Goal: Task Accomplishment & Management: Use online tool/utility

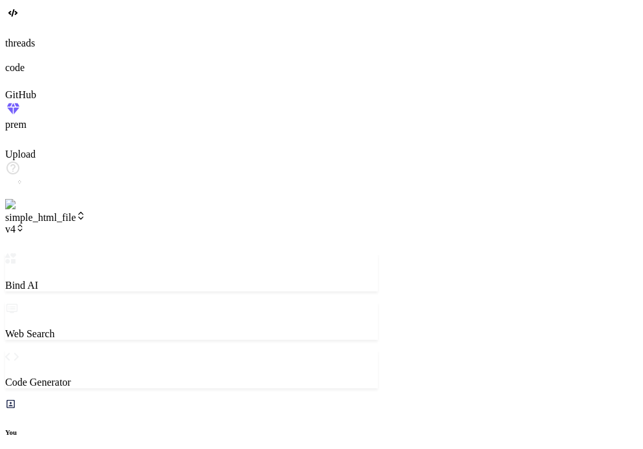
scroll to position [856, 0]
type textarea "x"
drag, startPoint x: 239, startPoint y: 144, endPoint x: 315, endPoint y: 142, distance: 76.3
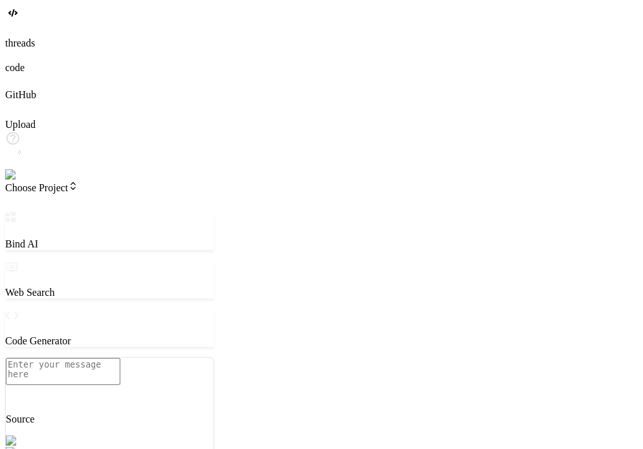
click at [17, 181] on img at bounding box center [23, 175] width 36 height 12
type textarea "x"
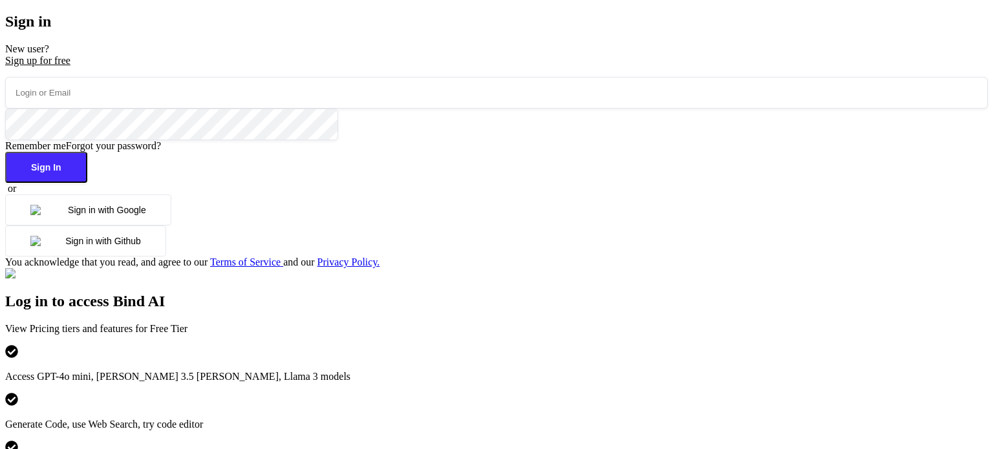
click at [220, 109] on input "email" at bounding box center [496, 93] width 983 height 32
paste input "t2f5LCjJLbSm0nIh8S9vzdbnlEJ2"
type input "t2f5LCjJLbSm0nIh8S9vzdbnlEJ2"
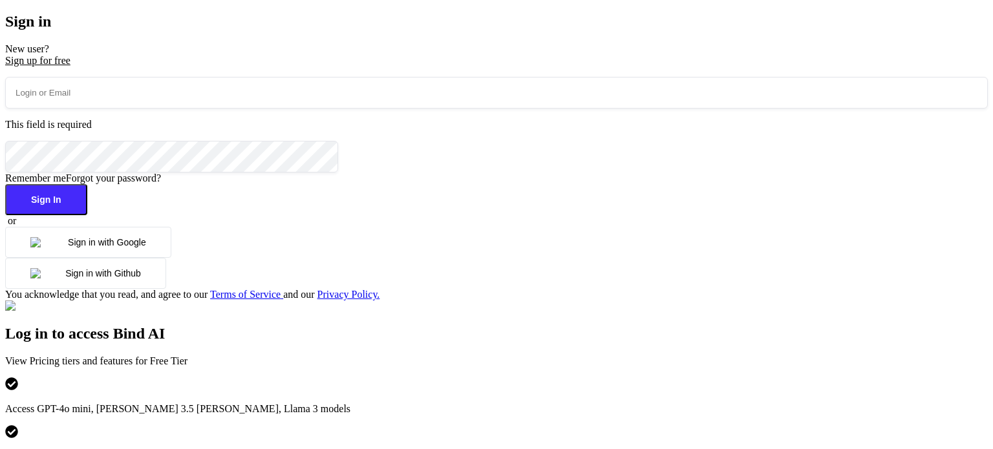
paste input "testbindtest151@mailinator.com"
type input "testbindtest151@mailinator.com"
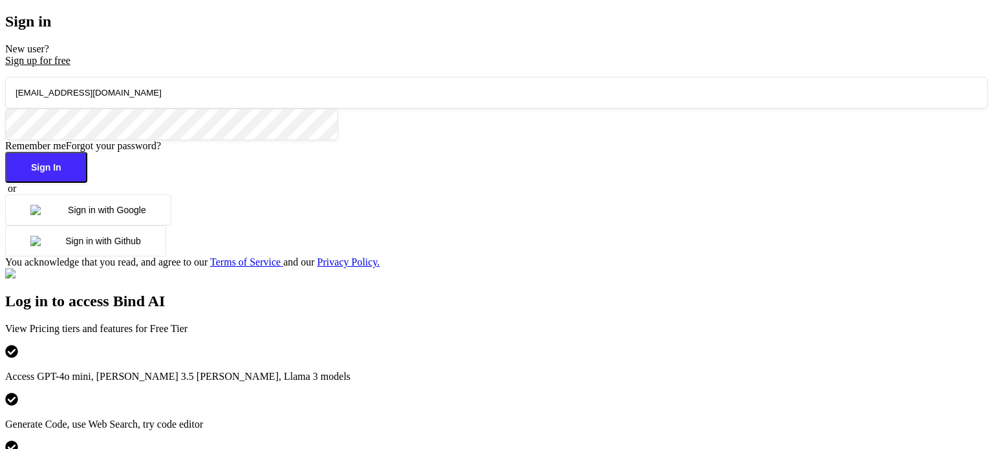
click at [87, 183] on button "Sign In" at bounding box center [46, 167] width 82 height 31
click at [268, 268] on div "testbindtest151@mailinator.com Remember me Forgot your password? Sign In or Sig…" at bounding box center [496, 172] width 983 height 191
click at [171, 226] on button "Sign in with Google" at bounding box center [88, 210] width 166 height 31
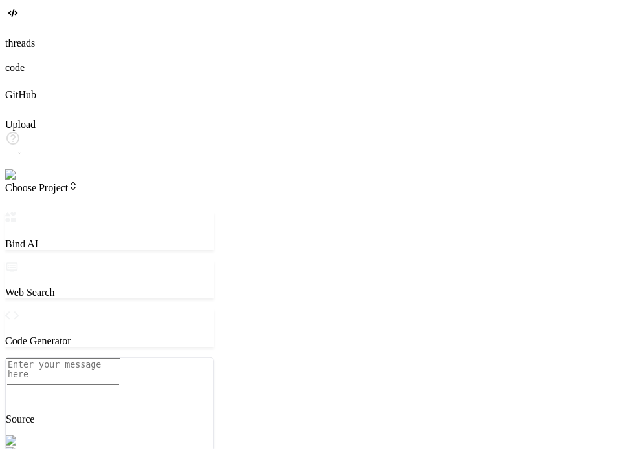
type textarea "x"
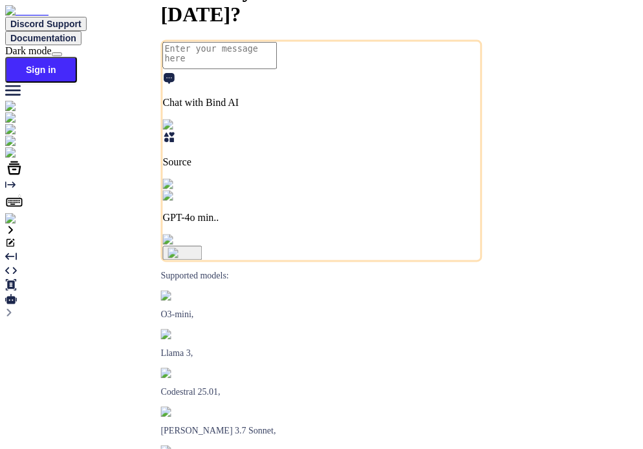
click at [17, 225] on img at bounding box center [23, 219] width 36 height 12
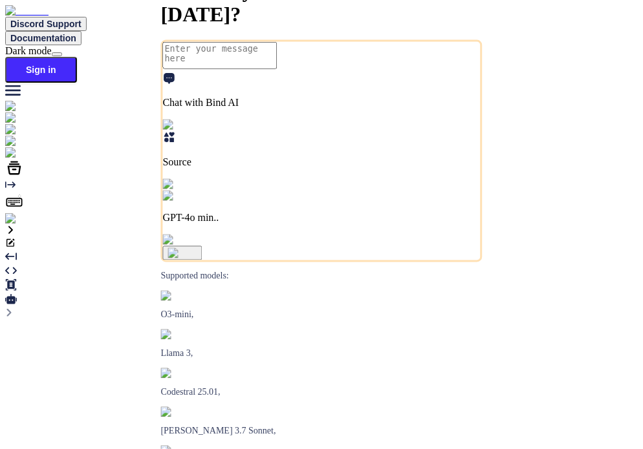
type textarea "x"
click at [24, 225] on img at bounding box center [23, 219] width 36 height 12
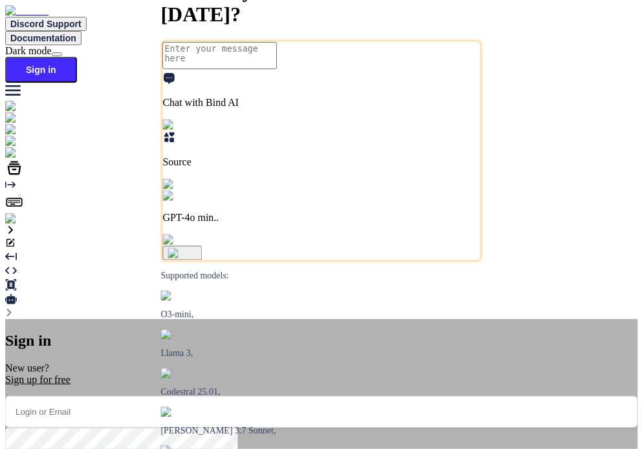
click at [265, 396] on input "email" at bounding box center [321, 412] width 633 height 32
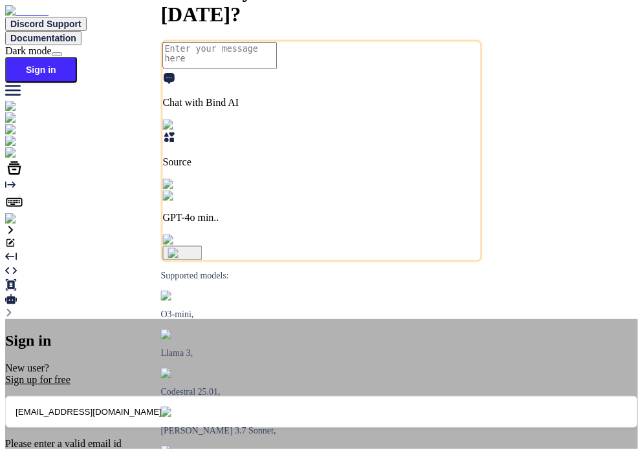
type input "testbindtest141@mailinator.com"
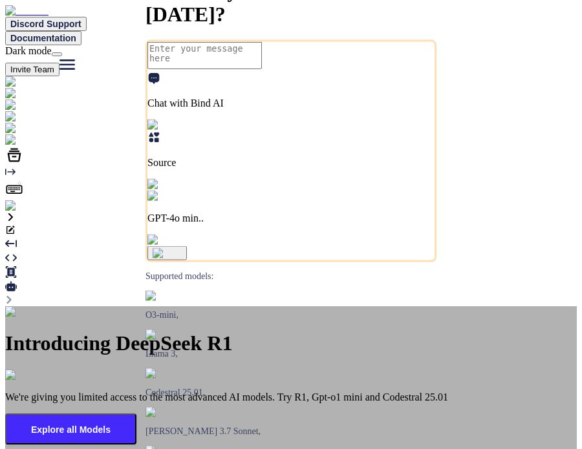
click at [150, 307] on div "Introducing DeepSeek R1 We're giving you limited access to the most advanced AI…" at bounding box center [291, 392] width 572 height 171
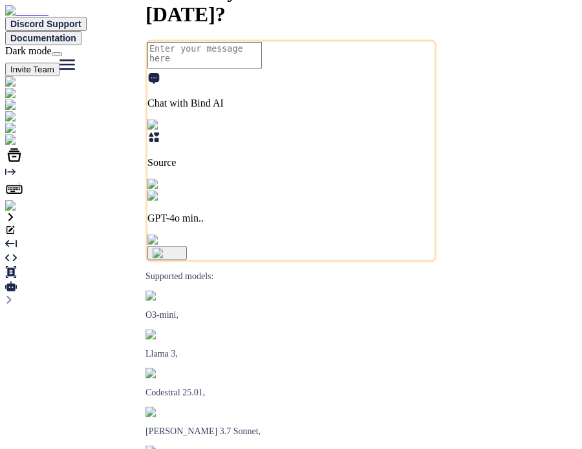
click at [21, 212] on img at bounding box center [26, 206] width 42 height 12
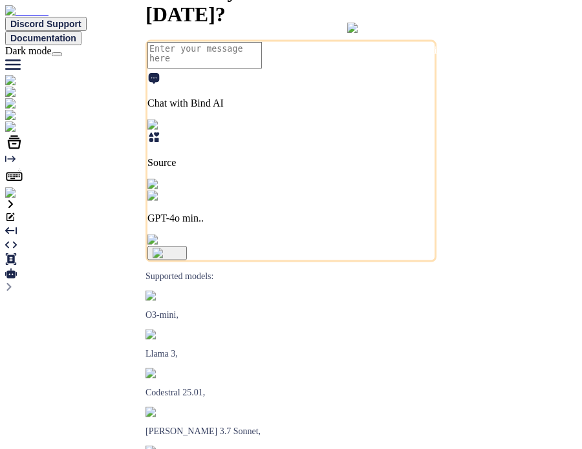
type textarea "x"
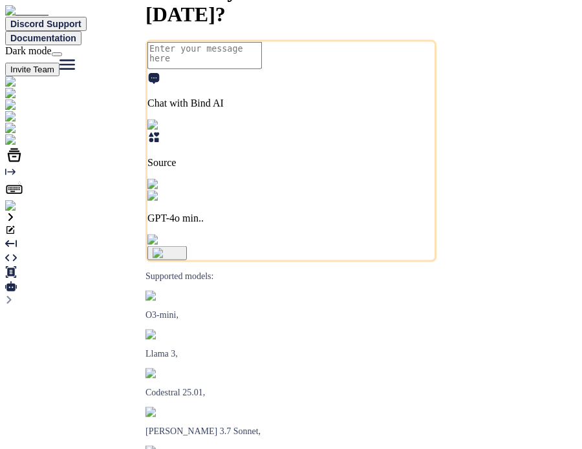
type textarea "x"
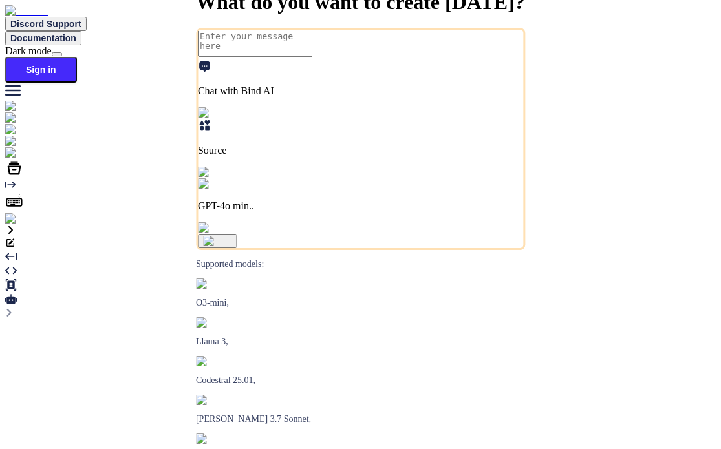
click at [27, 225] on img at bounding box center [23, 219] width 36 height 12
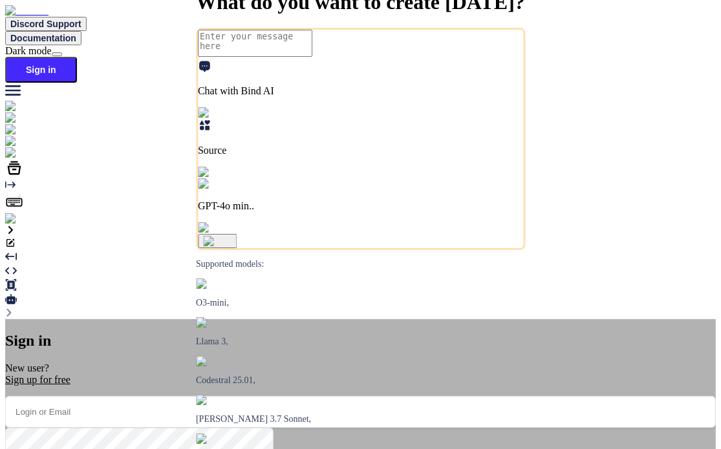
click at [391, 396] on input "email" at bounding box center [360, 412] width 711 height 32
type input "t"
click at [305, 396] on input "testbindtest129@mailinator.com" at bounding box center [360, 412] width 711 height 32
type input "testbindtest124@mailinator.com"
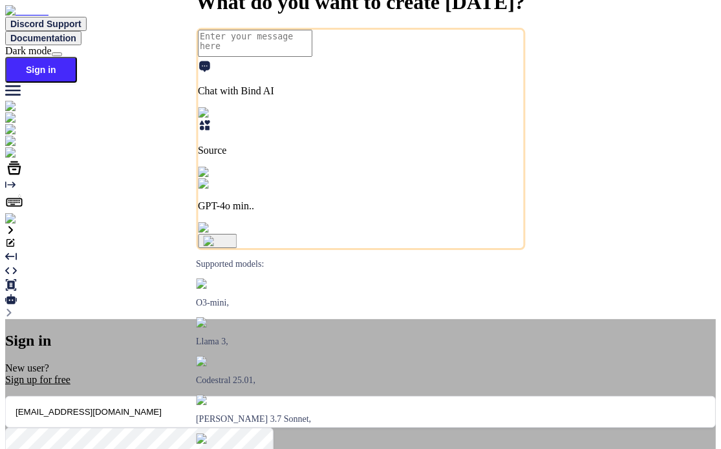
click at [303, 396] on input "[EMAIL_ADDRESS][DOMAIN_NAME]" at bounding box center [360, 412] width 711 height 32
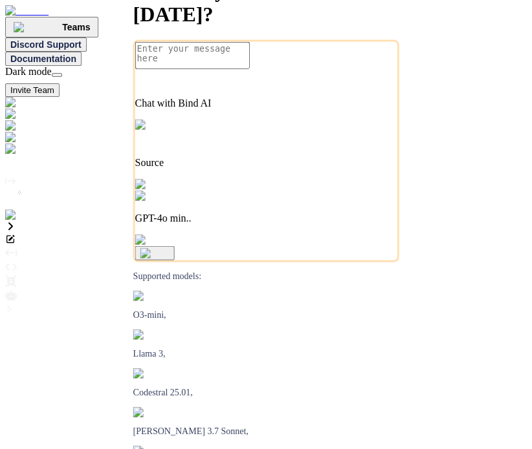
type textarea "x"
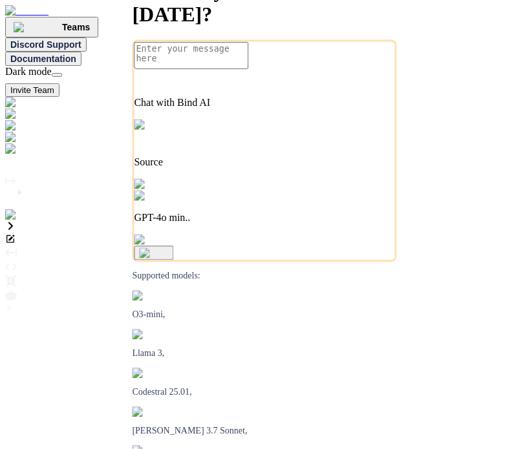
click at [16, 221] on img at bounding box center [26, 216] width 42 height 12
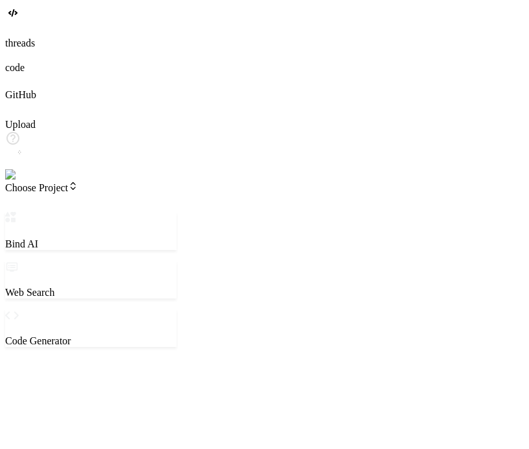
click at [78, 182] on span "Choose Project" at bounding box center [41, 187] width 73 height 11
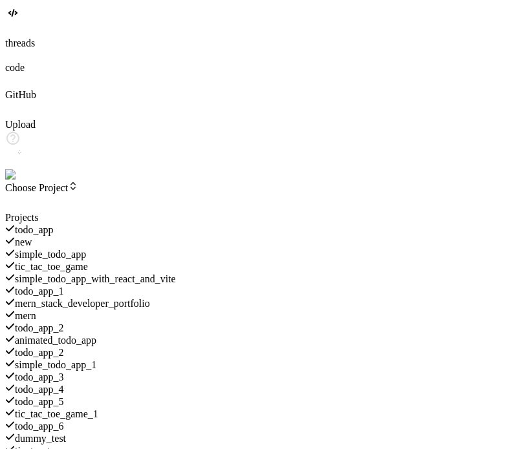
click at [54, 224] on span "todo_app" at bounding box center [34, 229] width 39 height 11
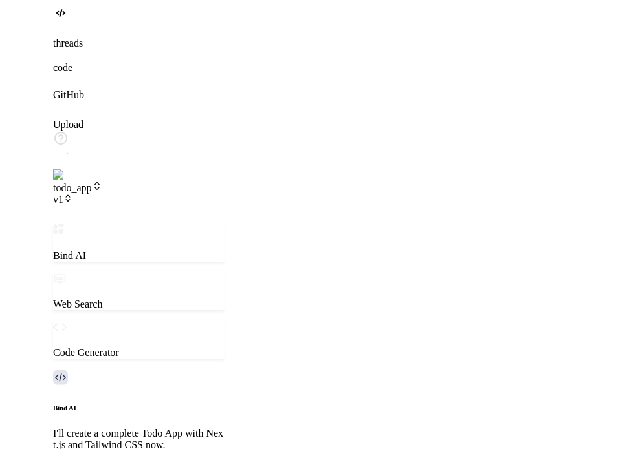
scroll to position [514, 0]
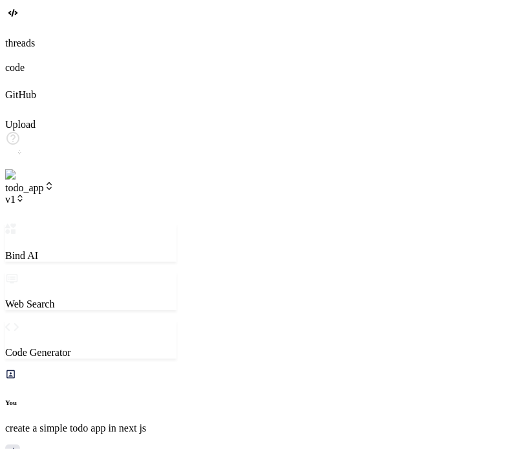
click at [25, 194] on icon at bounding box center [20, 198] width 9 height 9
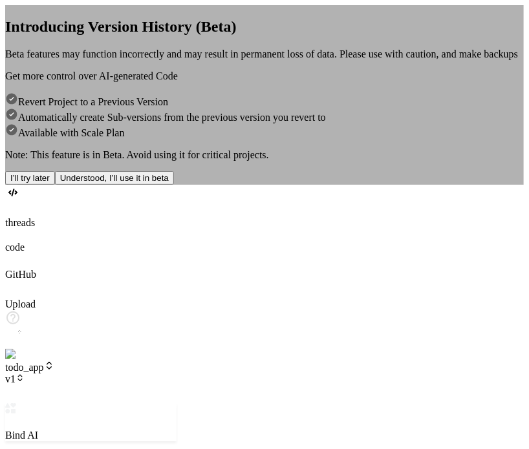
click at [55, 185] on button "I’ll try later" at bounding box center [30, 178] width 50 height 14
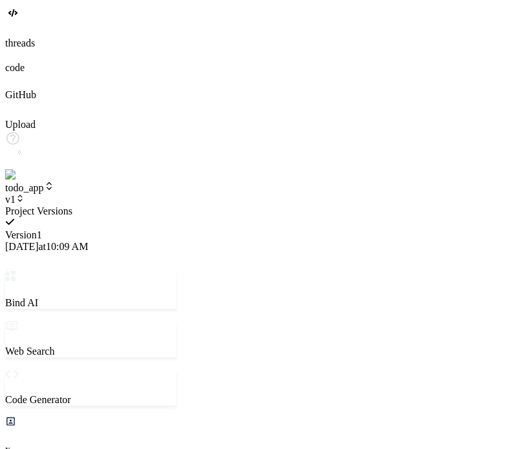
click at [88, 241] on span "4/28/2025 at 10:09 AM" at bounding box center [46, 246] width 83 height 11
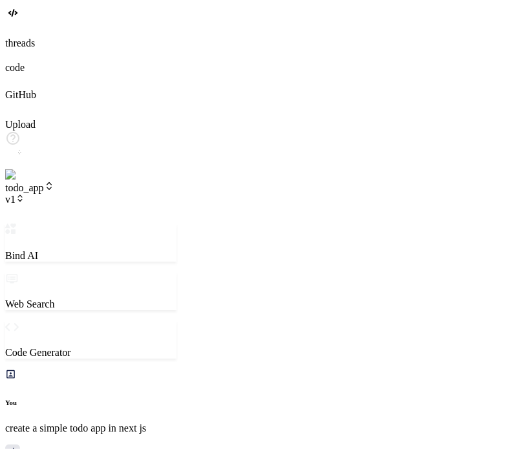
click at [25, 194] on span "v1" at bounding box center [14, 199] width 19 height 11
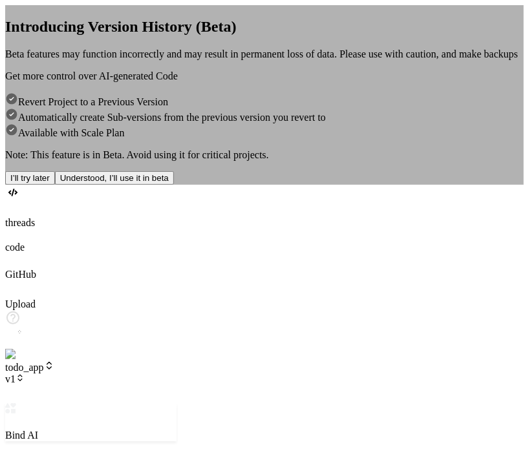
click at [55, 185] on button "I’ll try later" at bounding box center [30, 178] width 50 height 14
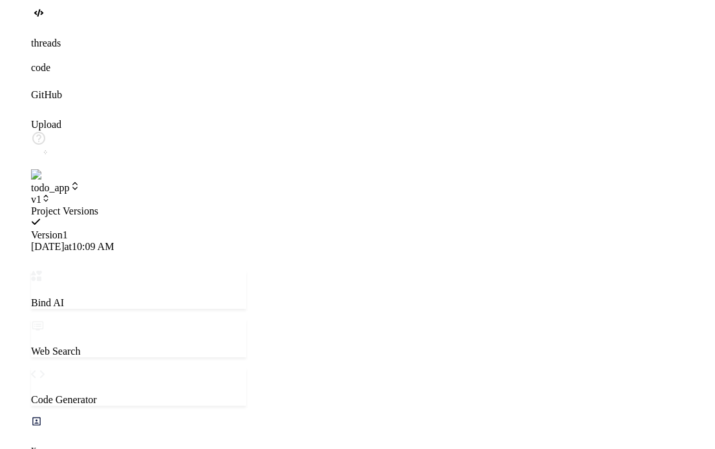
scroll to position [427, 0]
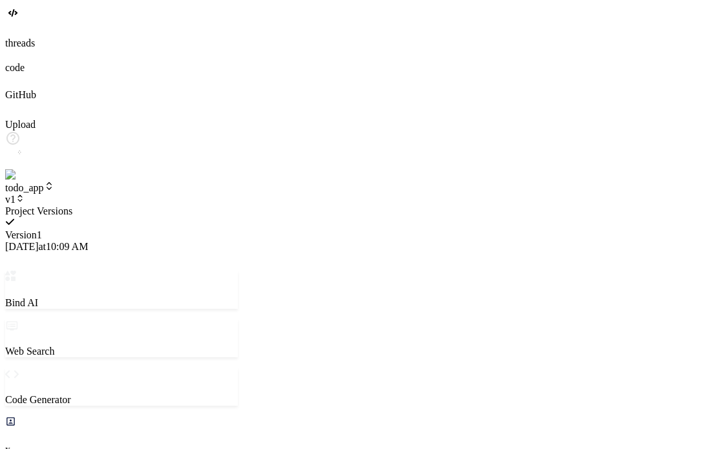
click at [75, 206] on div at bounding box center [121, 206] width 233 height 0
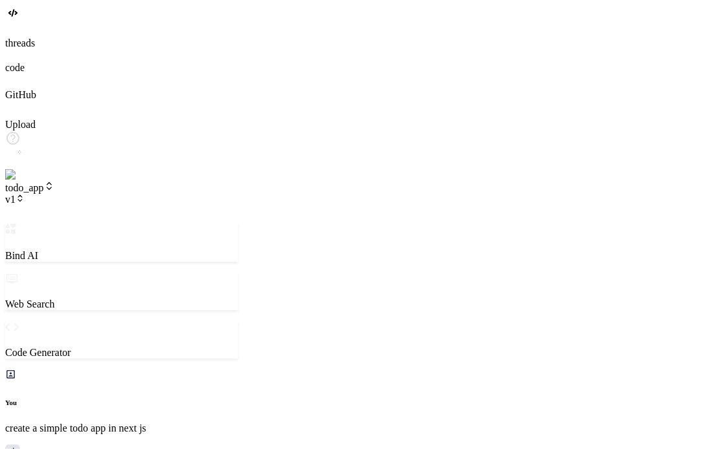
scroll to position [821, 0]
click at [25, 194] on span "v1" at bounding box center [14, 199] width 19 height 11
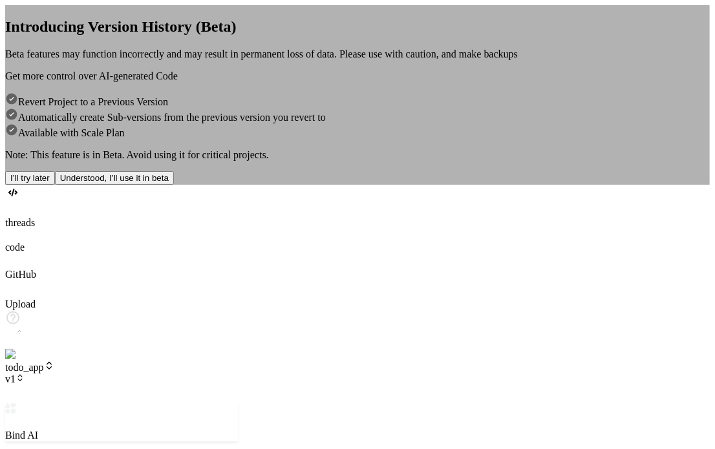
click at [114, 33] on div "Introducing Version History (Beta) Beta features may function incorrectly and m…" at bounding box center [357, 95] width 705 height 180
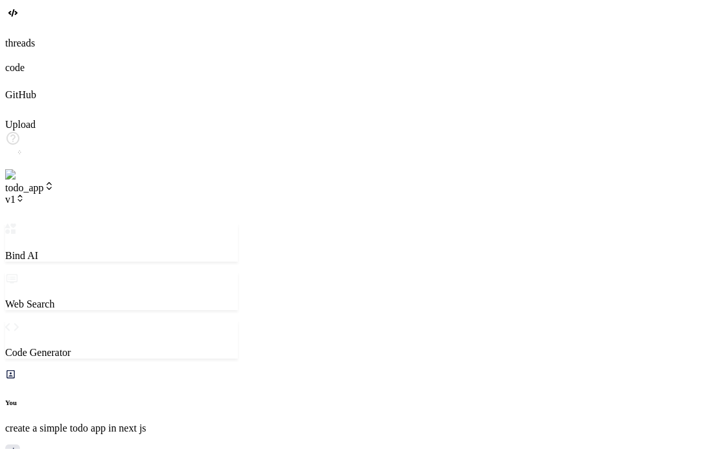
click at [54, 182] on span "todo_app" at bounding box center [29, 187] width 49 height 11
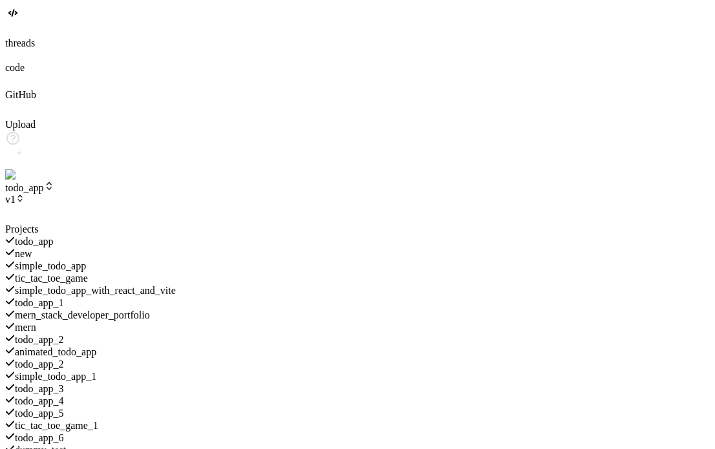
click at [86, 261] on span "simple_todo_app" at bounding box center [50, 266] width 71 height 11
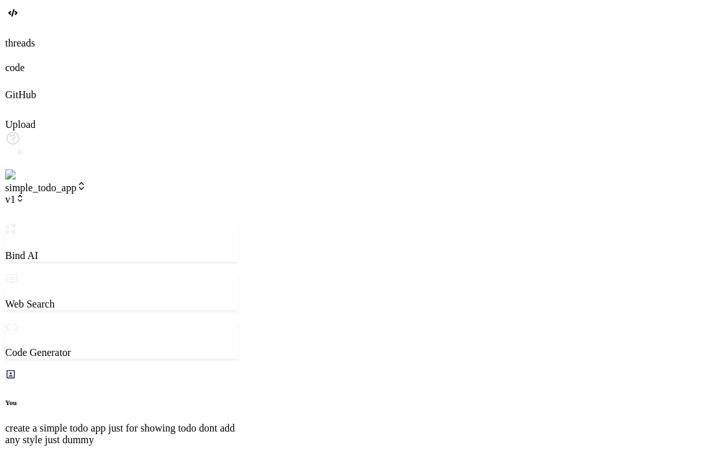
scroll to position [235, 0]
click at [25, 194] on span "v1" at bounding box center [14, 199] width 19 height 11
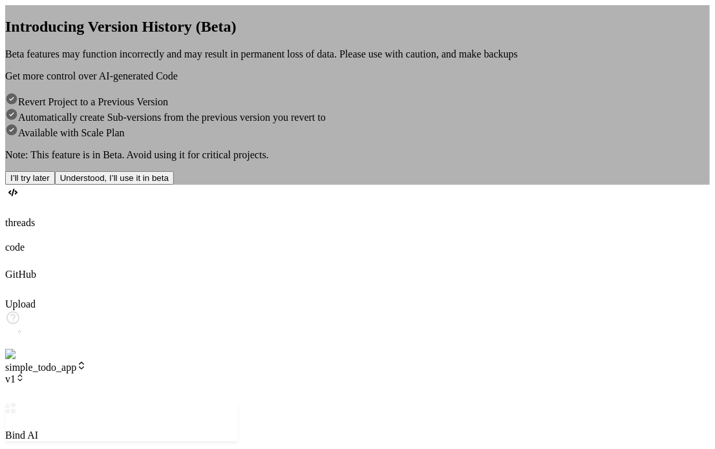
click at [528, 96] on div "Introducing Version History (Beta) Beta features may function incorrectly and m…" at bounding box center [357, 95] width 705 height 180
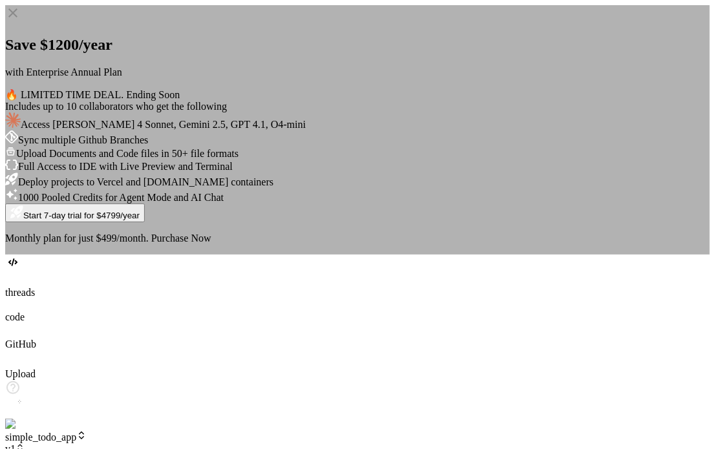
click at [528, 142] on div "Save $1200/year with Enterprise Annual Plan 🔥 LIMITED TIME DEAL. Ending Soon In…" at bounding box center [357, 130] width 705 height 250
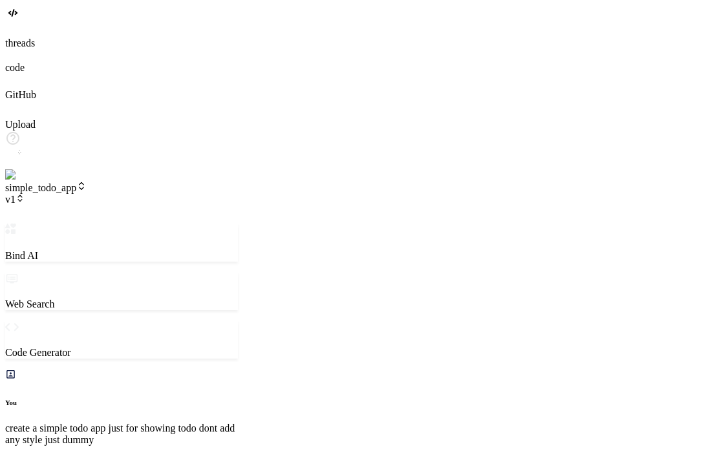
scroll to position [423, 0]
click at [25, 194] on span "v1" at bounding box center [14, 199] width 19 height 11
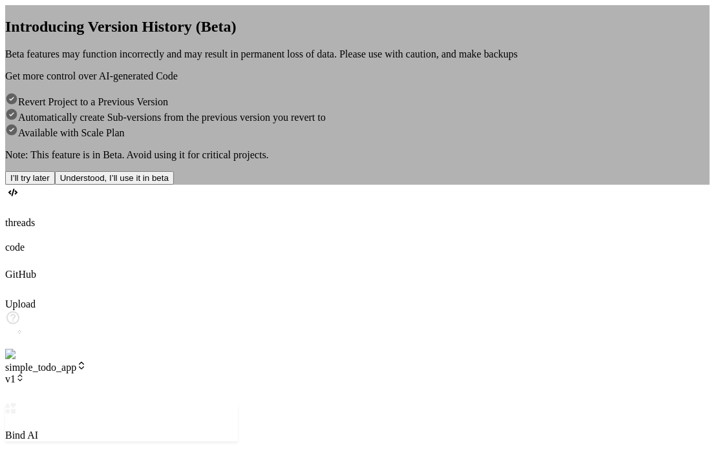
click at [155, 15] on div "Introducing Version History (Beta) Beta features may function incorrectly and m…" at bounding box center [357, 95] width 705 height 180
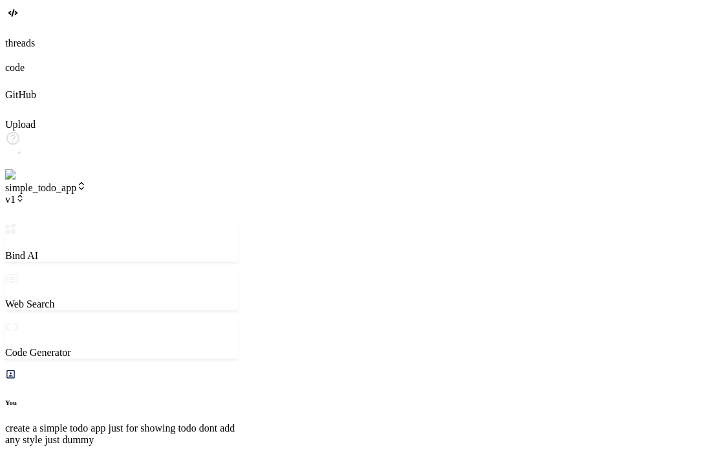
scroll to position [464, 0]
type textarea "x"
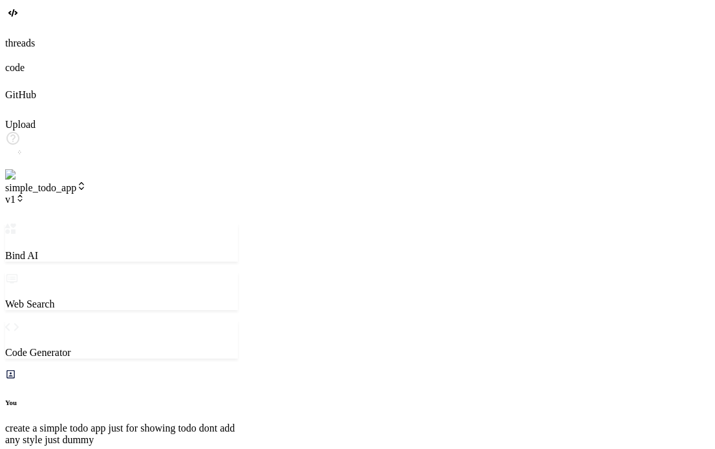
scroll to position [310, 0]
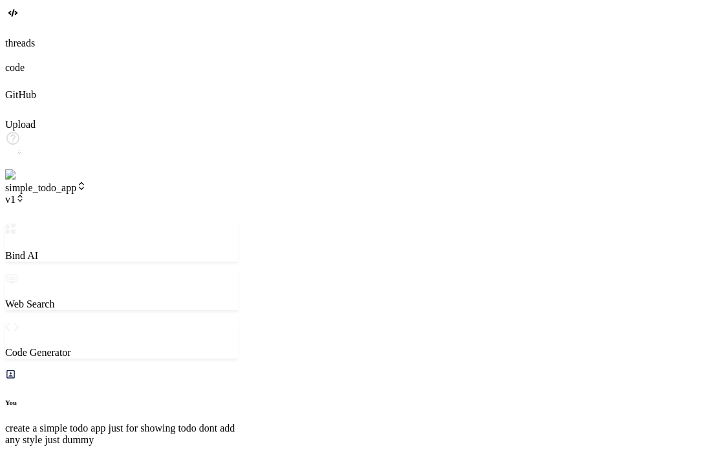
type textarea "x"
type textarea "c"
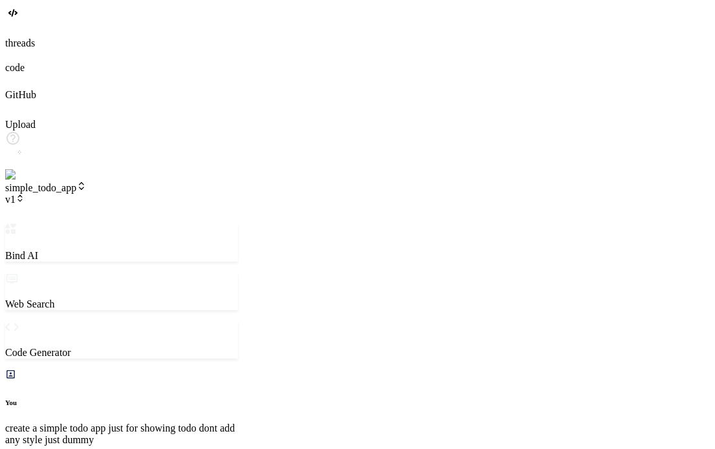
type textarea "x"
type textarea "ca"
type textarea "x"
type textarea "can"
type textarea "x"
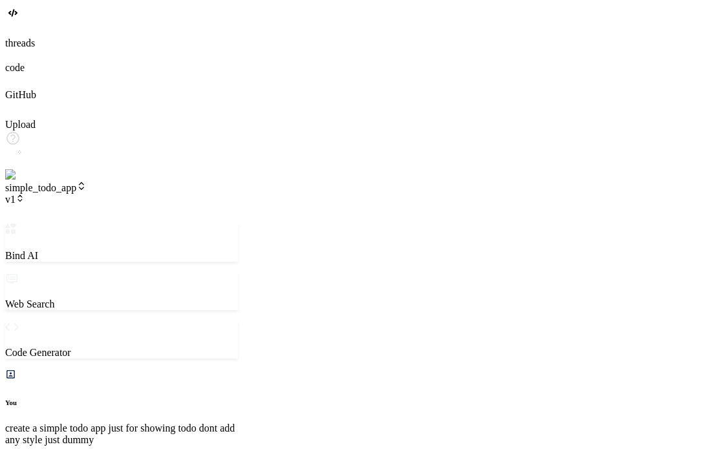
type textarea "can"
type textarea "x"
type textarea "can y"
type textarea "x"
type textarea "can yo"
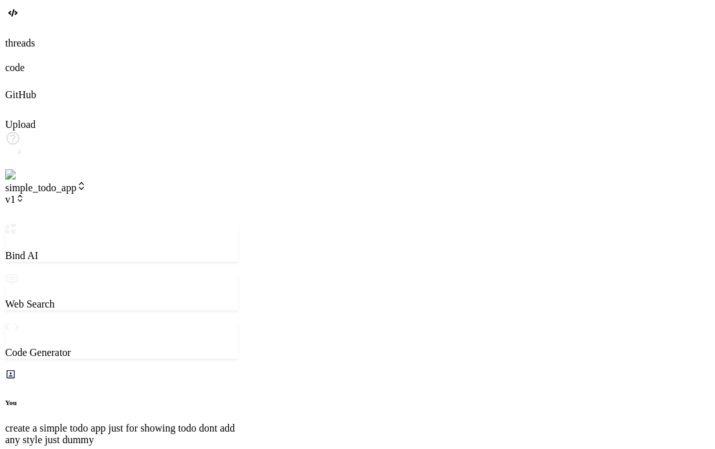
type textarea "x"
type textarea "can you"
type textarea "x"
type textarea "can you"
type textarea "x"
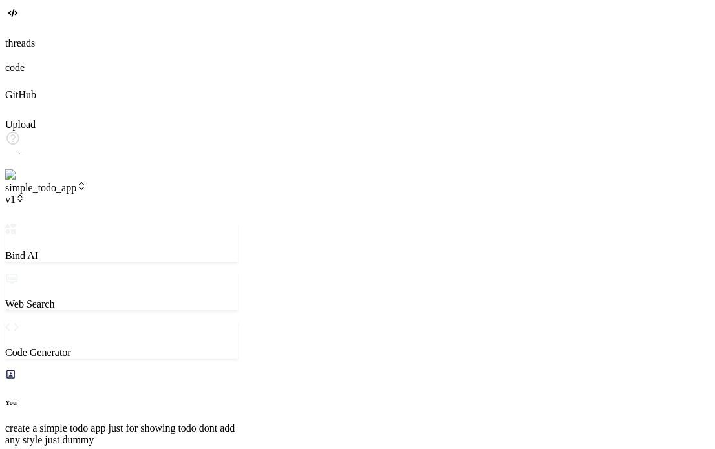
type textarea "can you p"
type textarea "x"
type textarea "can you pl"
type textarea "x"
type textarea "can you ple"
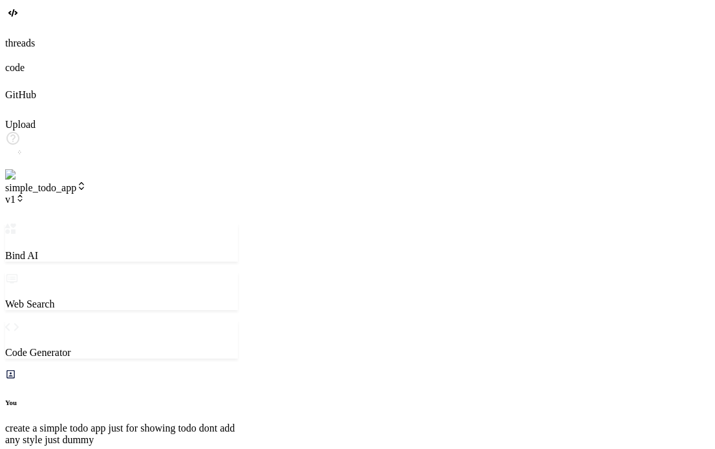
type textarea "x"
type textarea "can you plea"
type textarea "x"
type textarea "can you pleas"
type textarea "x"
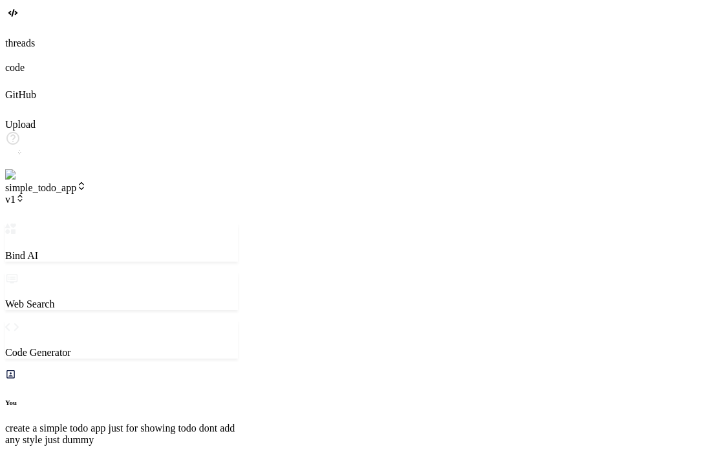
type textarea "can you please"
type textarea "x"
type textarea "can you please"
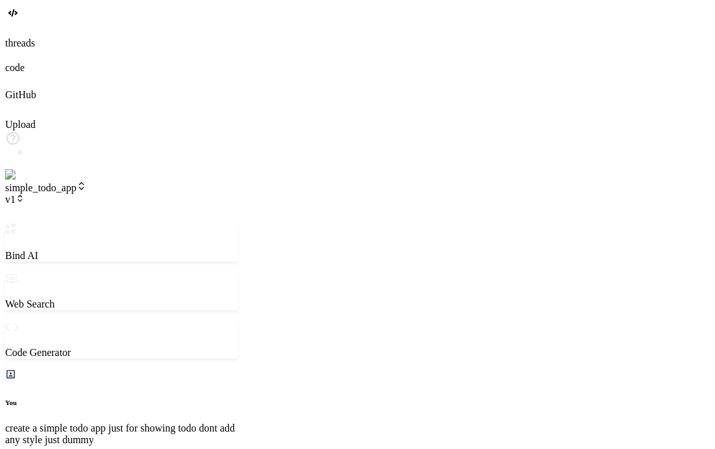
type textarea "x"
type textarea "<h1>Todo List</h1> <div> <input type="text" id="todoInput" placeholder="Add a n…"
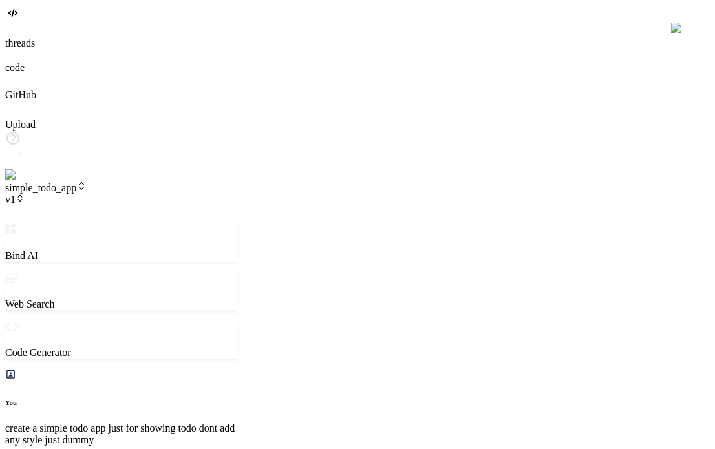
type textarea "x"
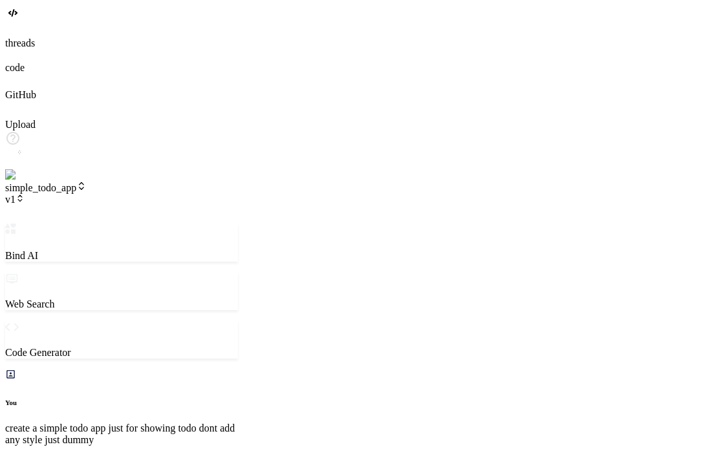
type textarea "=> { if (e.key === 'Enter') { addTodoBtn.click(); } }); // Initial render rende…"
type textarea "x"
type textarea "can you please a"
type textarea "x"
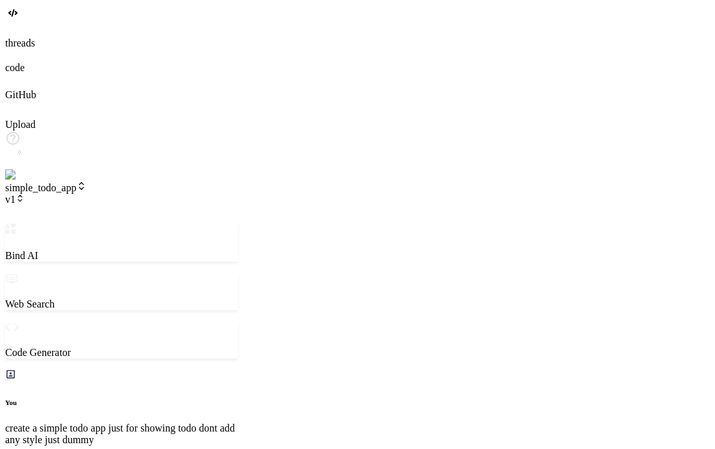
type textarea "can you please ad"
type textarea "x"
type textarea "can you please add"
type textarea "x"
type textarea "can you please add"
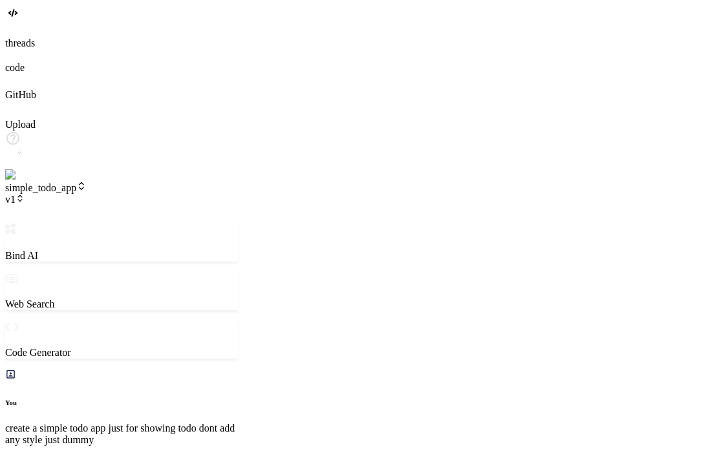
type textarea "x"
type textarea "can you please add o"
type textarea "x"
type textarea "can you please add on"
type textarea "x"
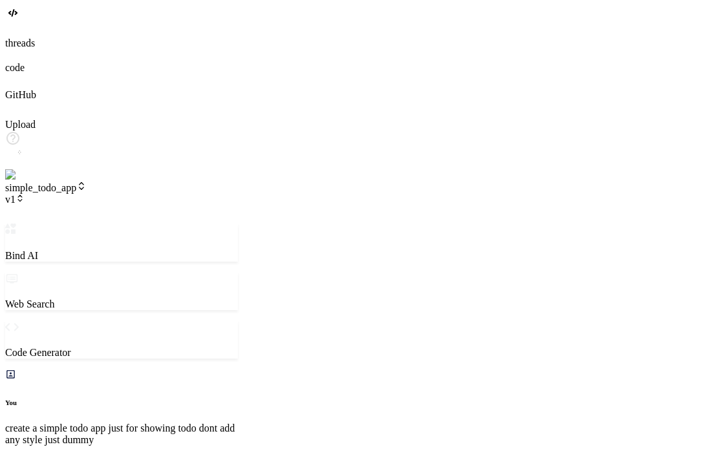
type textarea "can you please add one"
type textarea "x"
type textarea "can you please add one"
type textarea "x"
type textarea "can you please add one h"
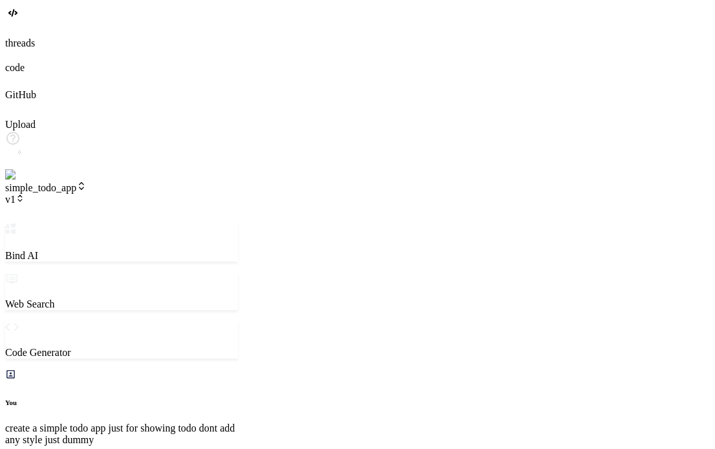
type textarea "x"
type textarea "can you please add one he"
type textarea "x"
type textarea "can you please add one hea"
type textarea "x"
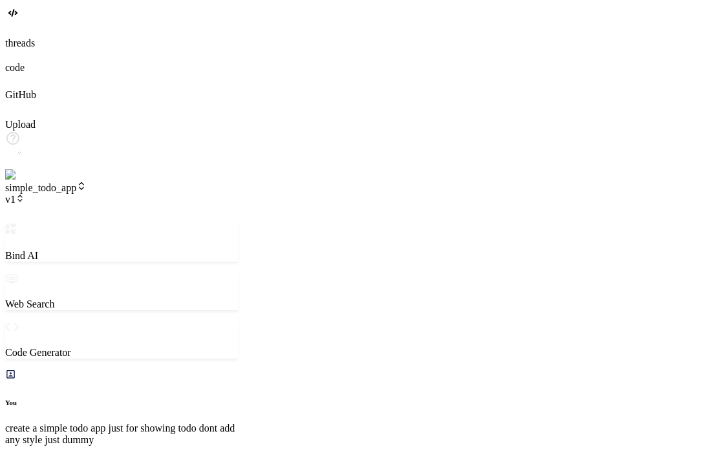
type textarea "can you please add one head"
type textarea "x"
type textarea "can you please add one headi"
type textarea "x"
type textarea "can you please add one headin"
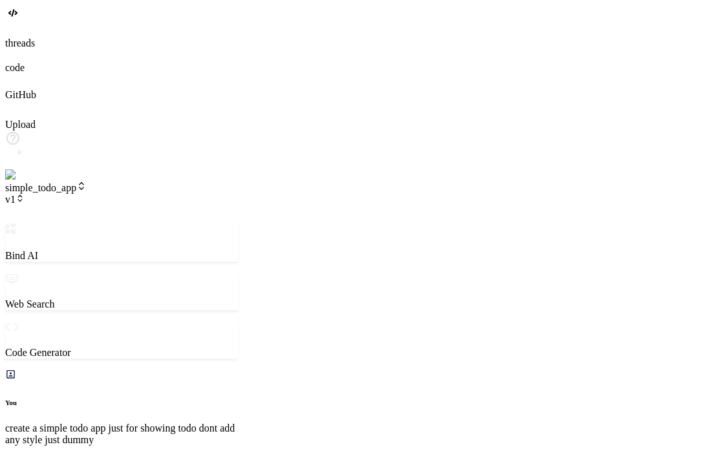
type textarea "x"
type textarea "can you please add one heading"
type textarea "x"
type textarea "can you please add one heading"
type textarea "x"
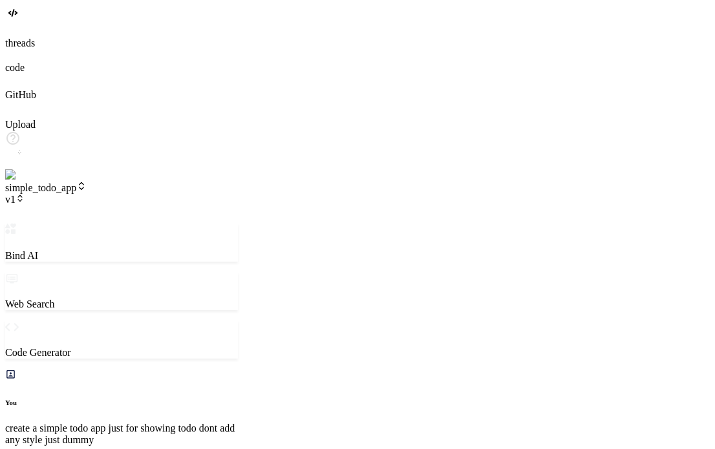
type textarea "can you please add one heading a"
type textarea "x"
type textarea "can you please add one heading al"
type textarea "x"
type textarea "can you please add one heading als"
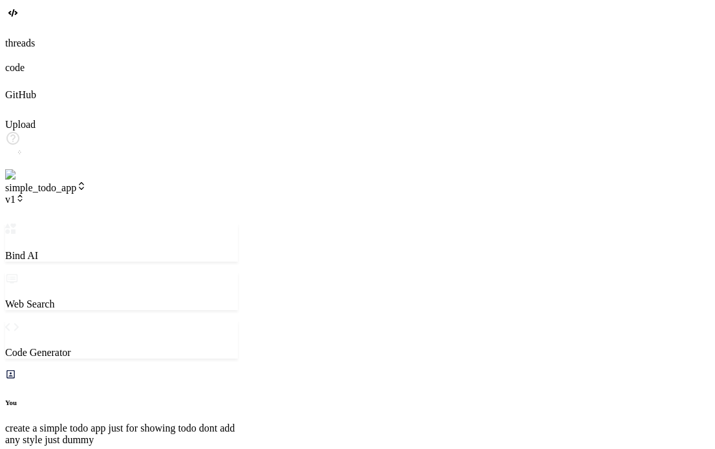
type textarea "x"
type textarea "can you please add one heading also"
type textarea "x"
type textarea "can you please add one heading also"
type textarea "x"
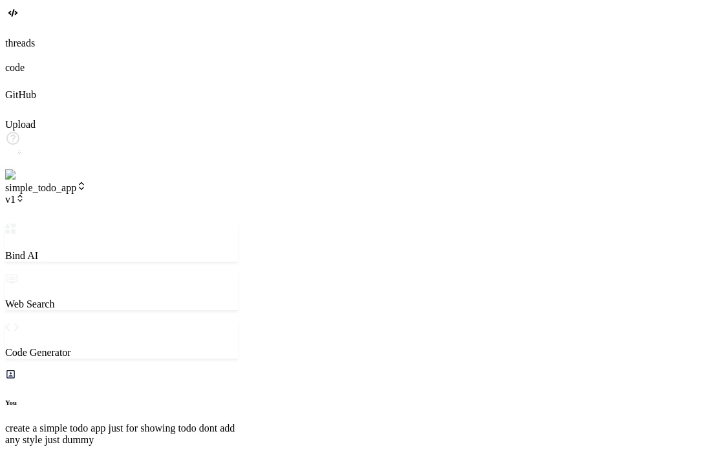
type textarea "can you please add one heading also l"
type textarea "x"
type textarea "can you please add one heading also li"
type textarea "x"
type textarea "can you please add one heading also lik"
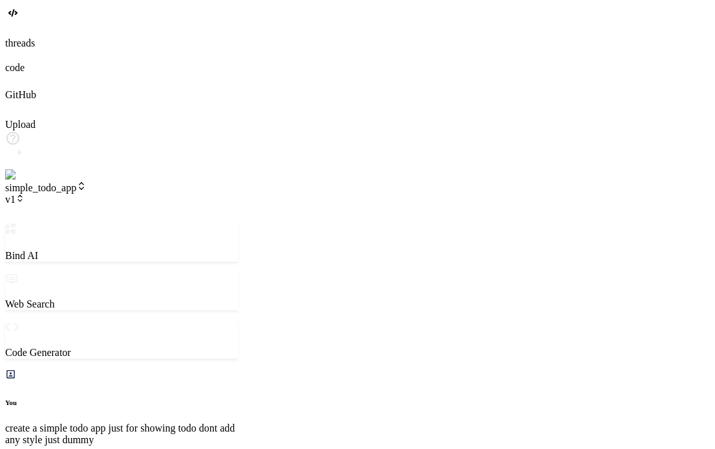
type textarea "x"
type textarea "can you please add one heading also like"
type textarea "x"
type textarea "can you please add one heading also like"
type textarea "x"
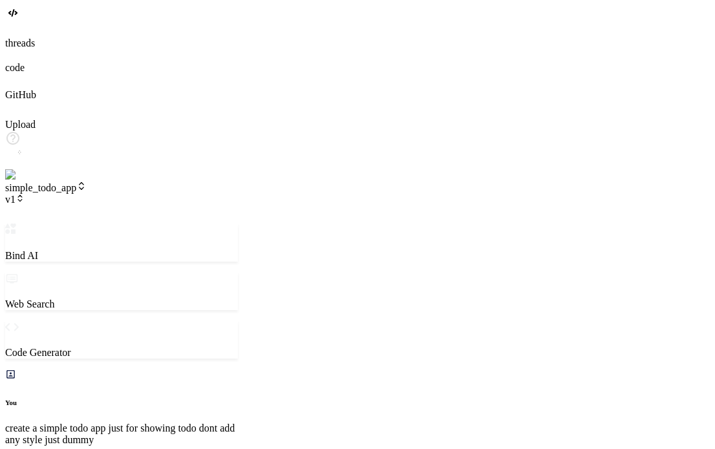
type textarea "can you please add one heading also like t"
type textarea "x"
type textarea "can you please add one heading also like to"
type textarea "x"
type textarea "can you please add one heading also like tod"
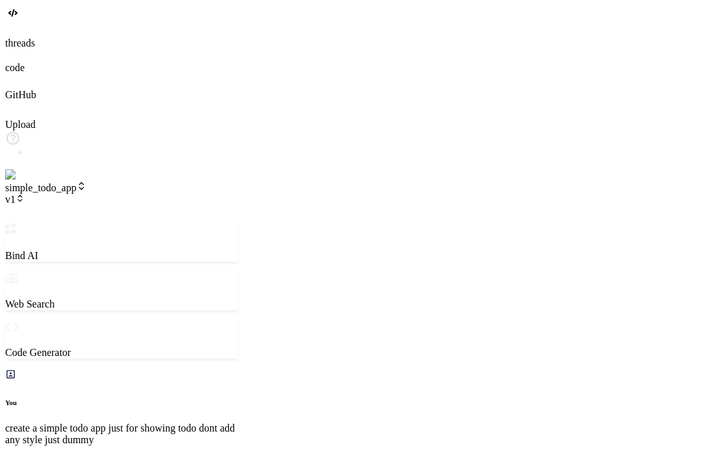
type textarea "x"
type textarea "can you please add one heading also like todo"
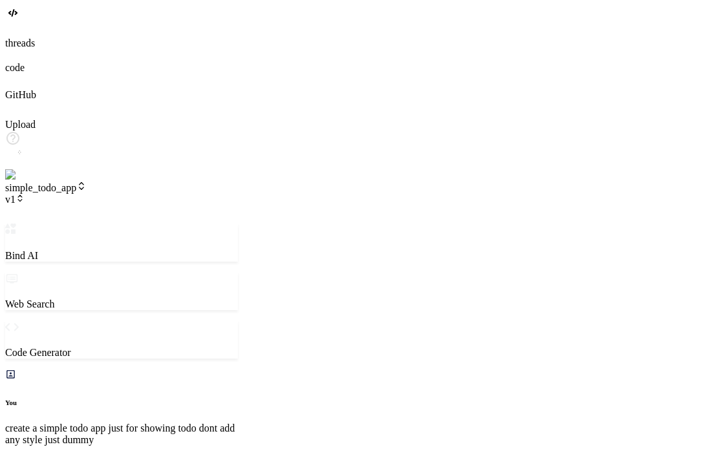
type textarea "x"
type textarea "can you please add one heading also like todo"
type textarea "x"
type textarea "can you please add one heading also like todo a"
type textarea "x"
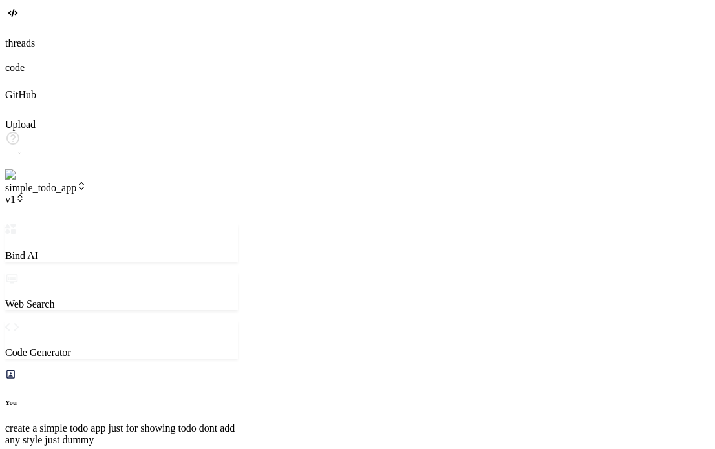
type textarea "can you please add one heading also like todo ap"
type textarea "x"
type textarea "can you please add one heading also like todo app"
type textarea "x"
type textarea "can you please add one heading also like todo app"
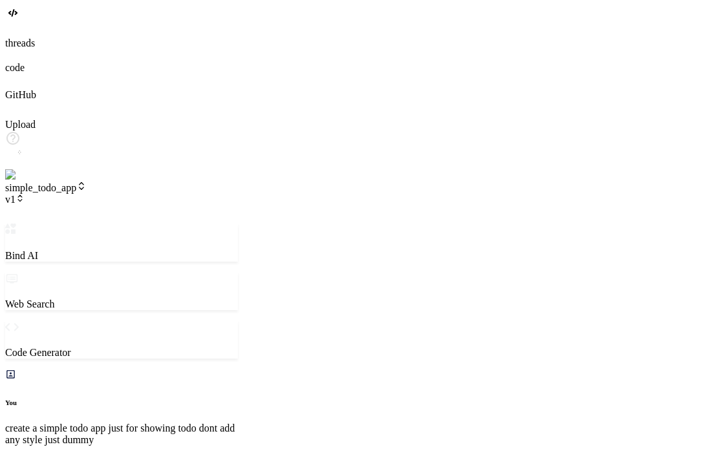
type textarea "x"
type textarea "can you please add one heading also like todo app i"
type textarea "x"
type textarea "can you please add one heading also like todo app in"
type textarea "x"
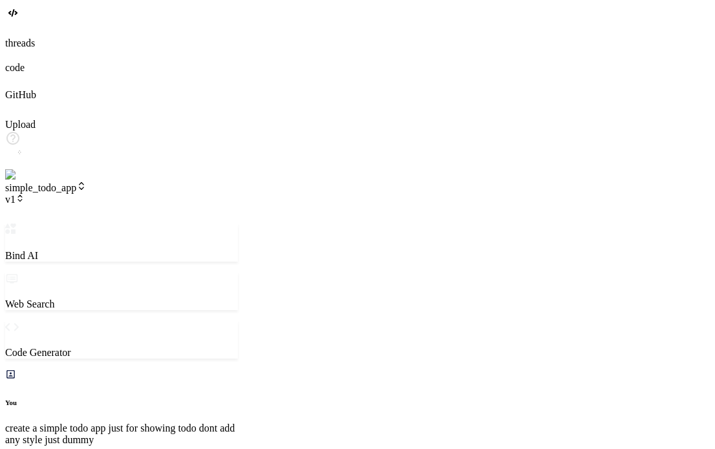
type textarea "can you please add one heading also like todo app ins"
type textarea "x"
type textarea "can you please add one heading also like todo app insta"
type textarea "x"
type textarea "can you please add one heading also like todo app instae"
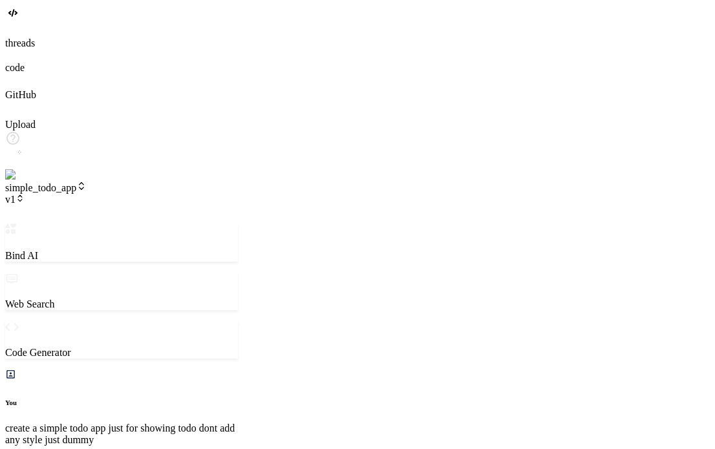
type textarea "x"
type textarea "can you please add one heading also like todo app instaed"
type textarea "x"
type textarea "can you please add one heading also like todo app instaed"
type textarea "x"
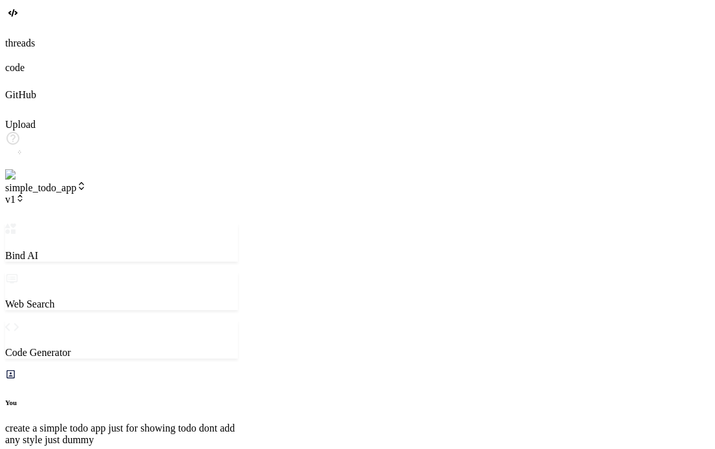
type textarea "can you please add one heading also like todo app instaed o"
type textarea "x"
type textarea "can you please add one heading also like todo app instaed of"
type textarea "x"
type textarea "can you please add one heading also like todo app instaed of"
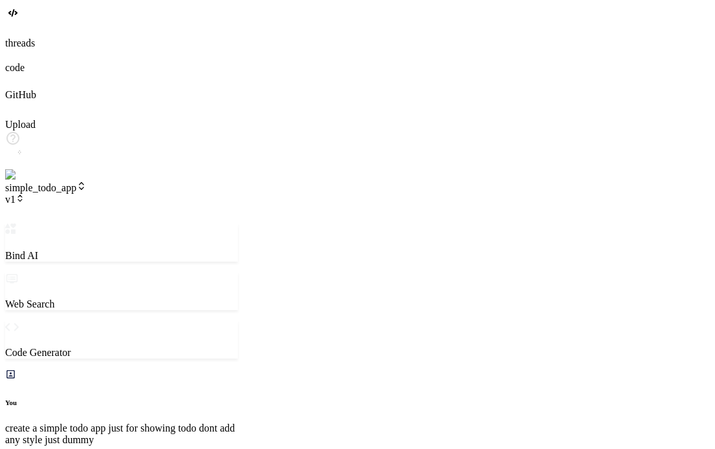
type textarea "x"
type textarea "can you please add one heading also like todo app instaed of l"
type textarea "x"
type textarea "can you please add one heading also like todo app instaed of li"
type textarea "x"
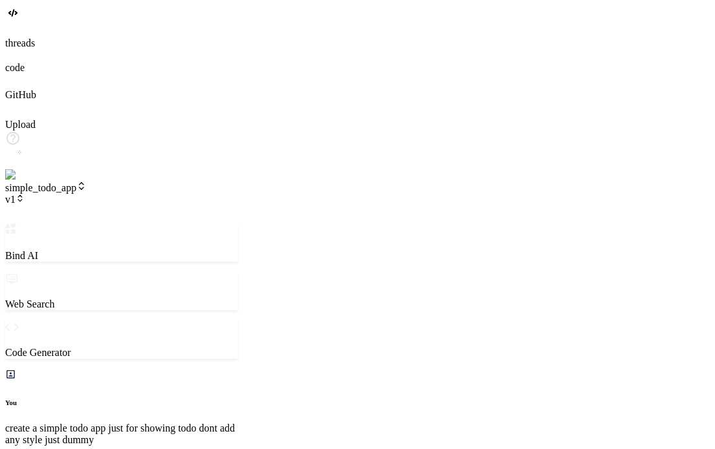
type textarea "can you please add one heading also like todo app instaed of lis"
type textarea "x"
type textarea "can you please add one heading also like todo app instaed of list"
type textarea "x"
type textarea "can you please add one heading also like todo app instaed of list"
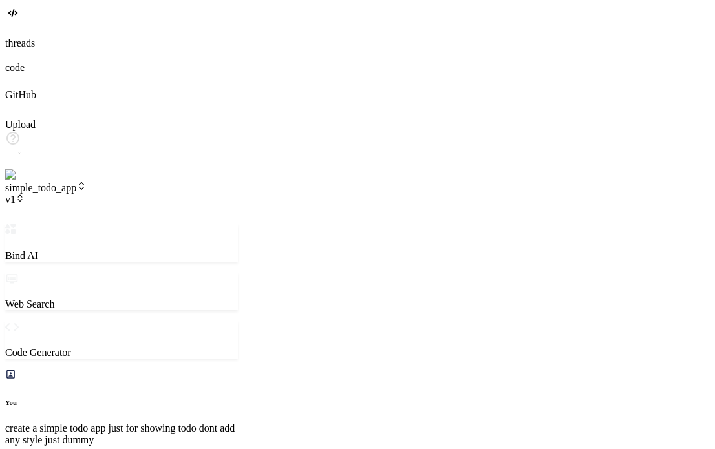
type textarea "x"
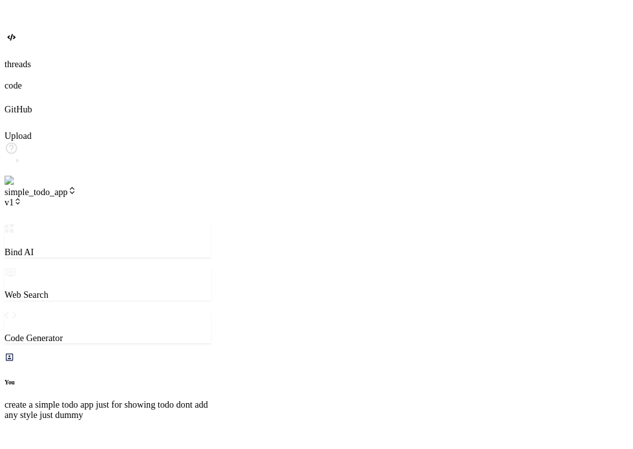
scroll to position [613, 0]
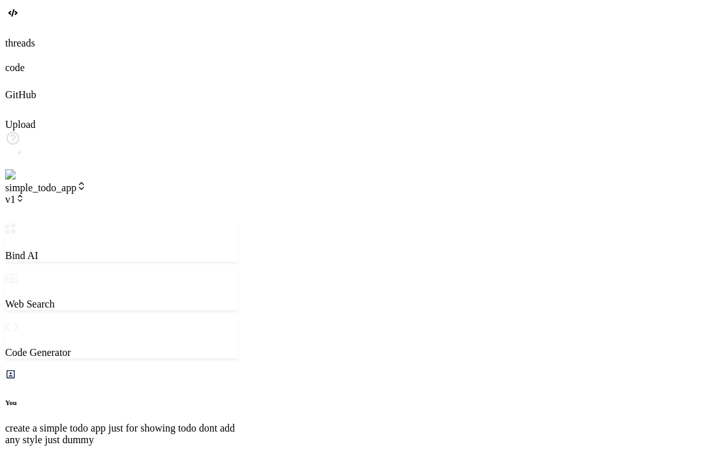
type textarea "x"
type textarea "todoInput.addEventListener('keypress', (e) => { if (e.key === 'Enter') { addTod…"
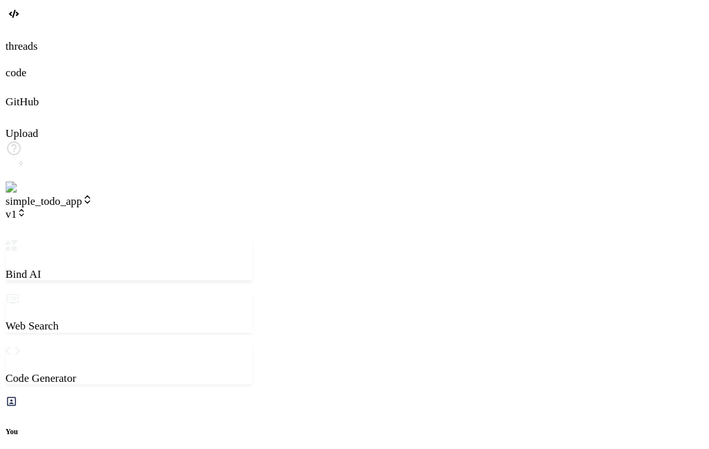
type textarea "x"
type textarea "// Initial render renderTodos();"
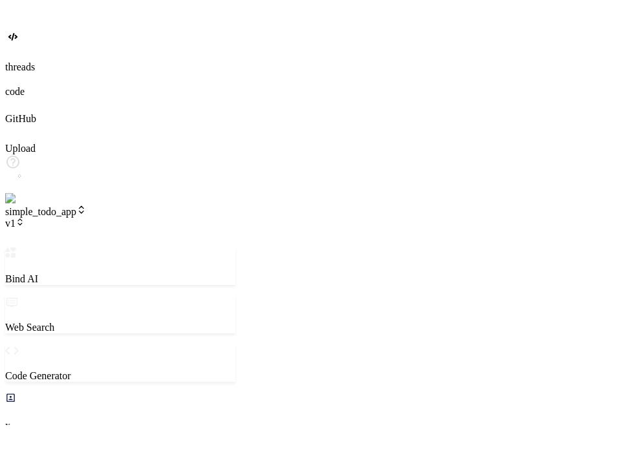
scroll to position [656, 0]
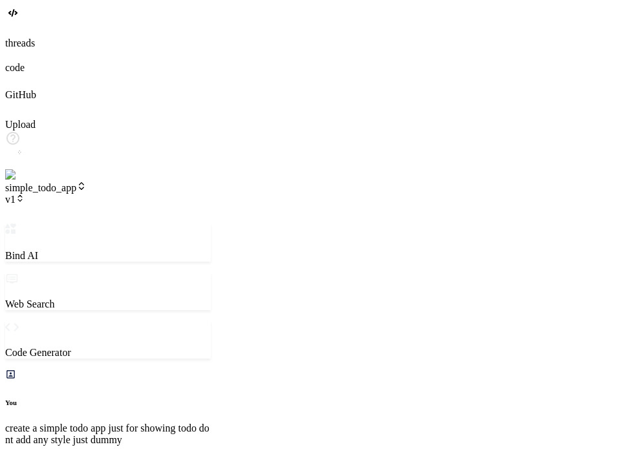
type textarea "x"
type textarea "if (e.key === 'Enter') { addTodoBtn.click(); } }); // Initial render renderTodo…"
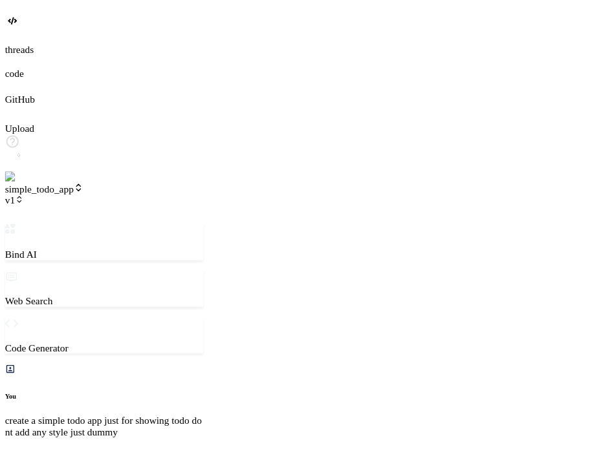
scroll to position [671, 0]
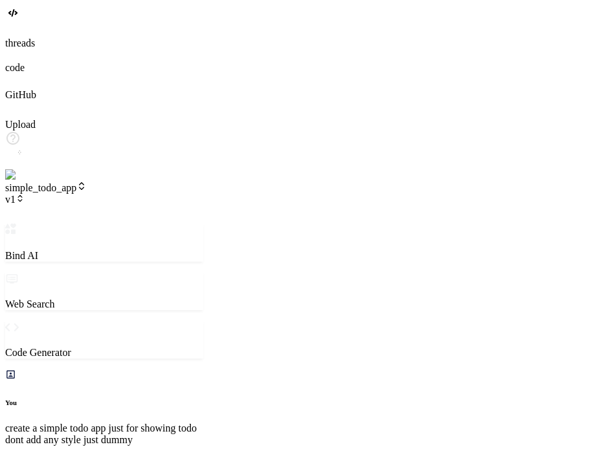
type textarea "x"
type textarea "todoInput.addEventListener('keypress', (e) => { if (e.key === 'Enter') { addTod…"
type textarea "x"
type textarea "<ul id="todoList"> <!-- Todo items will be added here --> </ul> <script src="ap…"
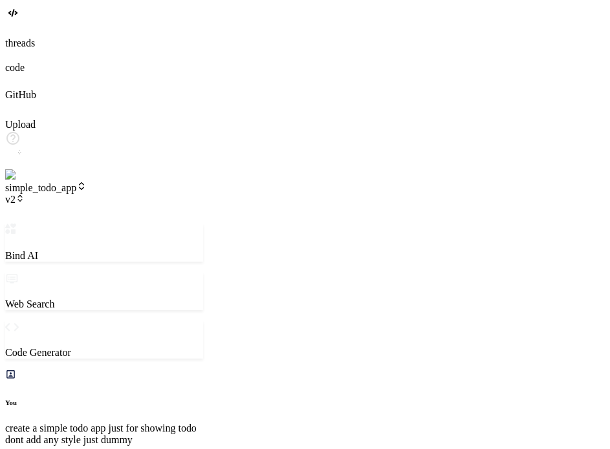
click at [25, 194] on icon at bounding box center [20, 198] width 9 height 9
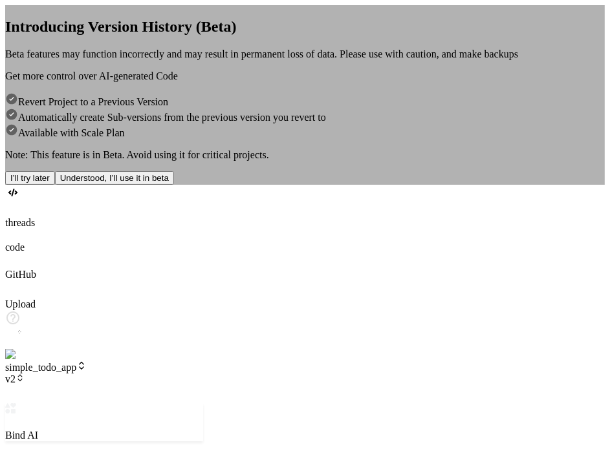
click at [55, 185] on button "I’ll try later" at bounding box center [30, 178] width 50 height 14
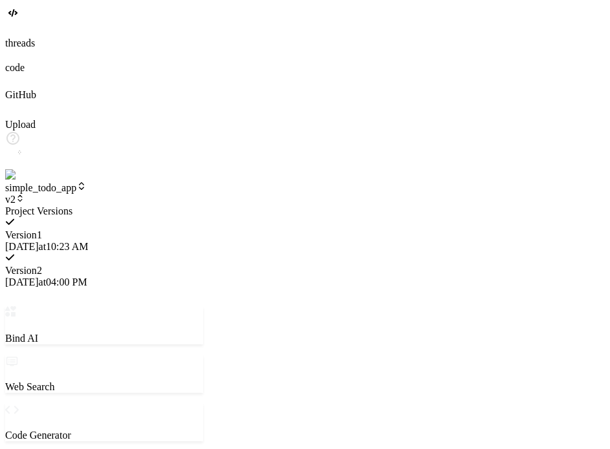
click at [88, 241] on span "4/30/2025 at 10:23 AM" at bounding box center [46, 246] width 83 height 11
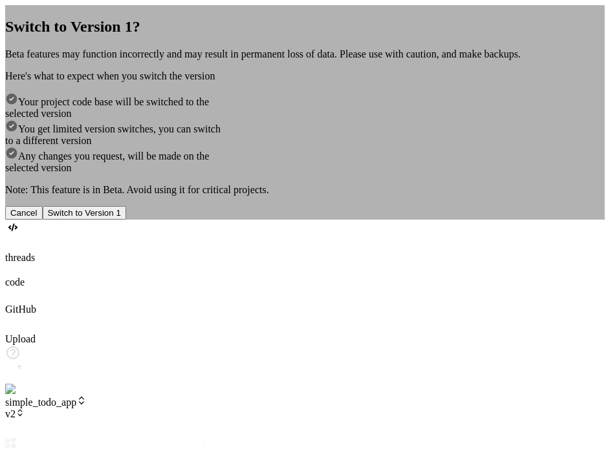
click at [78, 220] on div "Switch to Version 1? Beta features may function incorrectly and may result in p…" at bounding box center [305, 112] width 600 height 215
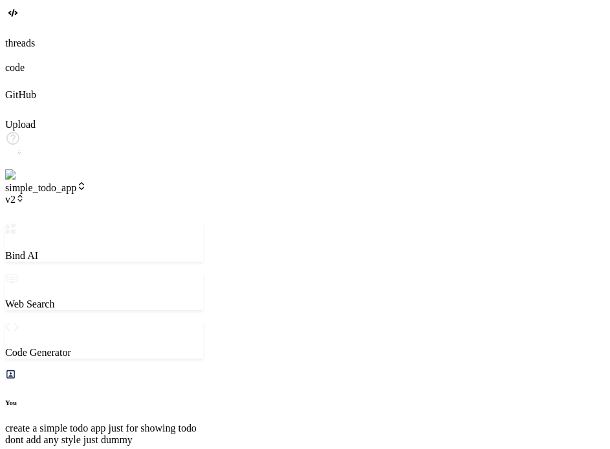
click at [25, 194] on span "v2" at bounding box center [14, 199] width 19 height 11
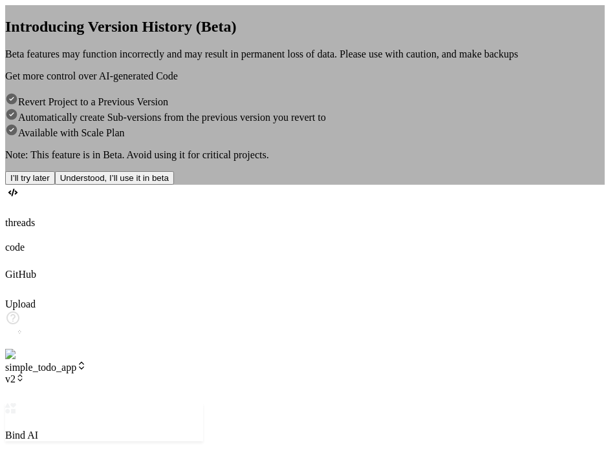
click at [174, 185] on button "Understood, I’ll use it in beta" at bounding box center [114, 178] width 119 height 14
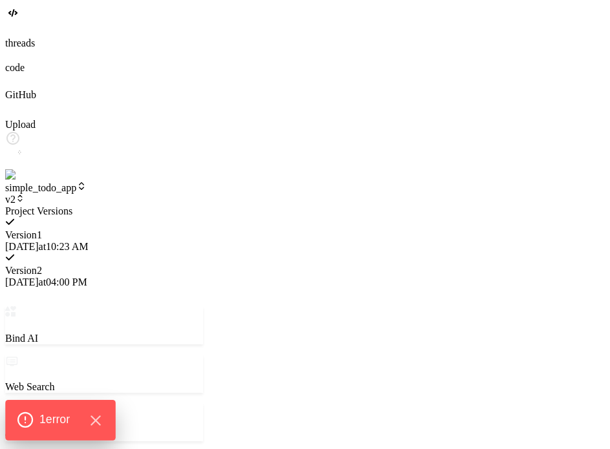
click at [47, 422] on span "1 error" at bounding box center [54, 420] width 30 height 17
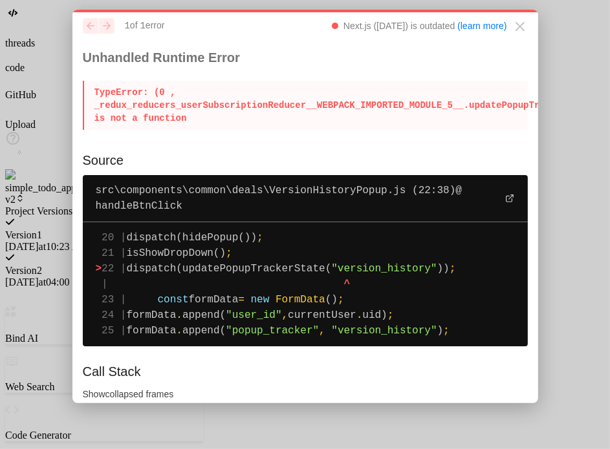
scroll to position [5, 0]
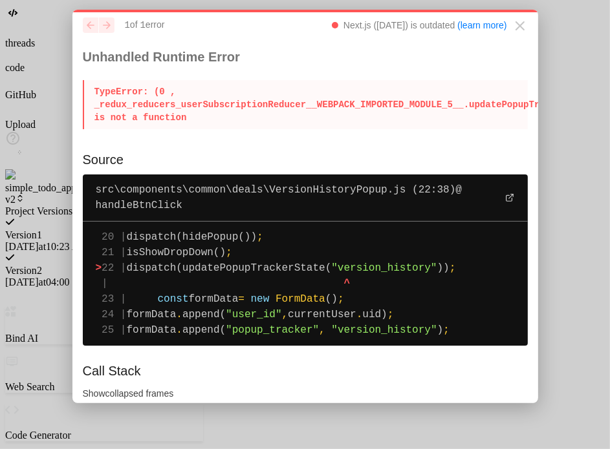
drag, startPoint x: 338, startPoint y: 268, endPoint x: 277, endPoint y: 272, distance: 61.5
click at [277, 272] on span "dispatch(updatePopupTrackerState(" at bounding box center [229, 269] width 205 height 12
click at [512, 23] on icon "Close" at bounding box center [520, 26] width 16 height 16
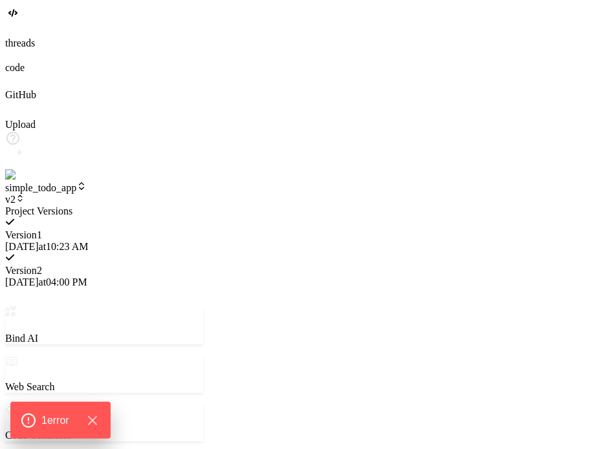
click at [88, 241] on span "4/30/2025 at 10:23 AM" at bounding box center [46, 246] width 83 height 11
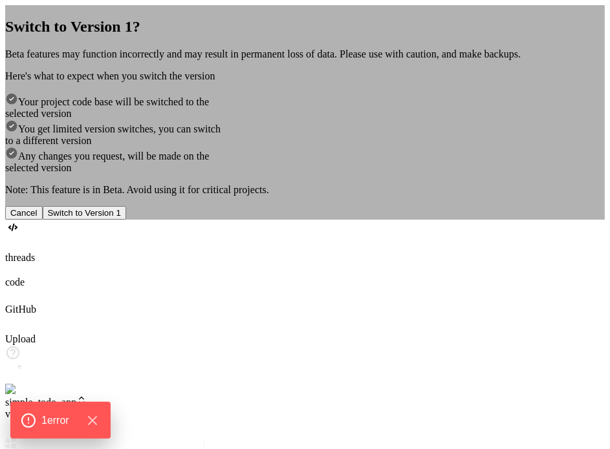
click at [126, 220] on button "Switch to Version 1" at bounding box center [84, 213] width 83 height 14
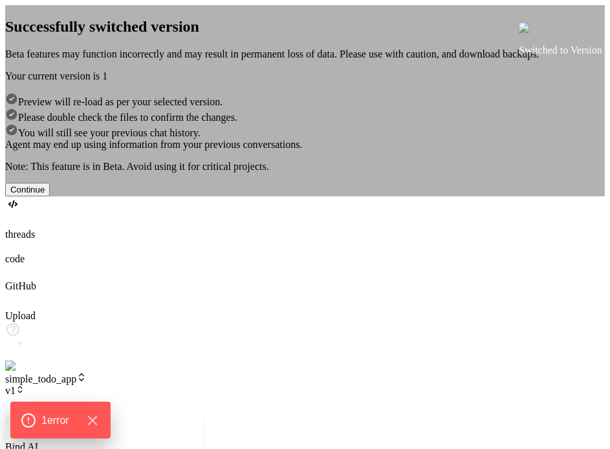
scroll to position [1316, 0]
click at [50, 197] on button "Continue" at bounding box center [27, 190] width 45 height 14
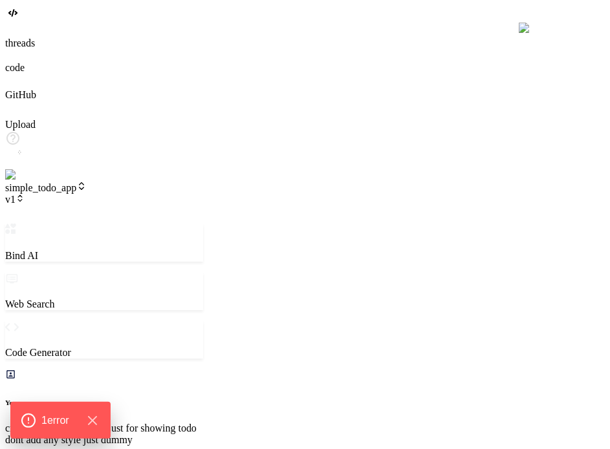
scroll to position [1403, 0]
click at [101, 420] on icon "Hide Errors" at bounding box center [95, 421] width 17 height 17
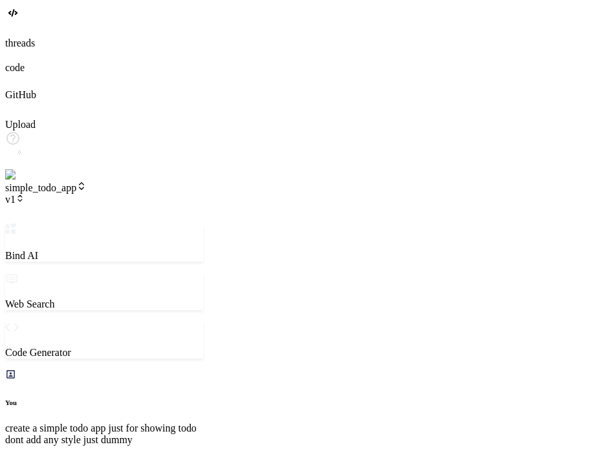
scroll to position [1925, 0]
type textarea "x"
type textarea "</body> </html>"
type textarea "x"
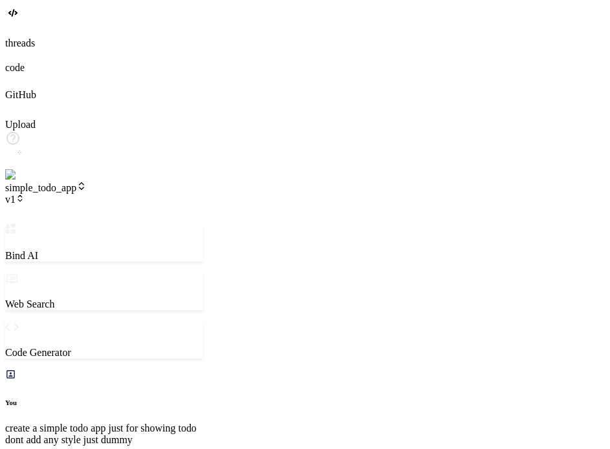
type textarea "<ul id="todoList"> <!-- Todo items will be added here --> </ul> <script src="ap…"
type textarea "x"
type textarea "</ul> <script src="app.js"></script> </body> </html>"
type textarea "x"
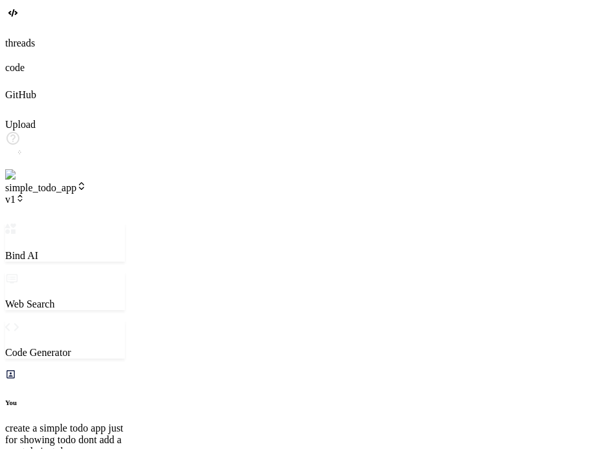
drag, startPoint x: 226, startPoint y: 251, endPoint x: 118, endPoint y: 215, distance: 114.3
click at [118, 224] on div "Bind AI Web Search Created with Pixso. Code Generator You create a simple todo …" at bounding box center [65, 433] width 120 height 418
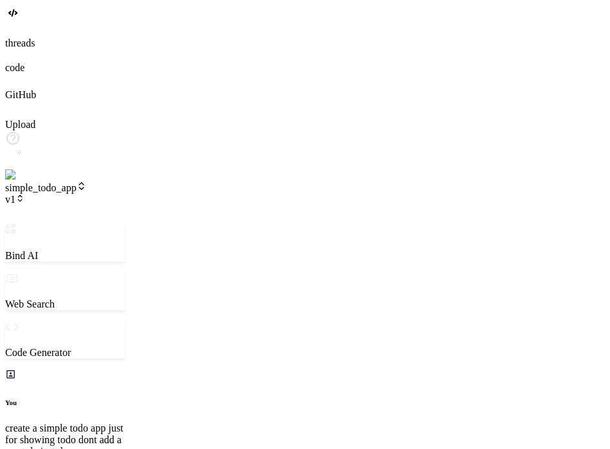
type textarea "<h1>Todo App<p/h1> <div> <input type="text" id="todoInput" placeholder="Add a n…"
type textarea "x"
type textarea "<h1>Todo App<p/h1> <div> <input type="text" id="todoInput" placeholder="Add a n…"
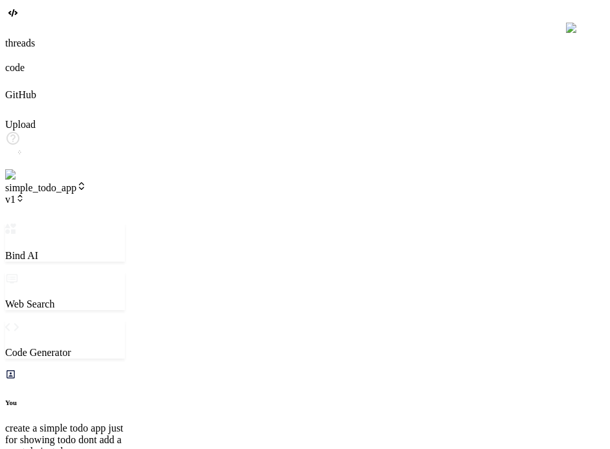
type textarea "x"
type textarea "<h1>Todo Appp</h1> <div> <input type="text" id="todoInput" placeholder="Add a n…"
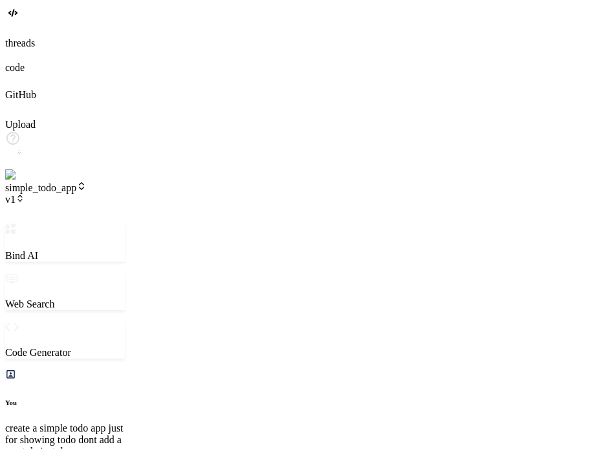
type textarea "x"
type textarea "<h1>Todo Appp</h1> <div> <input type="text" id="todoInput" placeholder="Add a n…"
type textarea "x"
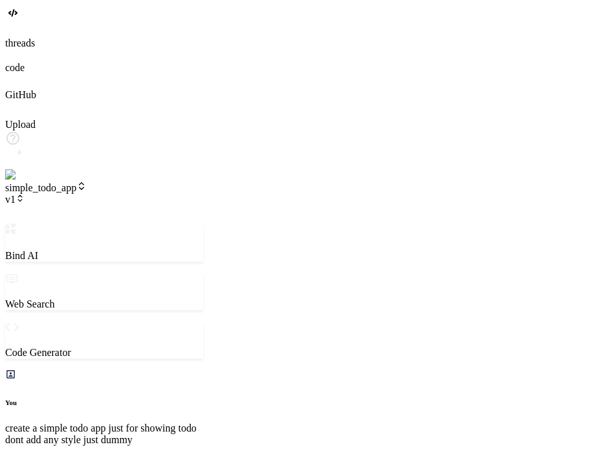
scroll to position [111, 0]
click at [25, 194] on icon at bounding box center [20, 198] width 9 height 9
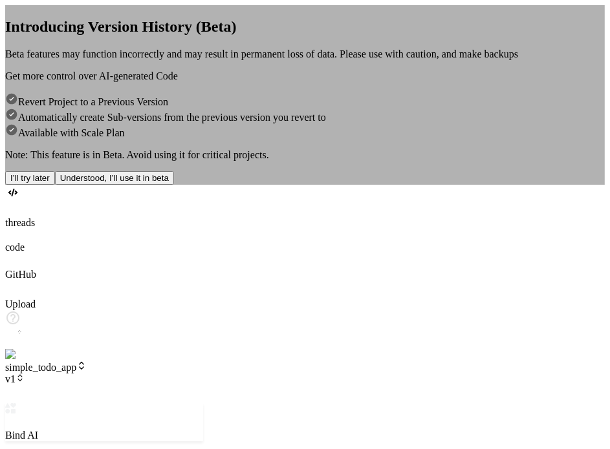
click at [174, 185] on button "Understood, I’ll use it in beta" at bounding box center [114, 178] width 119 height 14
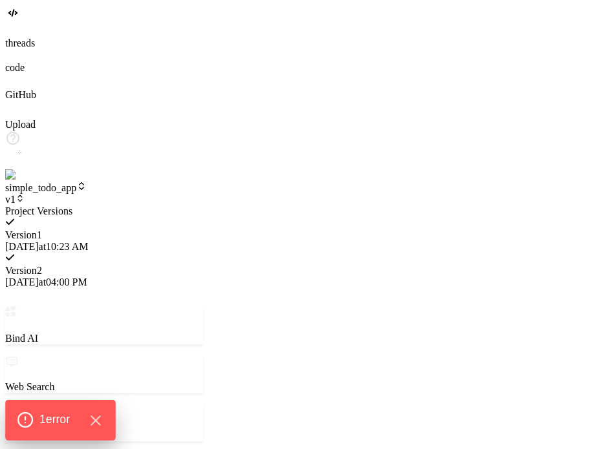
click at [47, 424] on span "1 error" at bounding box center [54, 420] width 30 height 17
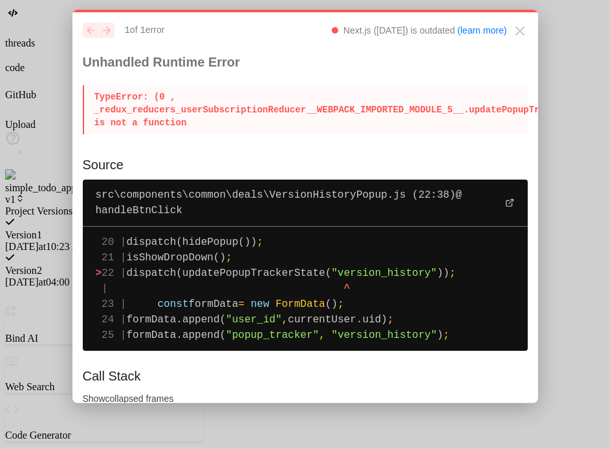
drag, startPoint x: 340, startPoint y: 270, endPoint x: 211, endPoint y: 276, distance: 128.2
click at [211, 276] on span "dispatch(updatePopupTrackerState(" at bounding box center [229, 274] width 205 height 12
click at [515, 32] on icon "Close" at bounding box center [520, 31] width 16 height 16
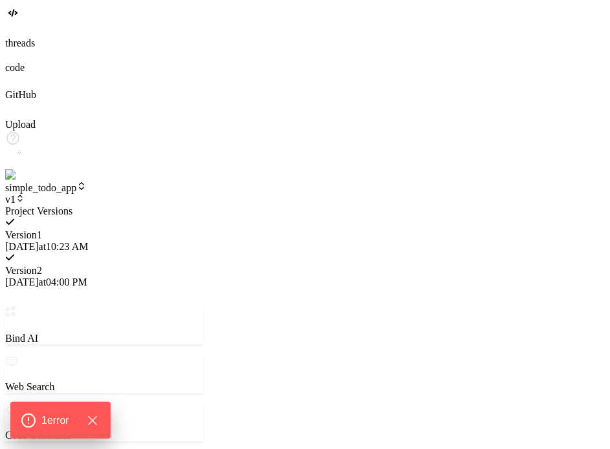
click at [203, 230] on div "Version 1" at bounding box center [104, 236] width 198 height 12
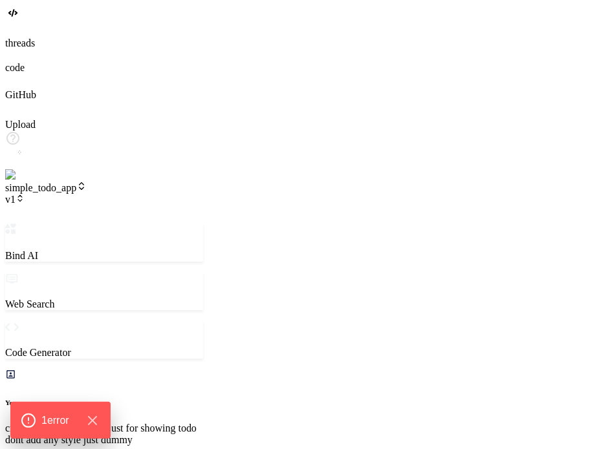
click at [25, 194] on span "v1" at bounding box center [14, 199] width 19 height 11
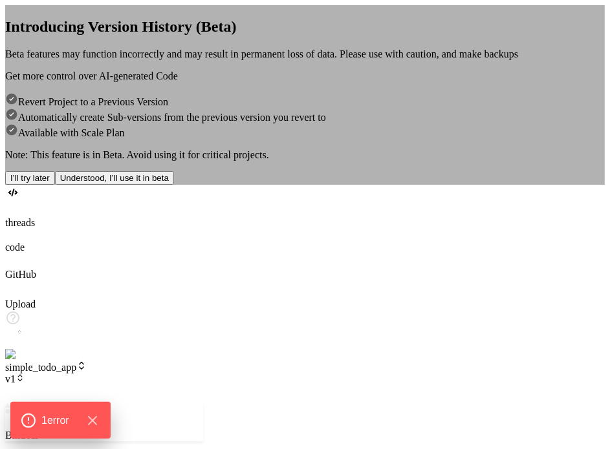
click at [181, 17] on div "Introducing Version History (Beta) Beta features may function incorrectly and m…" at bounding box center [305, 95] width 600 height 180
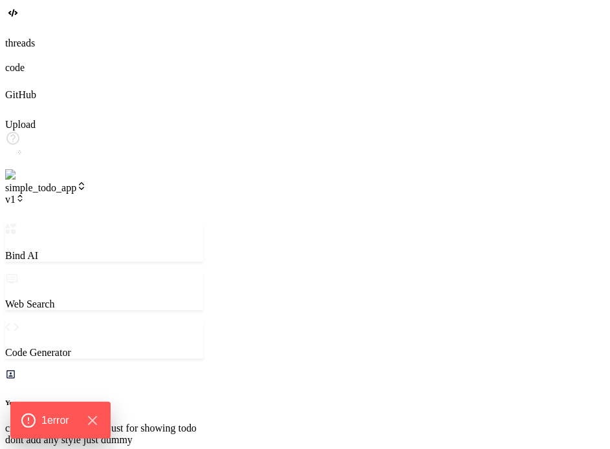
type textarea "x"
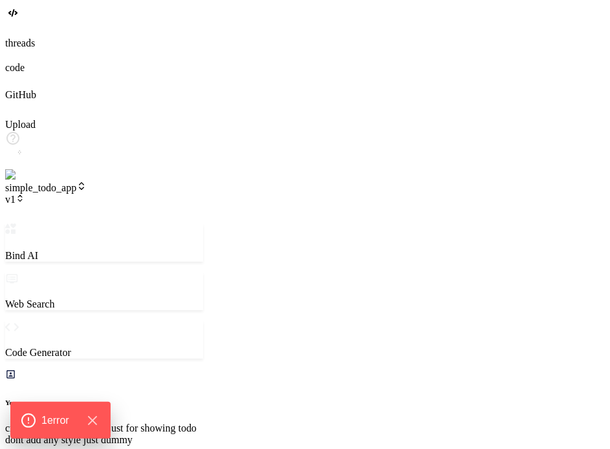
type textarea "<body> <h1>Todo Appp</h1> <div> <input type="text" id="todoInput" placeholder="…"
type textarea "x"
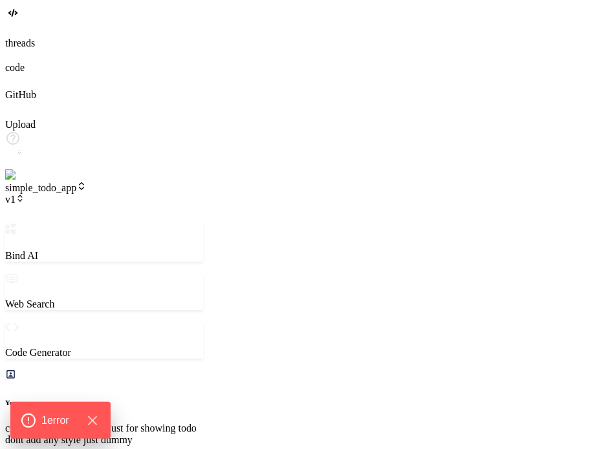
type textarea "<body> <h1>Todo Appp</h1> <div> <input type="text" id="todoInput" placeholder="…"
click at [79, 422] on div "1 error" at bounding box center [60, 420] width 87 height 17
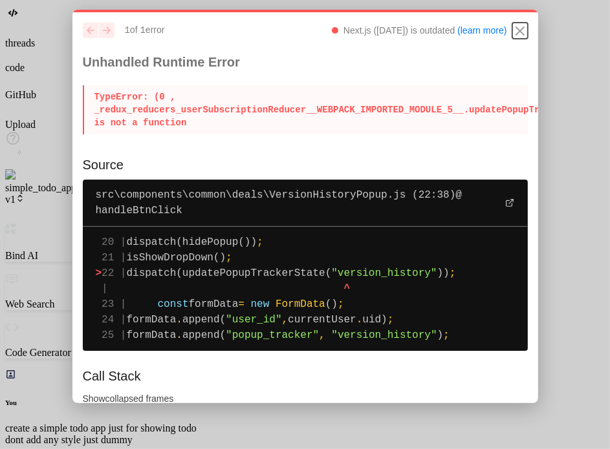
click at [512, 33] on icon "Close" at bounding box center [520, 31] width 16 height 16
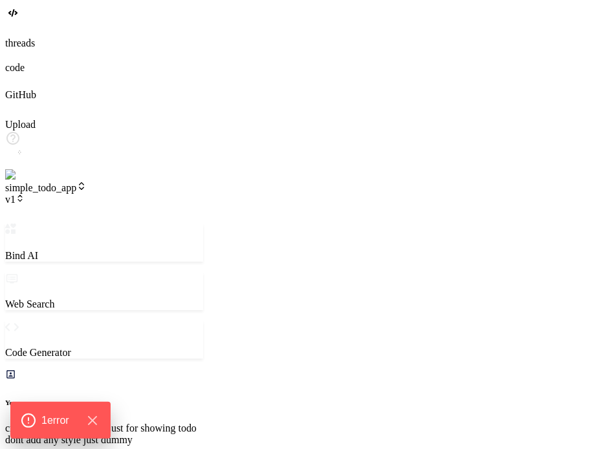
click at [25, 194] on icon at bounding box center [20, 198] width 9 height 9
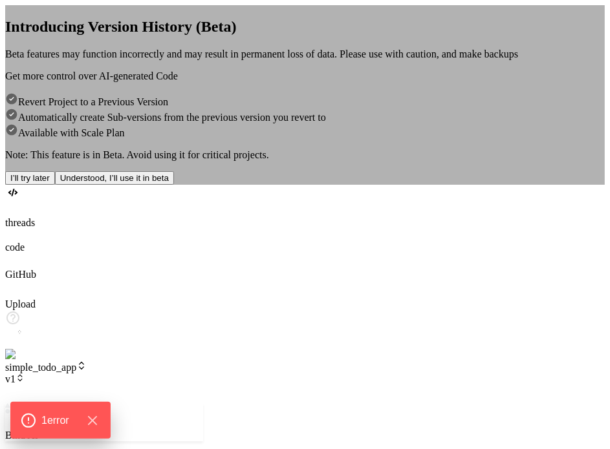
click at [55, 185] on button "I’ll try later" at bounding box center [30, 178] width 50 height 14
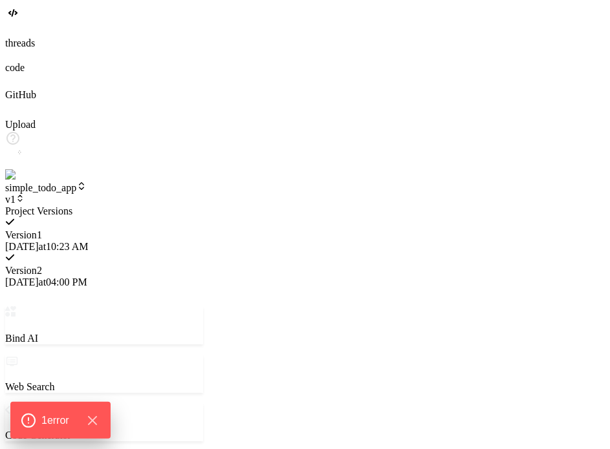
click at [42, 265] on span "Version 2" at bounding box center [23, 270] width 37 height 11
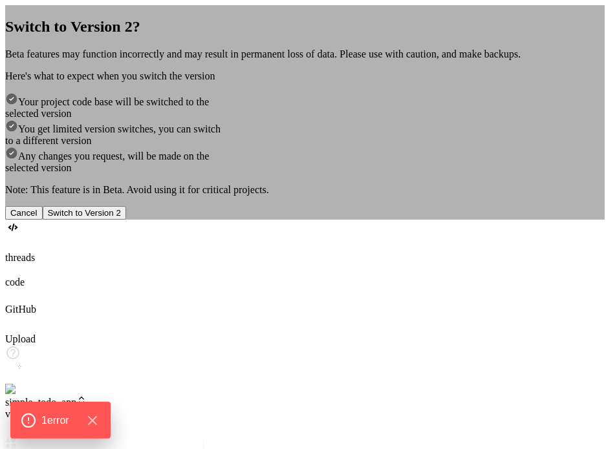
click at [126, 220] on button "Switch to Version 2" at bounding box center [84, 213] width 83 height 14
click at [129, 220] on div "Switch to Version 2? Beta features may function incorrectly and may result in p…" at bounding box center [305, 112] width 600 height 215
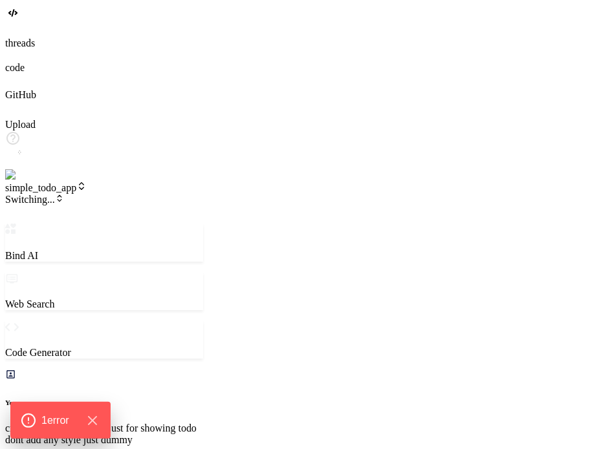
type textarea "x"
type textarea "s"
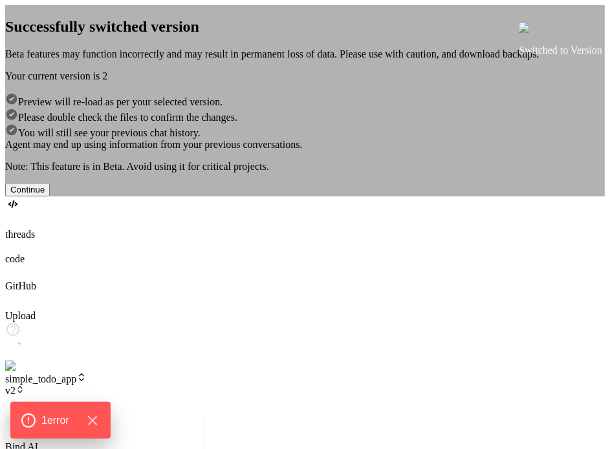
scroll to position [732, 0]
click at [50, 197] on button "Continue" at bounding box center [27, 190] width 45 height 14
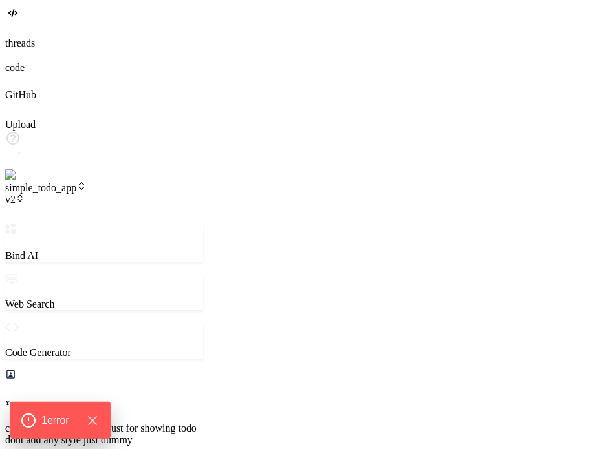
scroll to position [1341, 0]
click at [25, 194] on span "v2" at bounding box center [14, 199] width 19 height 11
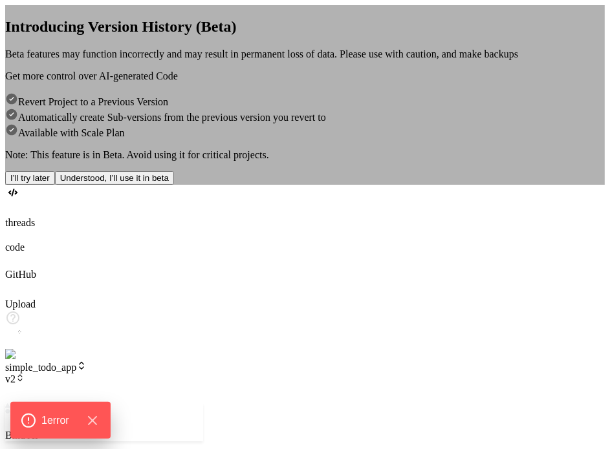
click at [479, 185] on div "Introducing Version History (Beta) Beta features may function incorrectly and m…" at bounding box center [305, 95] width 600 height 180
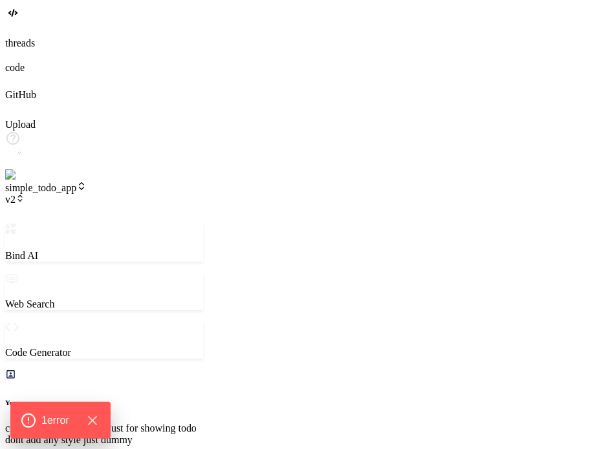
click at [164, 181] on header "simple_todo_app v2 Created with Pixso." at bounding box center [104, 202] width 198 height 43
click at [25, 194] on icon at bounding box center [20, 198] width 9 height 9
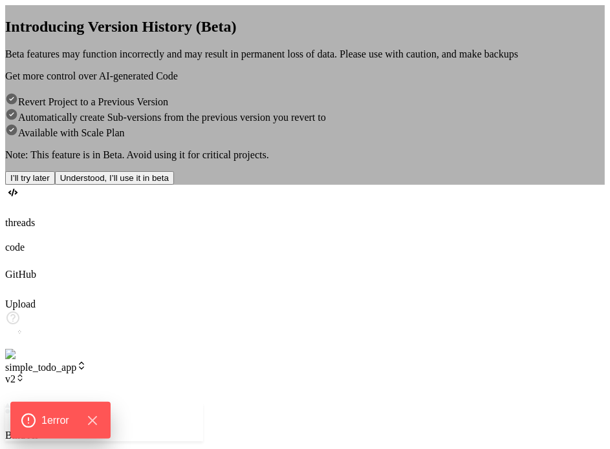
click at [55, 185] on button "I’ll try later" at bounding box center [30, 178] width 50 height 14
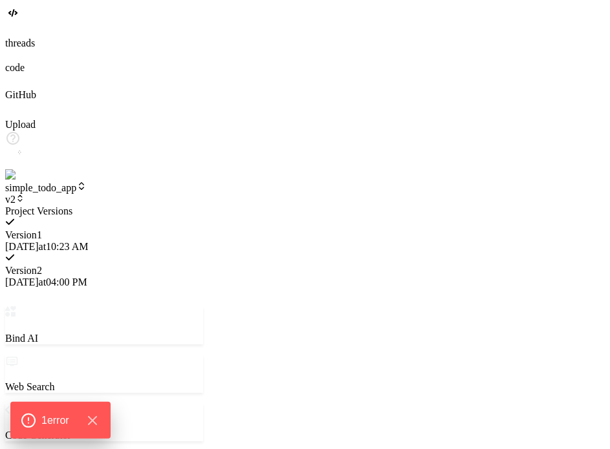
click at [88, 241] on span "4/30/2025 at 10:23 AM" at bounding box center [46, 246] width 83 height 11
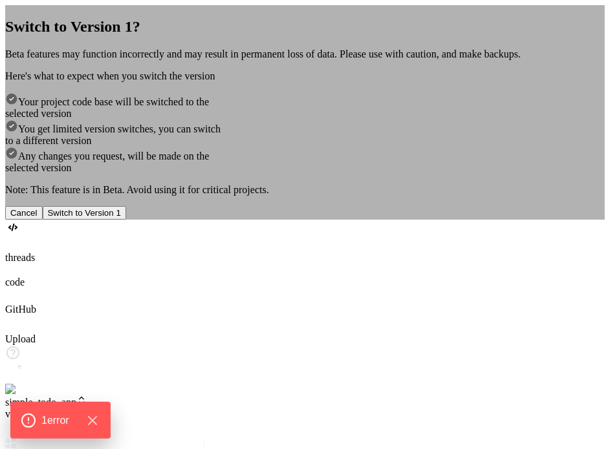
click at [126, 220] on button "Switch to Version 1" at bounding box center [84, 213] width 83 height 14
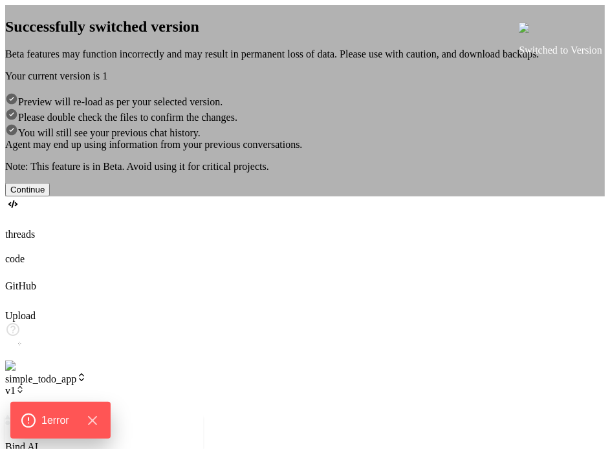
scroll to position [1415, 0]
click at [50, 197] on button "Continue" at bounding box center [27, 190] width 45 height 14
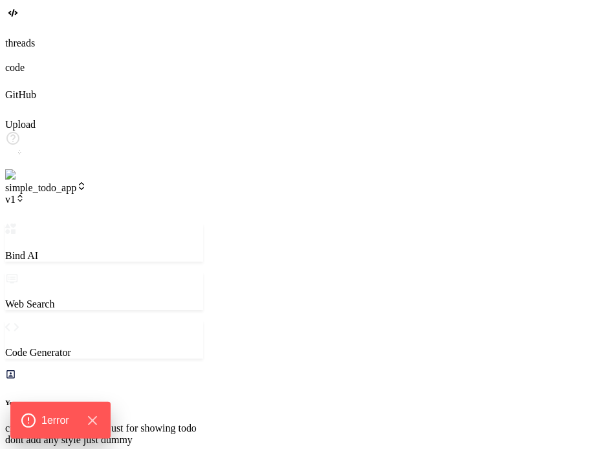
scroll to position [2024, 0]
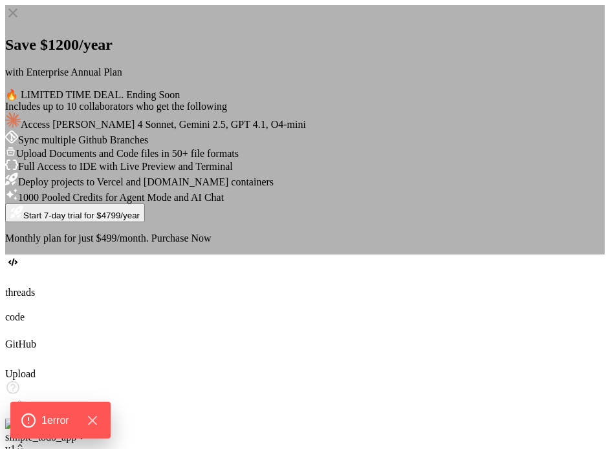
click at [17, 17] on icon at bounding box center [12, 12] width 9 height 9
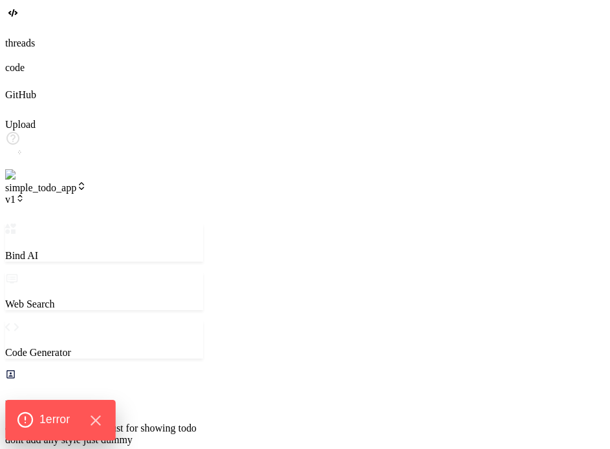
click at [51, 412] on div "1 error" at bounding box center [60, 420] width 87 height 17
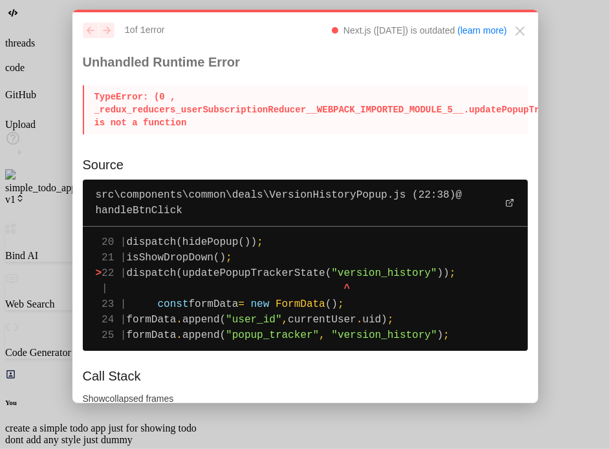
drag, startPoint x: 341, startPoint y: 275, endPoint x: 211, endPoint y: 276, distance: 130.0
click at [211, 276] on span "dispatch(updatePopupTrackerState(" at bounding box center [229, 274] width 205 height 12
drag, startPoint x: 466, startPoint y: 274, endPoint x: 157, endPoint y: 274, distance: 309.2
click at [157, 274] on pre "20 | dispatch(hidePopup()) ; 21 | isShowDropDown() ; > 22 | dispatch(updatePopu…" at bounding box center [305, 289] width 445 height 124
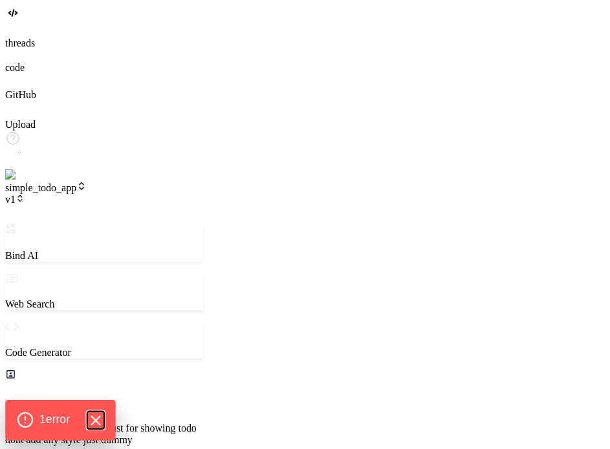
click at [97, 416] on icon "Hide Errors" at bounding box center [95, 421] width 17 height 17
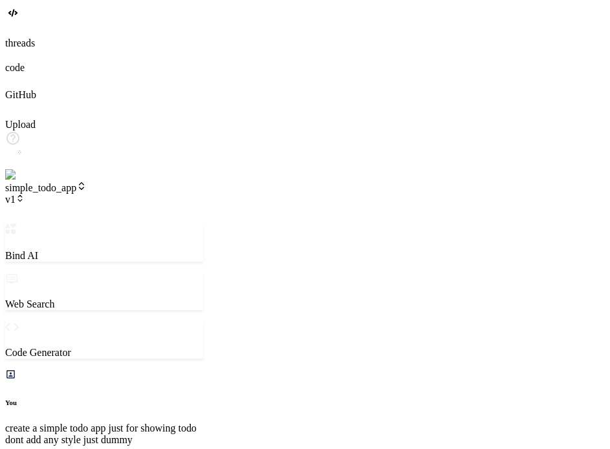
click at [19, 181] on img at bounding box center [26, 175] width 42 height 12
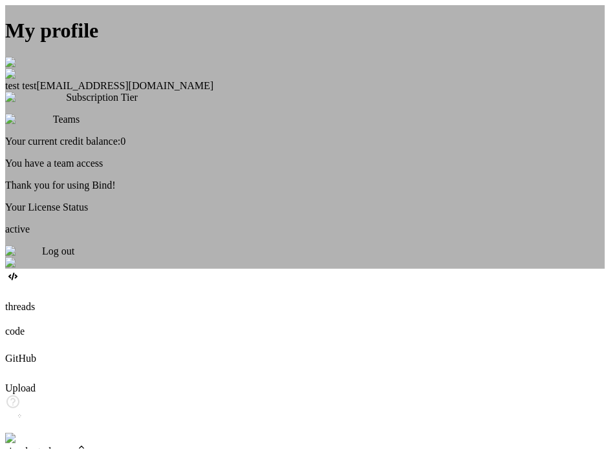
click at [74, 257] on span "Log out" at bounding box center [58, 251] width 32 height 11
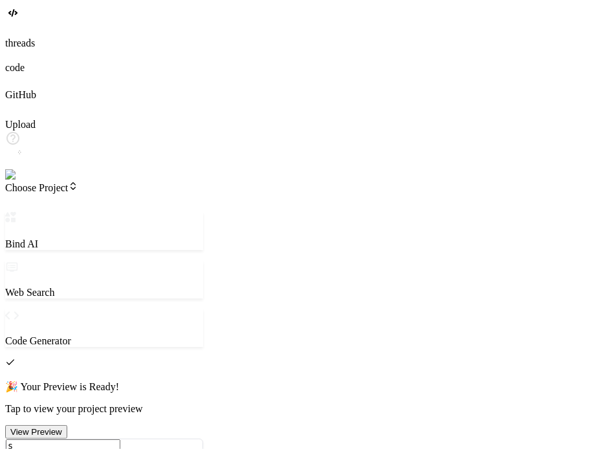
scroll to position [2086, 0]
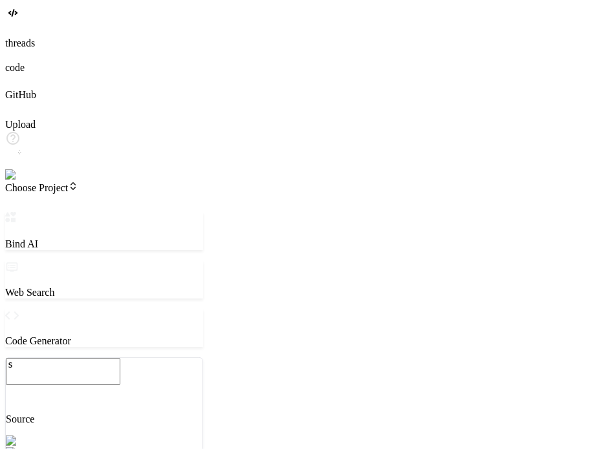
click at [21, 181] on img at bounding box center [23, 175] width 36 height 12
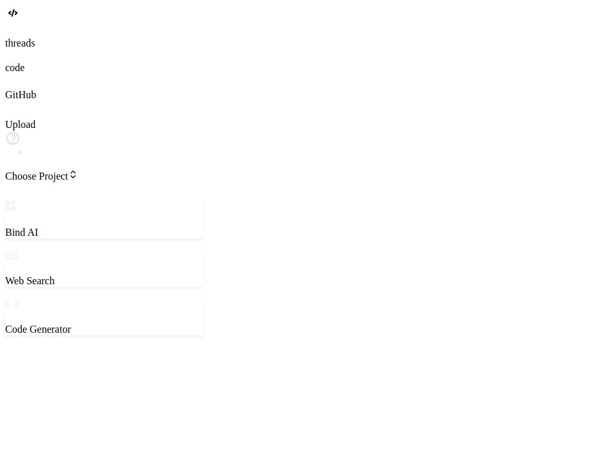
type textarea "x"
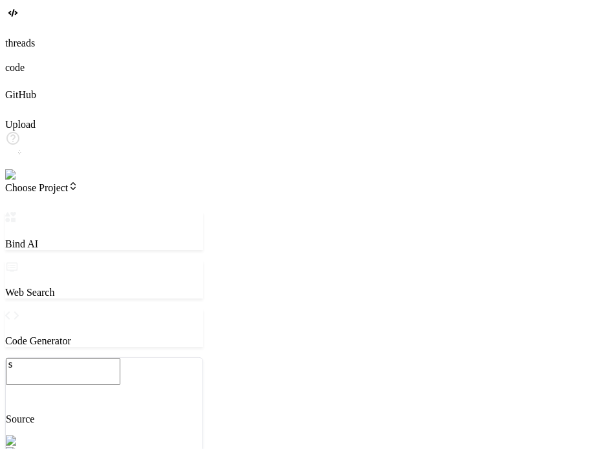
click at [28, 181] on img at bounding box center [23, 175] width 36 height 12
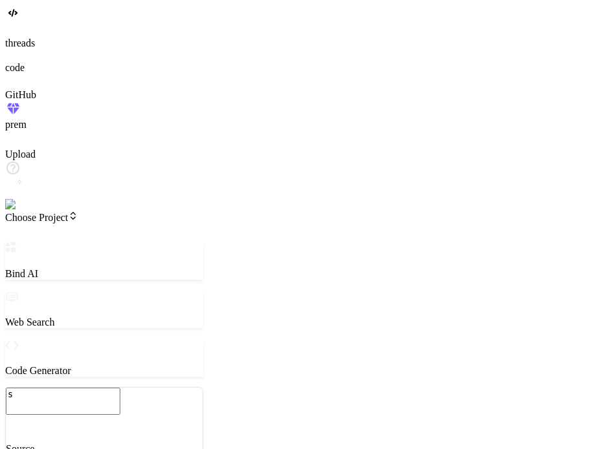
click at [78, 212] on span "Choose Project" at bounding box center [41, 217] width 73 height 11
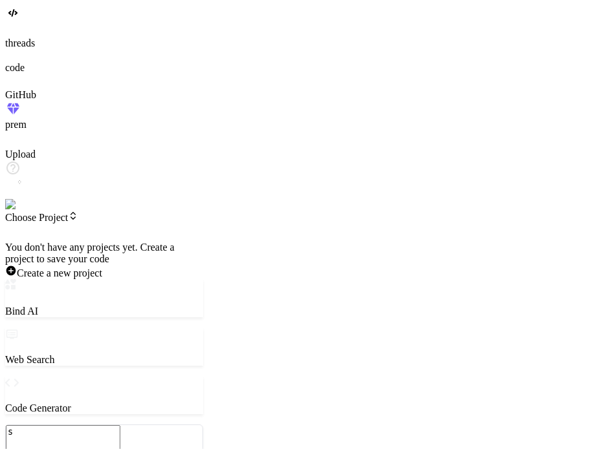
click at [96, 242] on div at bounding box center [104, 242] width 198 height 0
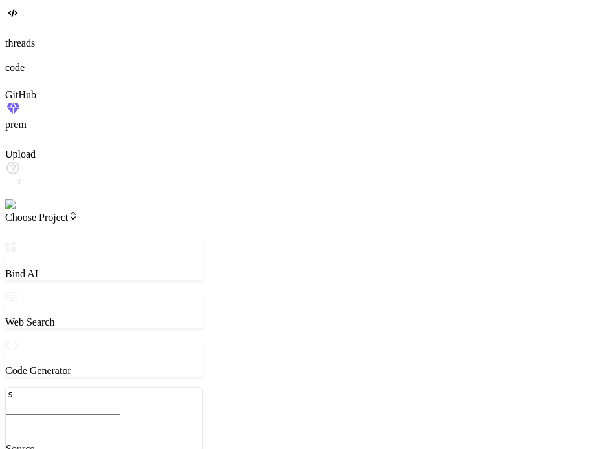
click at [87, 388] on textarea "s" at bounding box center [63, 401] width 114 height 27
type textarea "x"
type textarea "h"
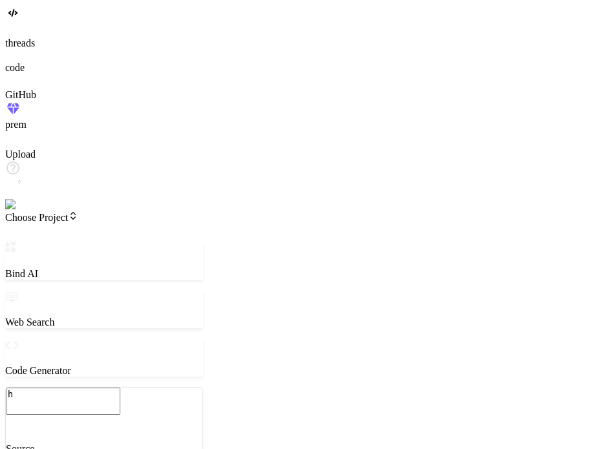
type textarea "x"
type textarea "hi"
type textarea "x"
type textarea "hi"
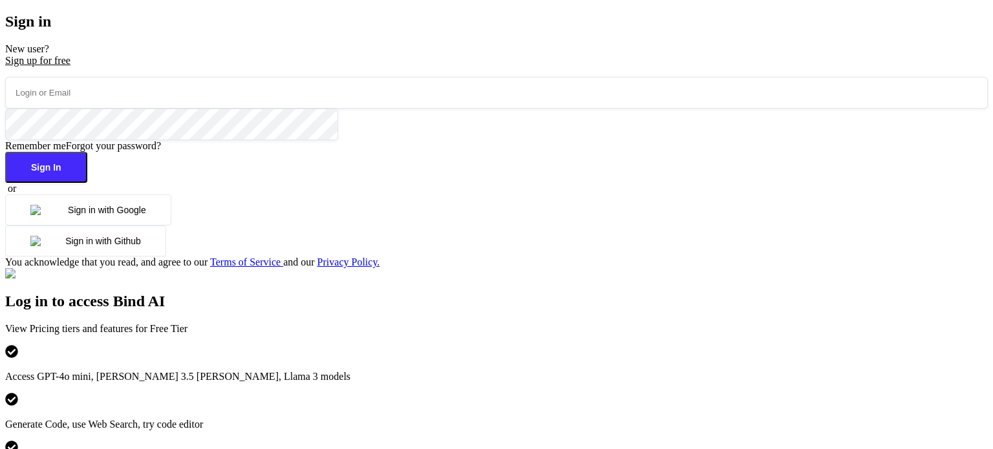
click at [191, 67] on p "New user? Sign up for free" at bounding box center [496, 54] width 983 height 23
click at [193, 109] on input "email" at bounding box center [496, 93] width 983 height 32
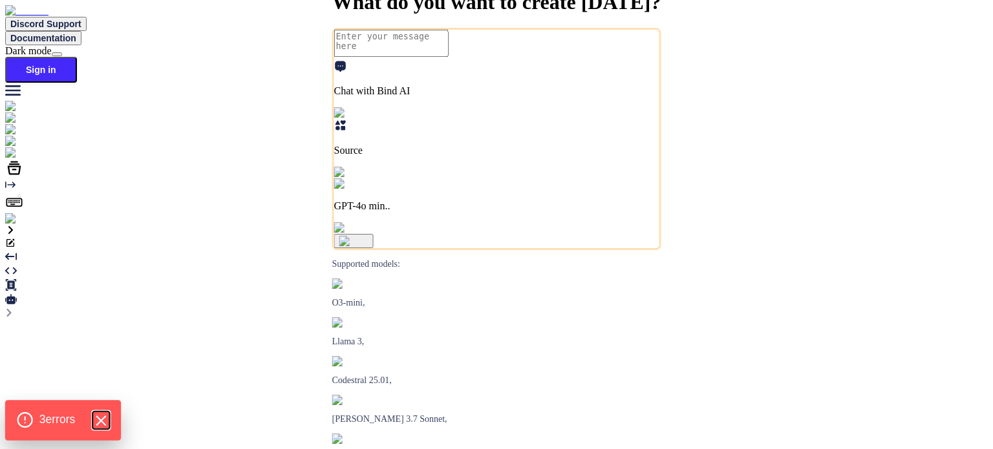
click at [105, 425] on icon "Hide Errors" at bounding box center [100, 421] width 17 height 17
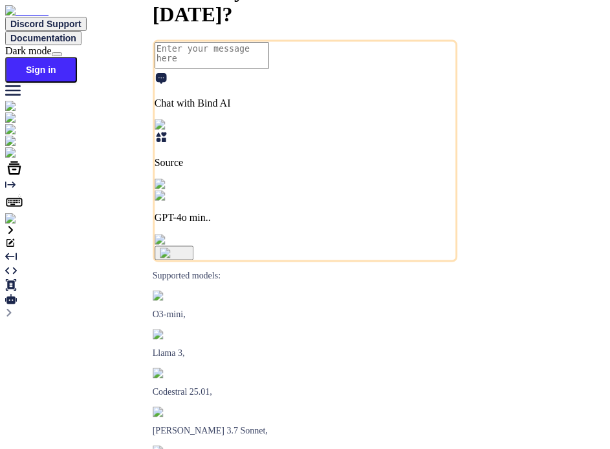
click at [17, 225] on img at bounding box center [23, 219] width 36 height 12
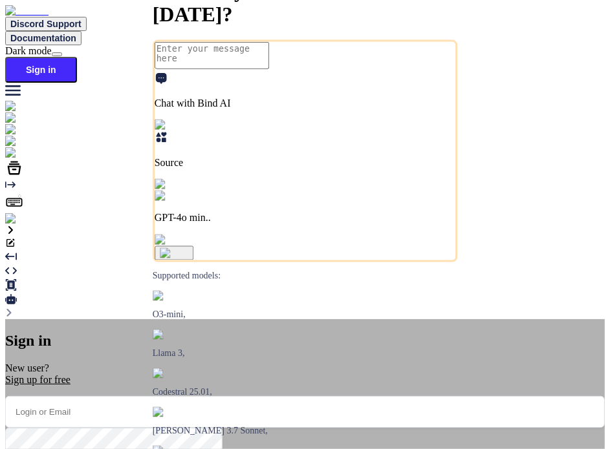
click at [285, 396] on input "email" at bounding box center [305, 412] width 600 height 32
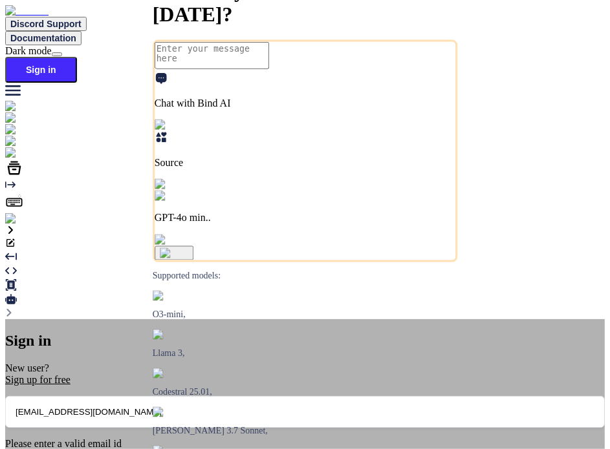
type input "testbindtest130@mailinator.com"
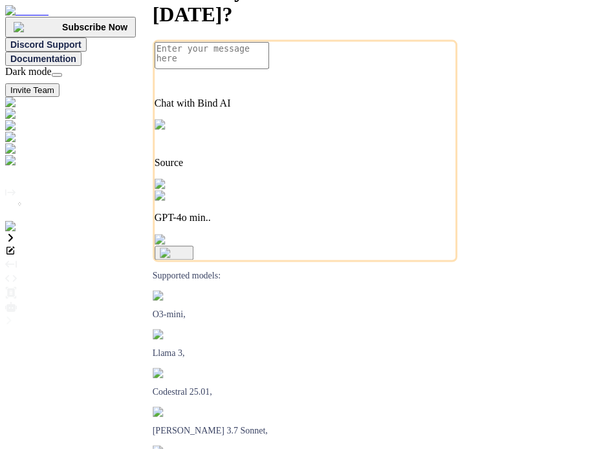
click at [27, 233] on img at bounding box center [26, 227] width 42 height 12
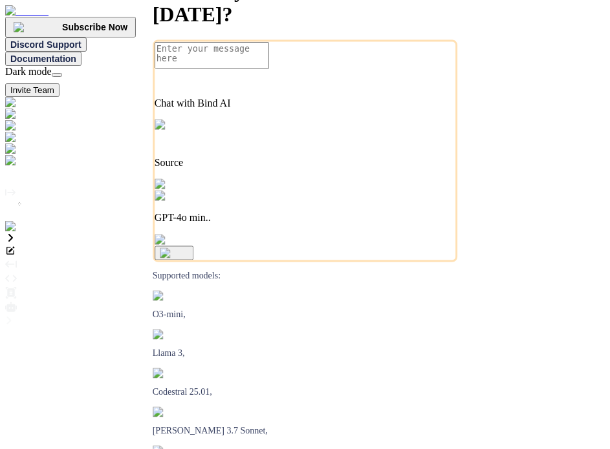
click at [25, 233] on img at bounding box center [26, 227] width 42 height 12
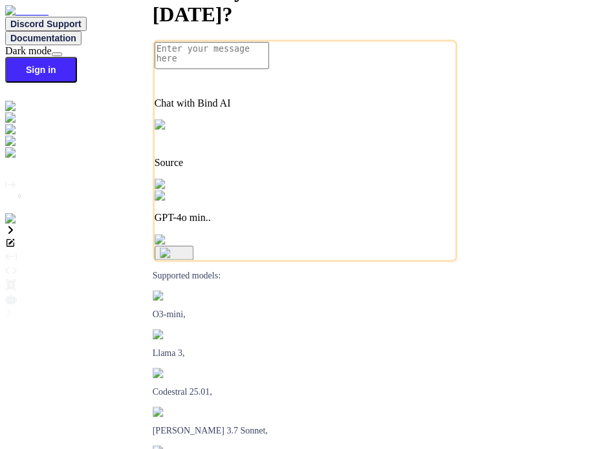
click at [17, 225] on img at bounding box center [23, 219] width 36 height 12
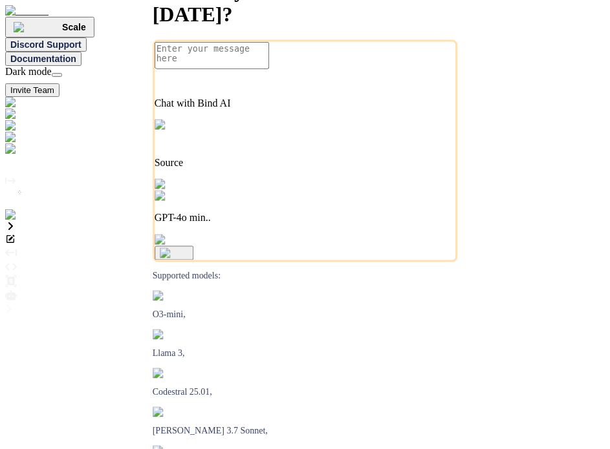
click at [25, 221] on img at bounding box center [26, 216] width 42 height 12
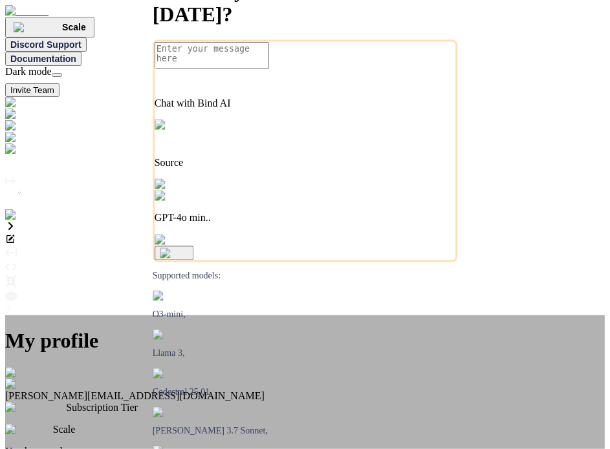
type textarea "x"
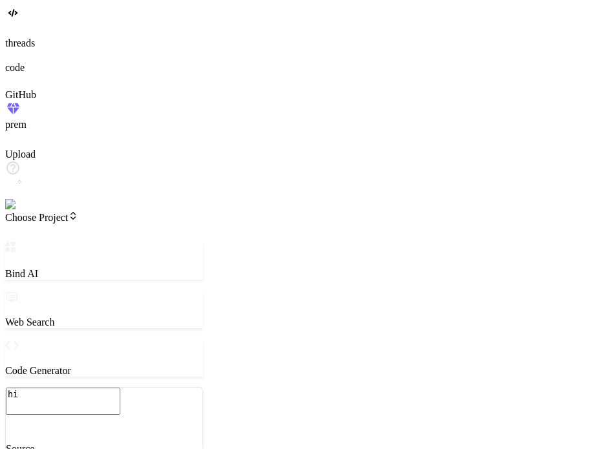
click at [85, 388] on textarea "hi" at bounding box center [63, 401] width 114 height 27
type textarea "x"
type textarea "hi c"
type textarea "x"
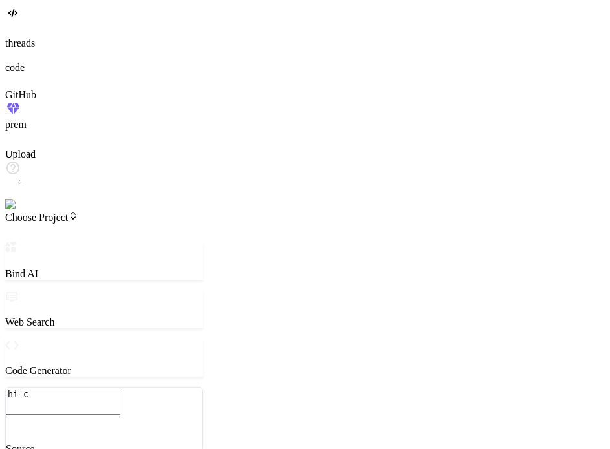
type textarea "hi cr"
type textarea "x"
type textarea "hi cre"
type textarea "x"
type textarea "hi crea"
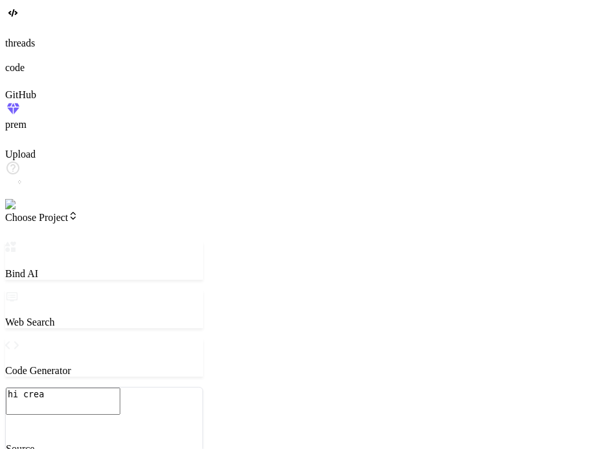
type textarea "x"
type textarea "hi creat"
type textarea "x"
type textarea "hi create"
type textarea "x"
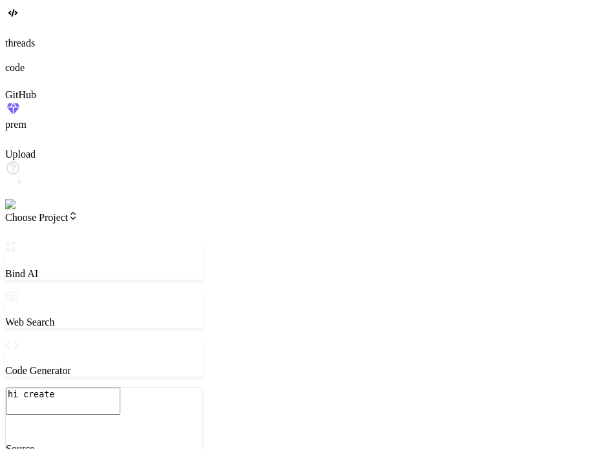
type textarea "hi create"
type textarea "x"
type textarea "hi create a"
type textarea "x"
type textarea "hi create a"
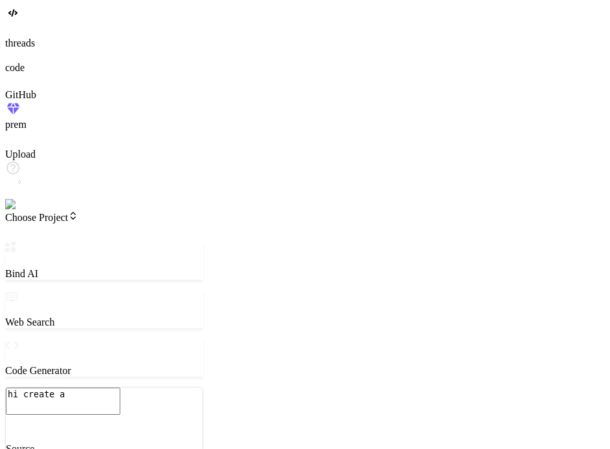
type textarea "x"
type textarea "hi create a s"
type textarea "x"
type textarea "hi create a su"
type textarea "x"
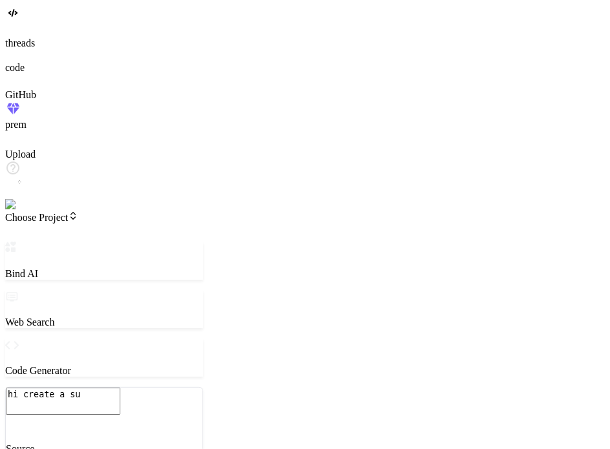
type textarea "hi create a s"
type textarea "x"
type textarea "hi create a si"
type textarea "x"
type textarea "hi create a sim"
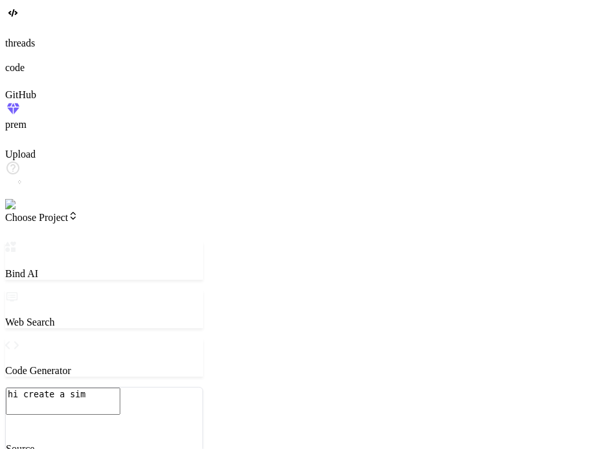
type textarea "x"
type textarea "hi create a simp"
type textarea "x"
type textarea "hi create a simpl"
type textarea "x"
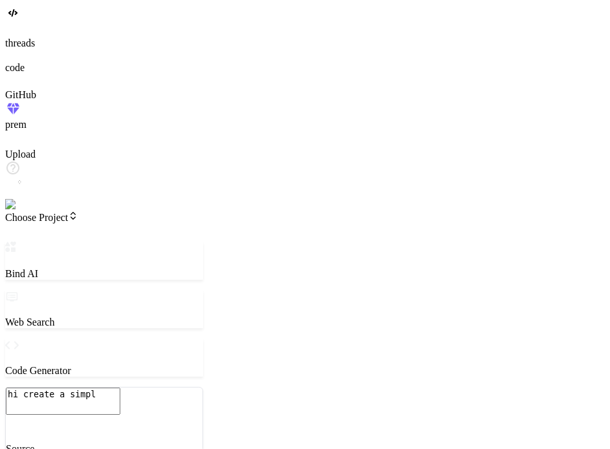
type textarea "hi create a simple"
type textarea "x"
type textarea "hi create a simple"
type textarea "x"
type textarea "hi create a simple h"
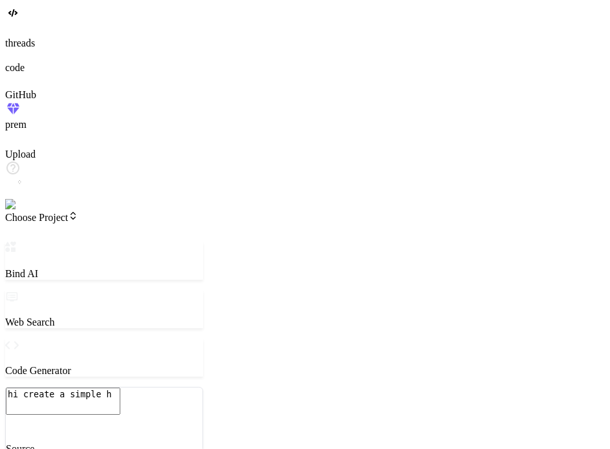
type textarea "x"
type textarea "hi create a simple ht"
type textarea "x"
type textarea "hi create a simple htm"
type textarea "x"
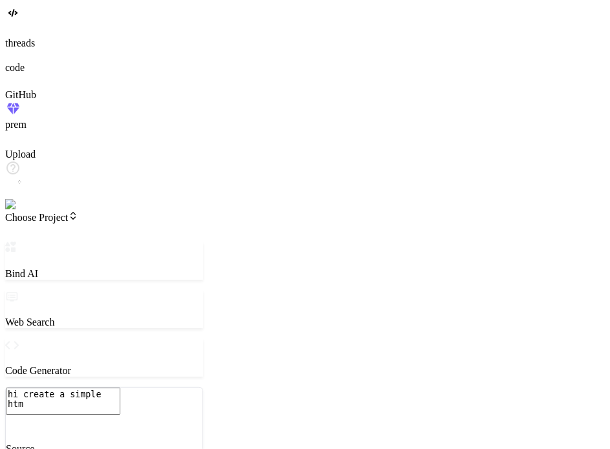
type textarea "hi create a simple html"
type textarea "x"
type textarea "hi create a simple html"
type textarea "x"
type textarea "hi create a simple html f"
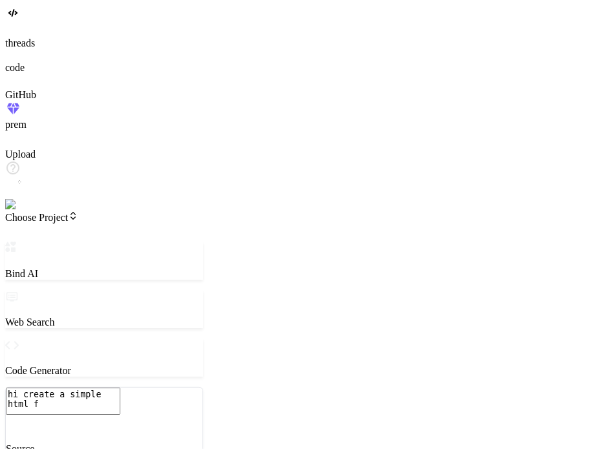
type textarea "x"
type textarea "hi create a simple html fu"
type textarea "x"
type textarea "hi create a simple html ful"
type textarea "x"
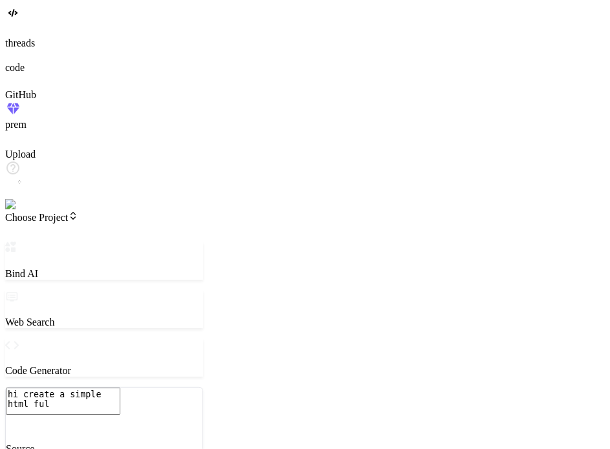
type textarea "hi create a simple html fule"
type textarea "x"
type textarea "hi create a simple html fule"
type textarea "x"
type textarea "hi create a simple html fule"
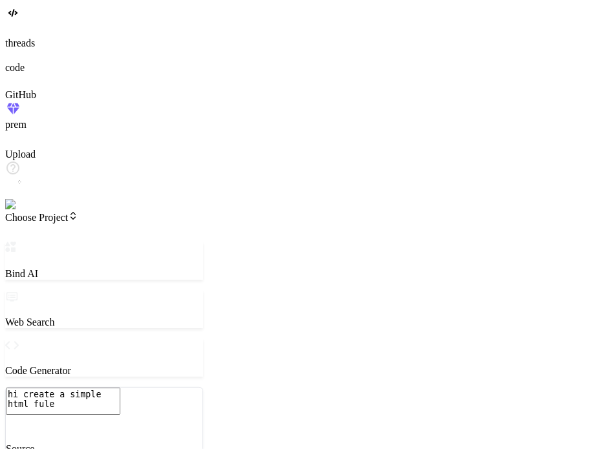
type textarea "x"
type textarea "hi create a simple html ful"
type textarea "x"
type textarea "hi create a simple html fu"
type textarea "x"
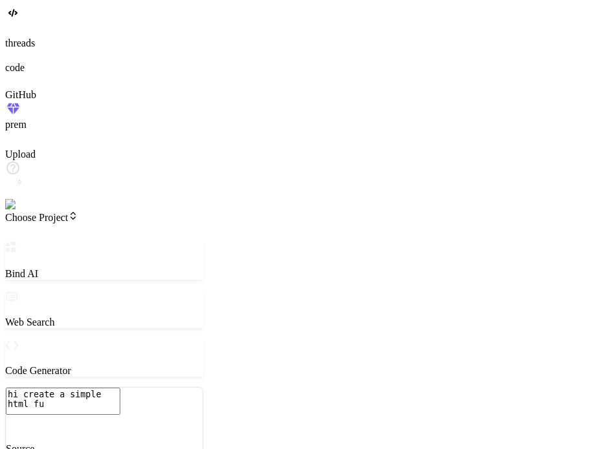
type textarea "hi create a simple html f"
type textarea "x"
type textarea "hi create a simple html fi"
type textarea "x"
type textarea "hi create a simple html fil"
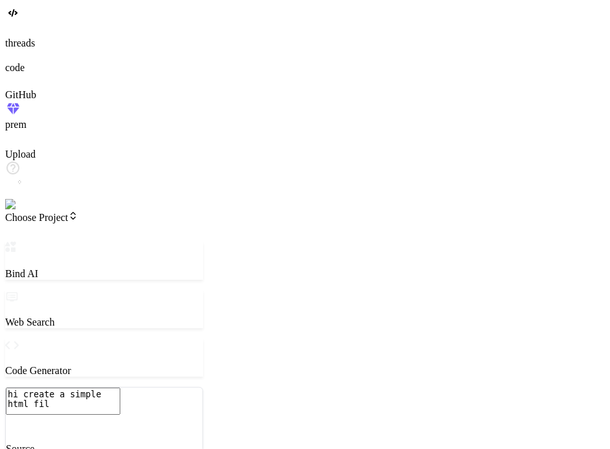
type textarea "x"
type textarea "hi create a simple html file"
type textarea "x"
type textarea "hi create a simple html file"
type textarea "x"
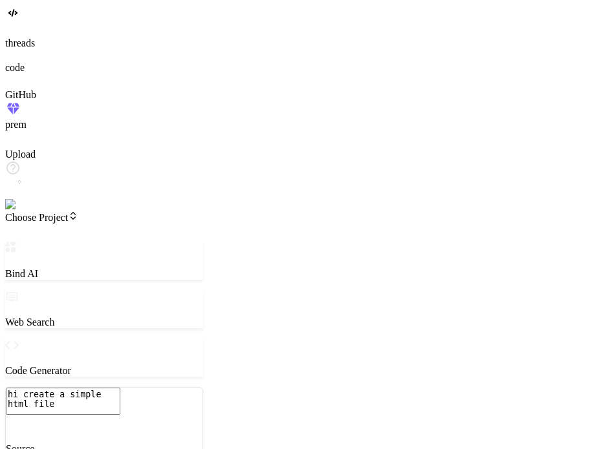
type textarea "hi create a simple html file o"
type textarea "x"
type textarea "hi create a simple html file or"
type textarea "x"
type textarea "hi create a simple html file o"
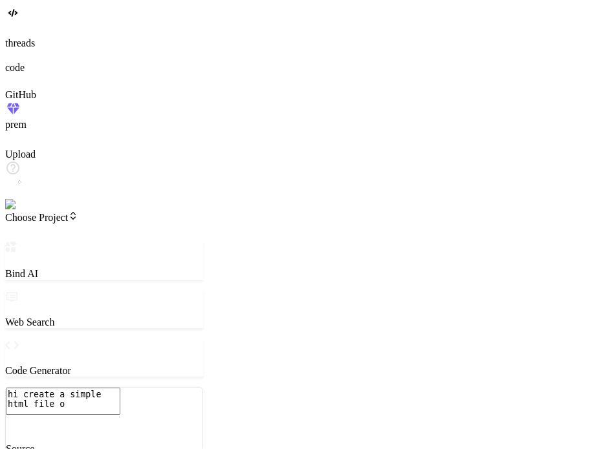
type textarea "x"
type textarea "hi create a simple html file"
type textarea "x"
type textarea "hi create a simple html file f"
type textarea "x"
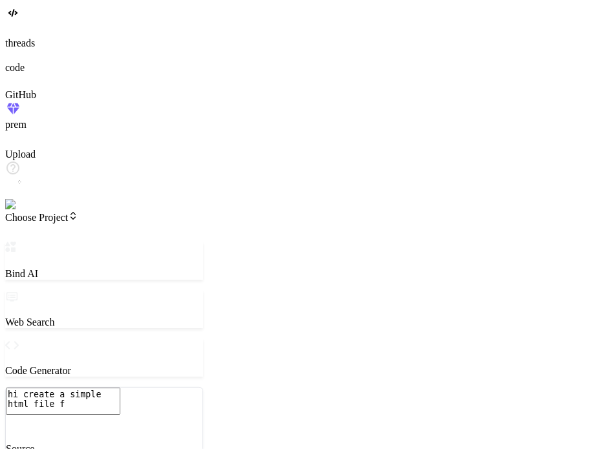
type textarea "hi create a simple html file fo"
type textarea "x"
type textarea "hi create a simple html file for"
type textarea "x"
type textarea "hi create a simple html file for"
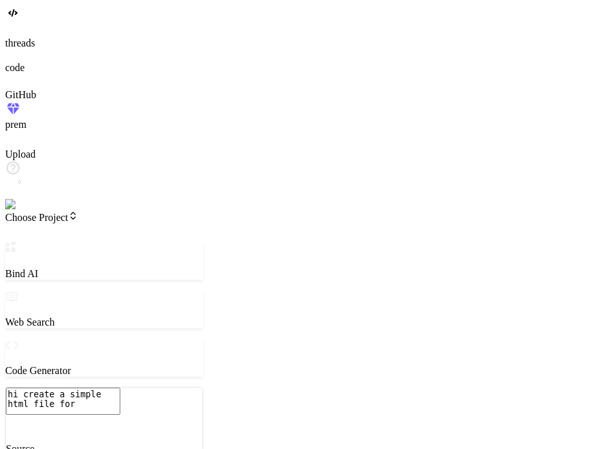
type textarea "x"
type textarea "hi create a simple html file for t"
type textarea "x"
type textarea "hi create a simple html file for te"
type textarea "x"
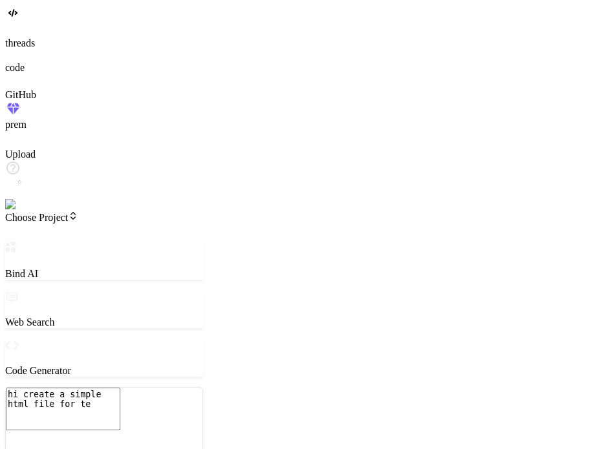
type textarea "hi create a simple html file for tes"
type textarea "x"
type textarea "hi create a simple html file for test"
type textarea "x"
type textarea "hi create a simple html file for testi"
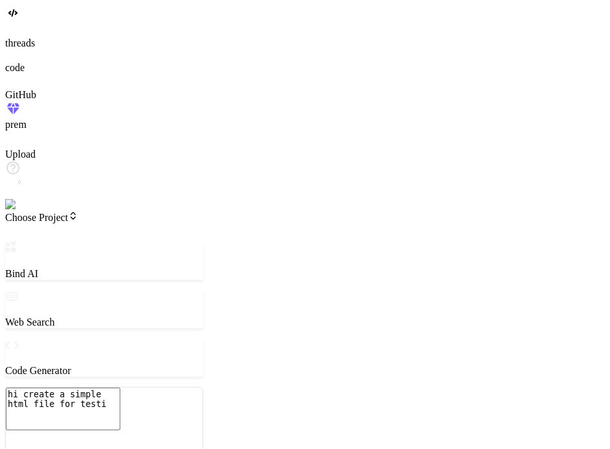
type textarea "x"
type textarea "hi create a simple html file for testin"
type textarea "x"
type textarea "hi create a simple html file for testing"
type textarea "x"
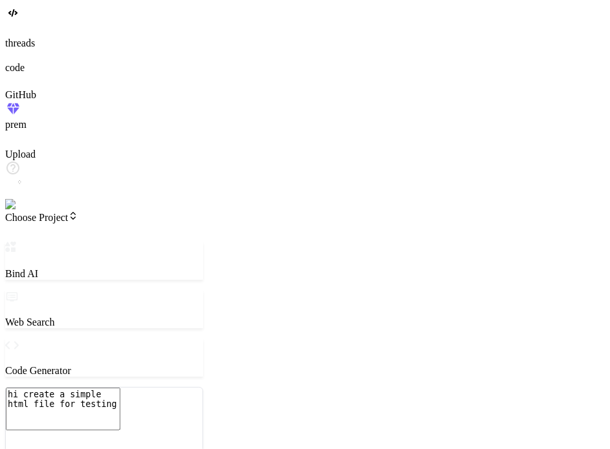
type textarea "hi create a simple html file for testing"
type textarea "x"
type textarea "hi create a simple html file for testing w"
type textarea "x"
type textarea "hi create a simple html file for testing wh"
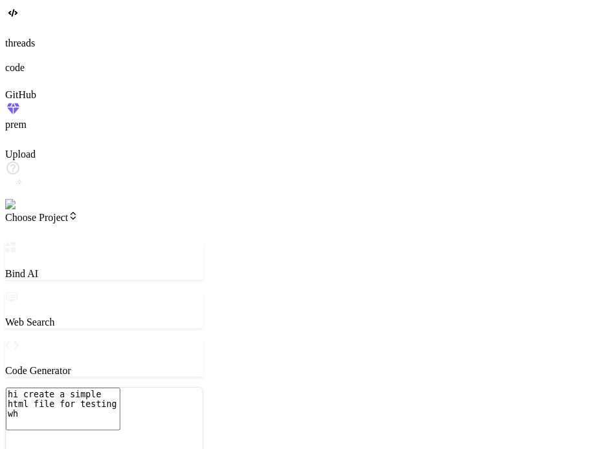
type textarea "x"
type textarea "hi create a simple html file for testing whi"
type textarea "x"
type textarea "hi create a simple html file for testing whic"
type textarea "x"
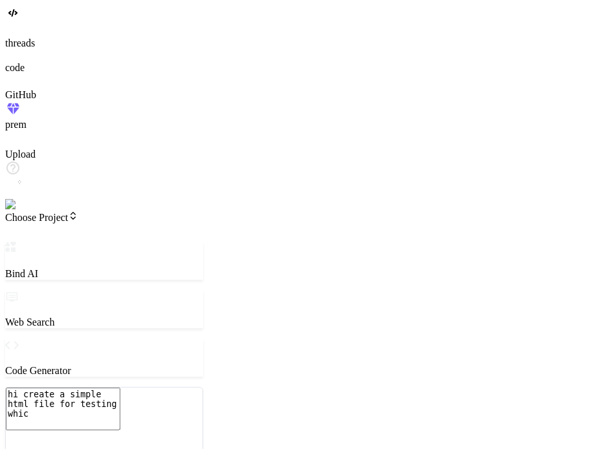
type textarea "hi create a simple html file for testing which"
type textarea "x"
type textarea "hi create a simple html file for testing whic"
type textarea "x"
type textarea "hi create a simple html file for testing whi"
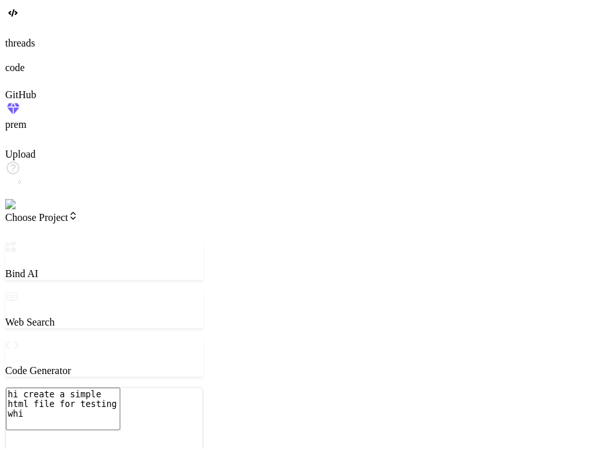
type textarea "x"
type textarea "hi create a simple html file for testing wh"
type textarea "x"
type textarea "hi create a simple html file for testing w"
type textarea "x"
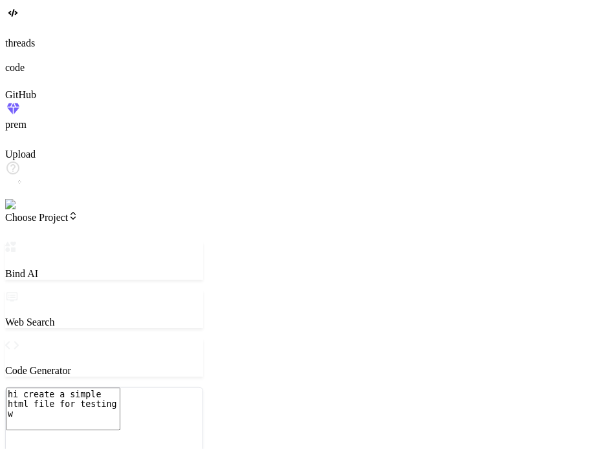
type textarea "hi create a simple html file for testing"
type textarea "x"
type textarea "hi create a simple html file for testing"
type textarea "x"
type textarea "hi create a simple html file for testin"
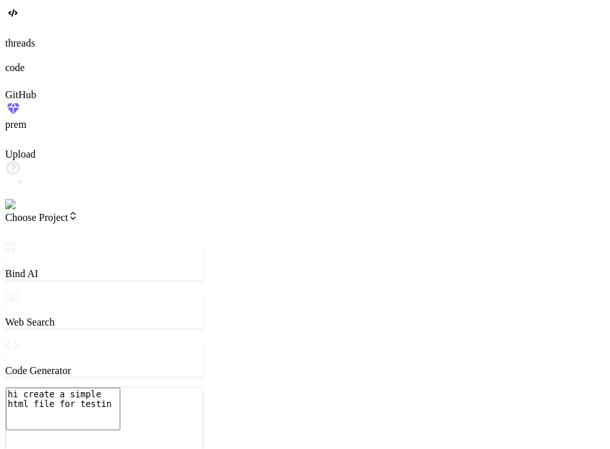
type textarea "x"
type textarea "hi create a simple html file for testi"
type textarea "x"
type textarea "hi create a simple html file for test"
type textarea "x"
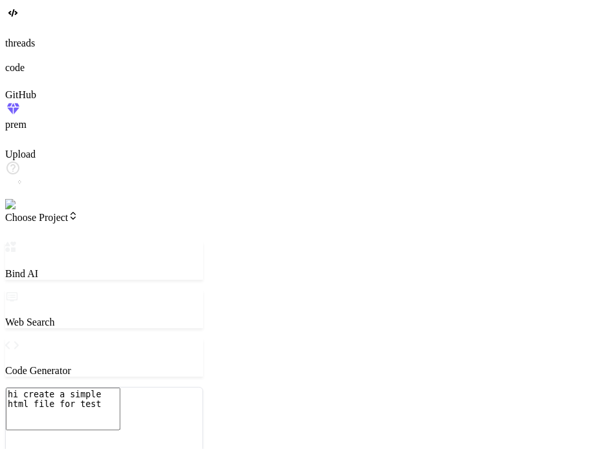
type textarea "hi create a simple html file for tes"
type textarea "x"
type textarea "hi create a simple html file for te"
type textarea "x"
type textarea "hi create a simple html file for t"
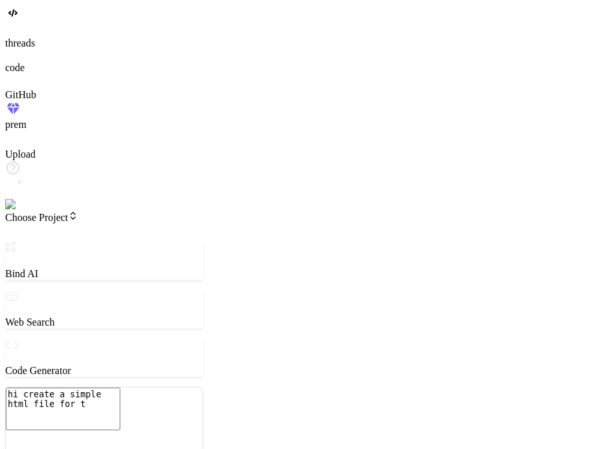
type textarea "x"
type textarea "hi create a simple html file for"
type textarea "x"
type textarea "hi create a simple html file for"
type textarea "x"
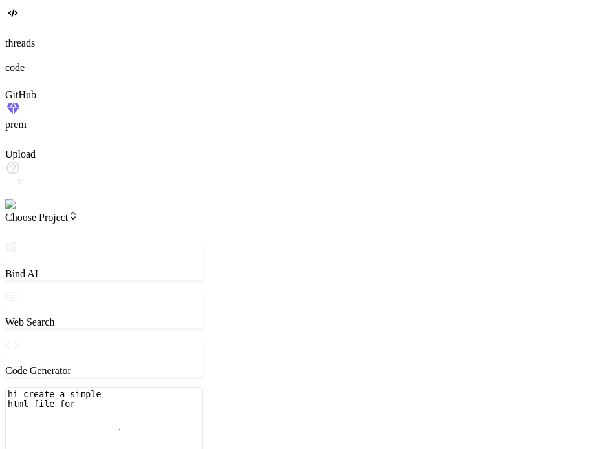
type textarea "hi create a simple html file fo"
type textarea "x"
type textarea "hi create a simple html file f"
type textarea "x"
type textarea "hi create a simple html file"
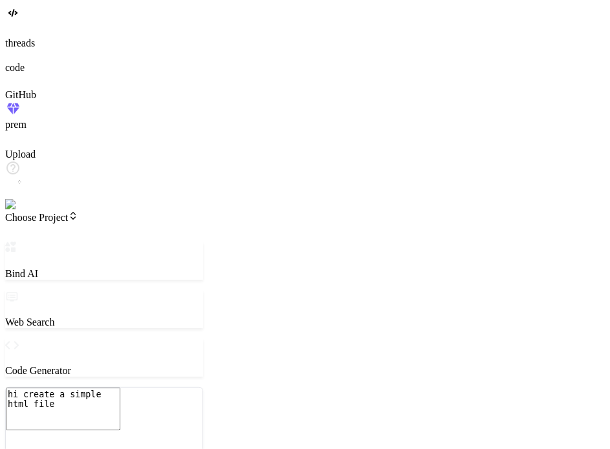
type textarea "x"
type textarea "hi create a simple html file"
type textarea "x"
type textarea "hi create a simple html fil"
type textarea "x"
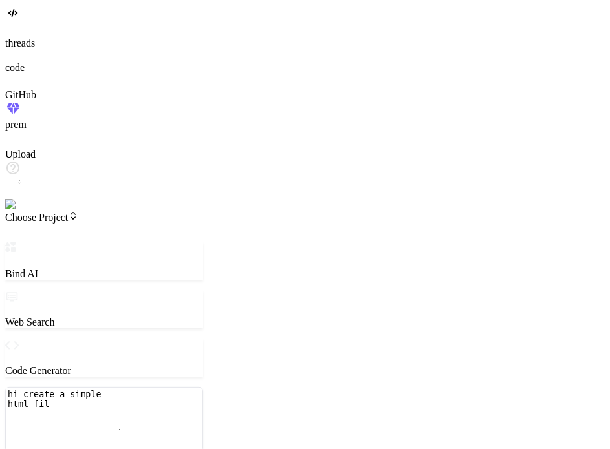
type textarea "hi create a simple html fi"
type textarea "x"
type textarea "hi create a simple html fil"
type textarea "x"
type textarea "hi create a simple html file"
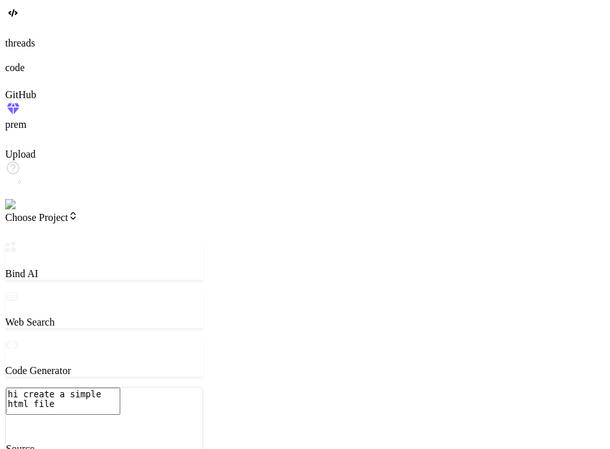
type textarea "x"
type textarea "hi create a simple html file"
type textarea "x"
type textarea "hi create a simple html file w"
type textarea "x"
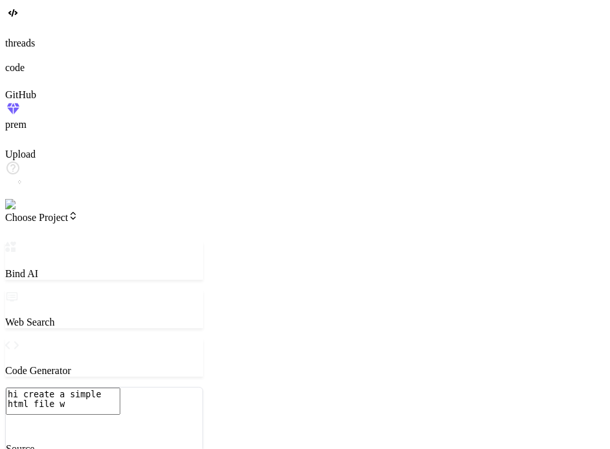
type textarea "hi create a simple html file wh"
type textarea "x"
type textarea "hi create a simple html file whi"
type textarea "x"
type textarea "hi create a simple html file whic"
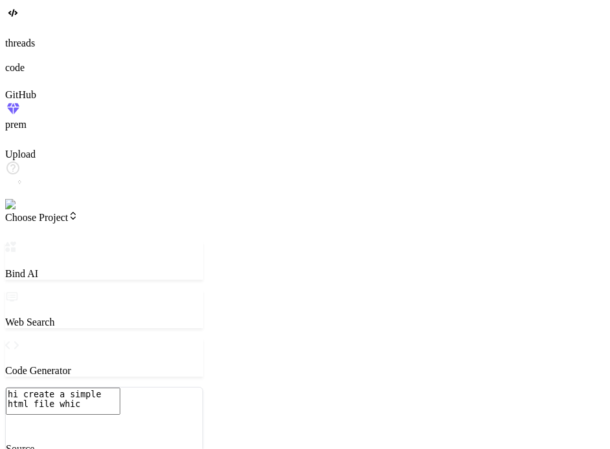
type textarea "x"
type textarea "hi create a simple html file which"
type textarea "x"
type textarea "hi create a simple html file which"
type textarea "x"
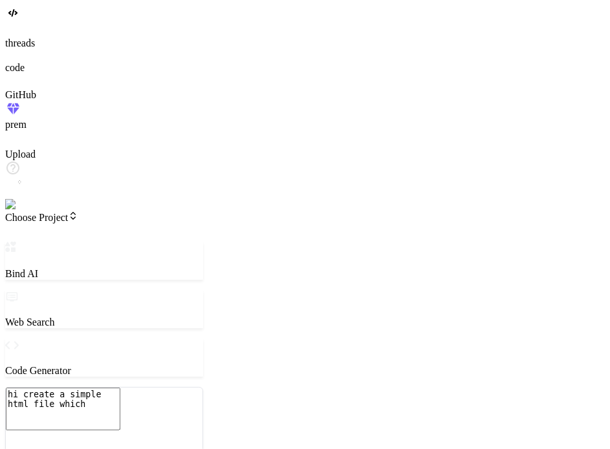
type textarea "hi create a simple html file which s"
type textarea "x"
type textarea "hi create a simple html file which sa"
type textarea "x"
type textarea "hi create a simple html file which say"
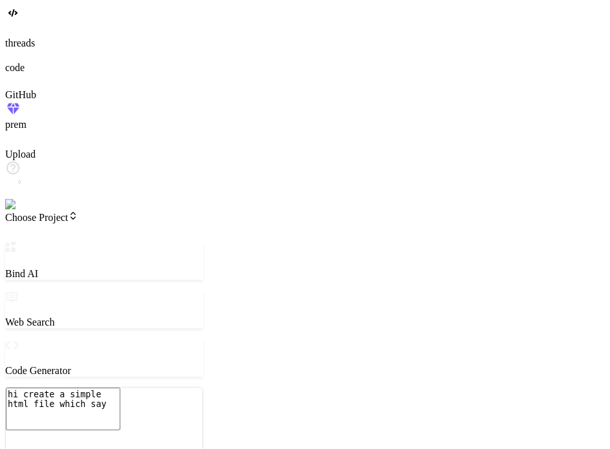
type textarea "x"
type textarea "hi create a simple html file which say"
type textarea "x"
type textarea "hi create a simple html file which say v"
type textarea "x"
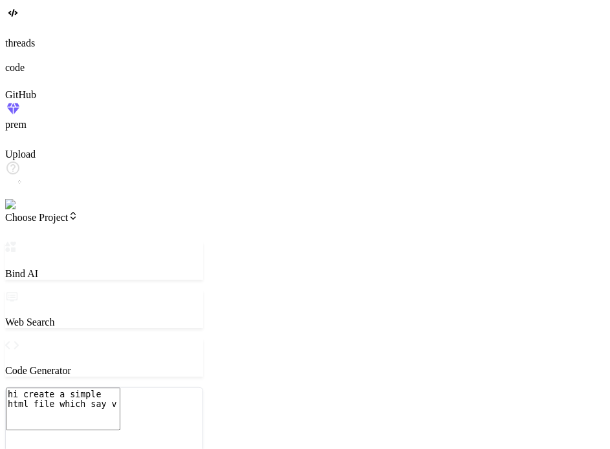
type textarea "hi create a simple html file which say ve"
type textarea "x"
type textarea "hi create a simple html file which say ver"
type textarea "x"
type textarea "hi create a simple html file which say vers"
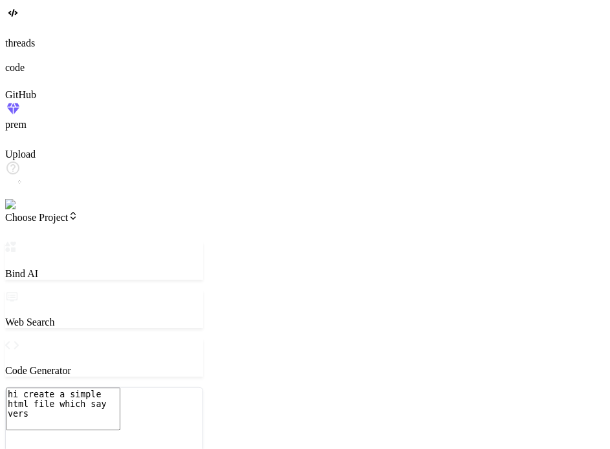
type textarea "x"
type textarea "hi create a simple html file which say versio"
type textarea "x"
type textarea "hi create a simple html file which say version"
type textarea "x"
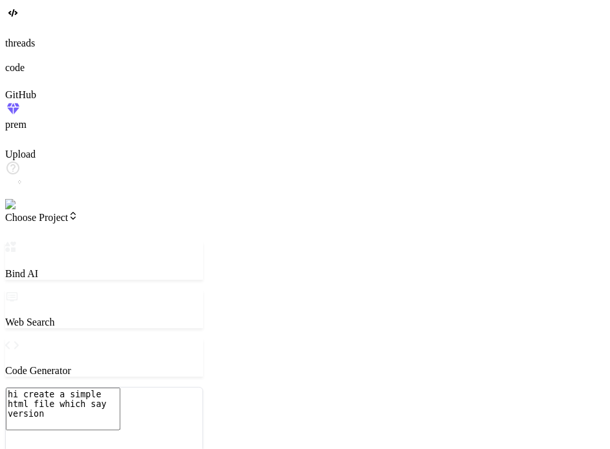
type textarea "hi create a simple html file which say version"
type textarea "x"
type textarea "hi create a simple html file which say version o"
type textarea "x"
type textarea "hi create a simple html file which say version on"
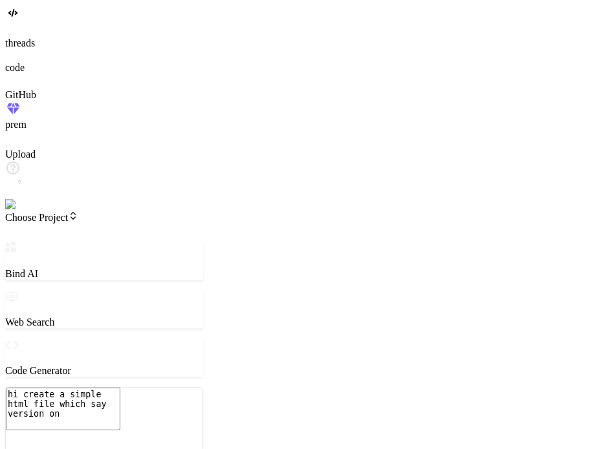
type textarea "x"
type textarea "hi create a simple html file which say version one"
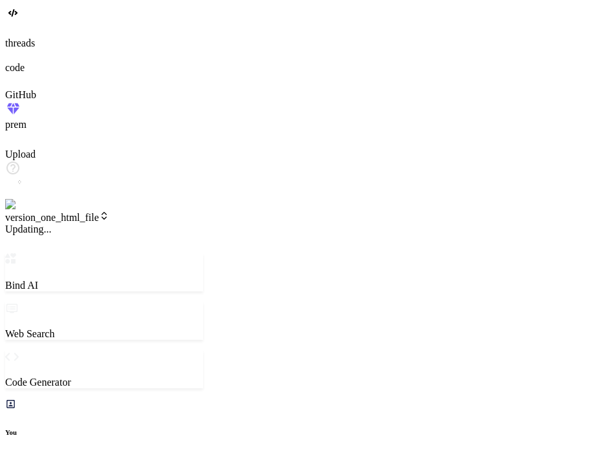
scroll to position [5, 0]
click at [25, 224] on span "v1" at bounding box center [14, 229] width 19 height 11
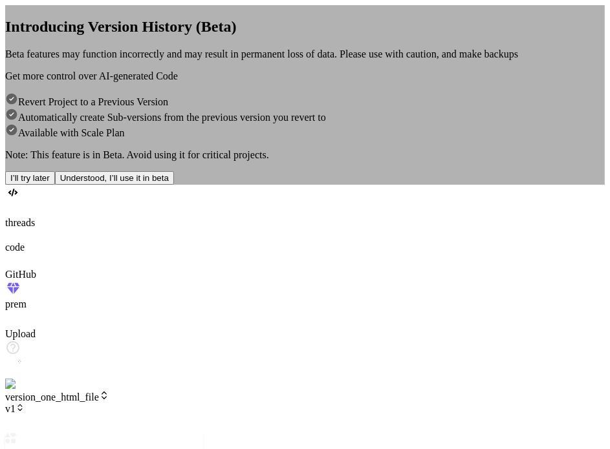
scroll to position [111, 0]
click at [55, 185] on button "I’ll try later" at bounding box center [30, 178] width 50 height 14
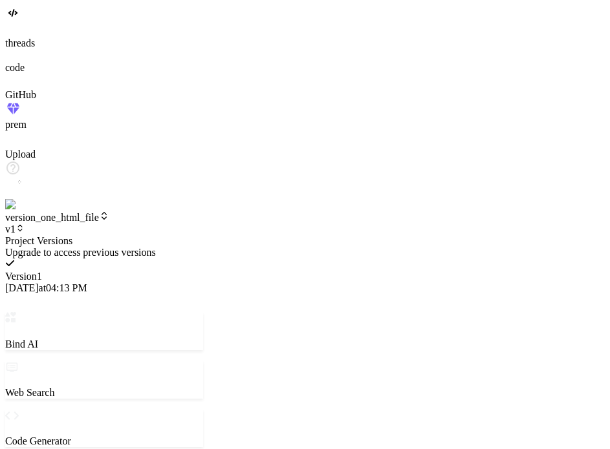
scroll to position [298, 0]
click at [180, 235] on div at bounding box center [104, 235] width 198 height 0
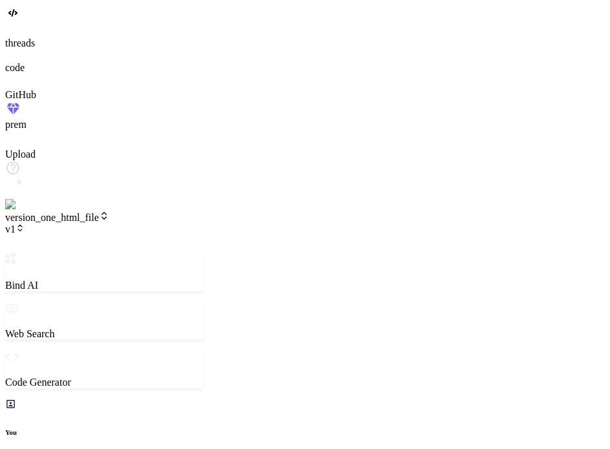
click at [25, 224] on span "v1" at bounding box center [14, 229] width 19 height 11
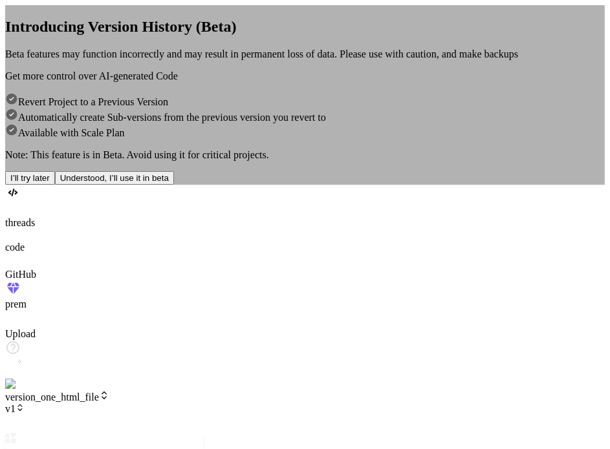
scroll to position [608, 0]
click at [55, 185] on button "I’ll try later" at bounding box center [30, 178] width 50 height 14
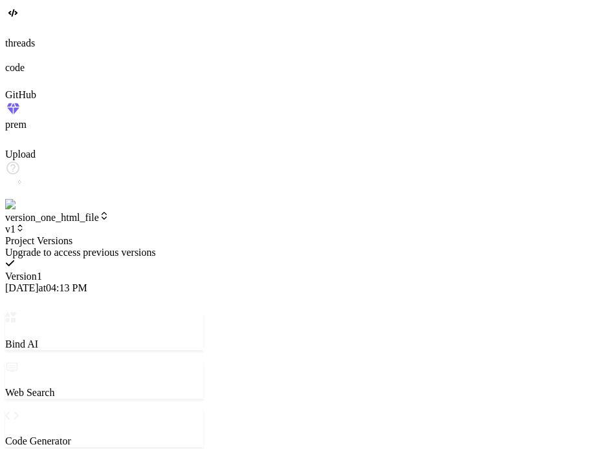
click at [87, 283] on span "10/15/2025 at 04:13 PM" at bounding box center [46, 288] width 82 height 11
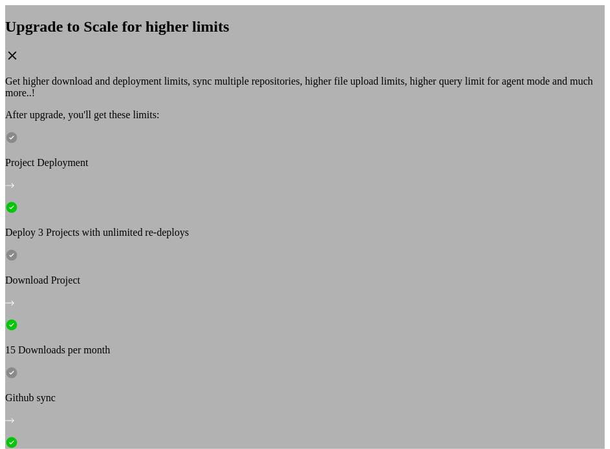
click at [184, 17] on div "Upgrade to Scale for higher limits Get higher download and deployment limits, s…" at bounding box center [305, 231] width 600 height 453
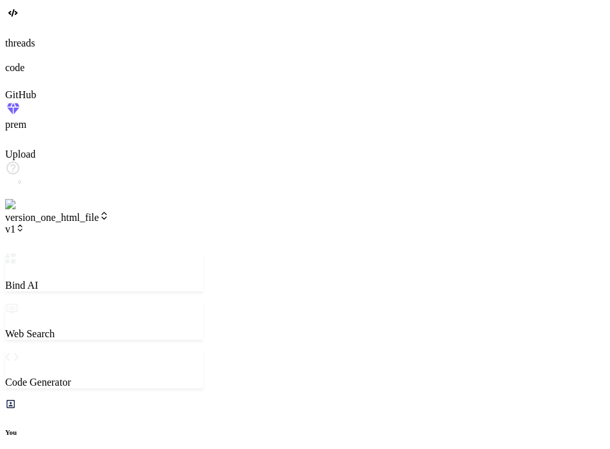
click at [25, 224] on icon at bounding box center [20, 228] width 9 height 9
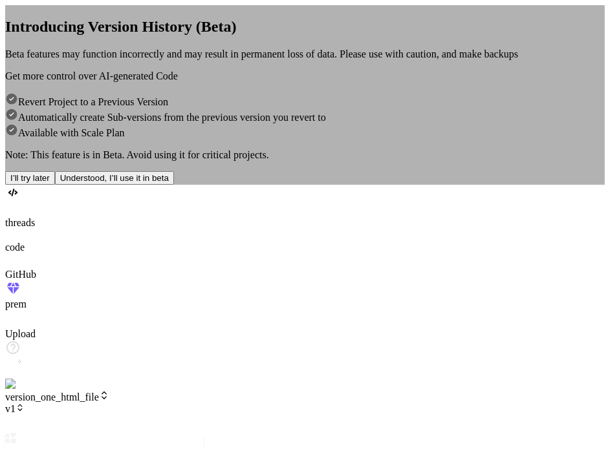
click at [174, 185] on button "Understood, I’ll use it in beta" at bounding box center [114, 178] width 119 height 14
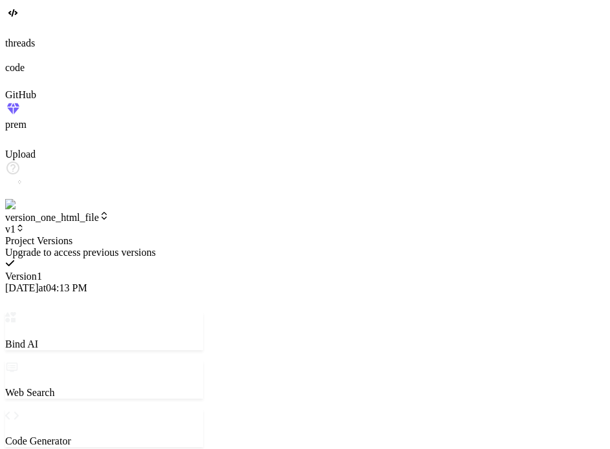
click at [203, 247] on div "Upgrade to access previous versions Version 1 10/15/2025 at 04:13 PM" at bounding box center [104, 270] width 198 height 47
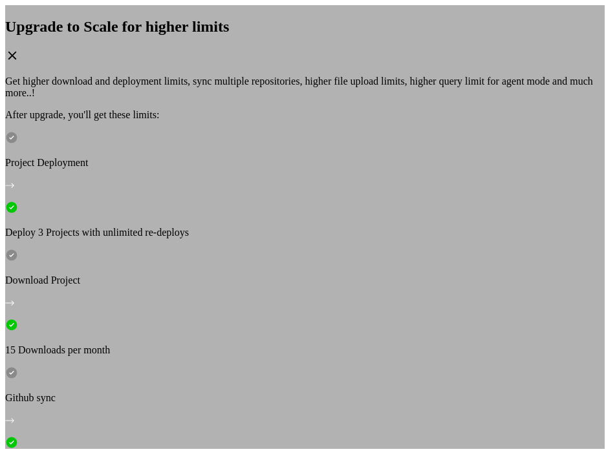
click at [19, 63] on icon at bounding box center [12, 56] width 14 height 14
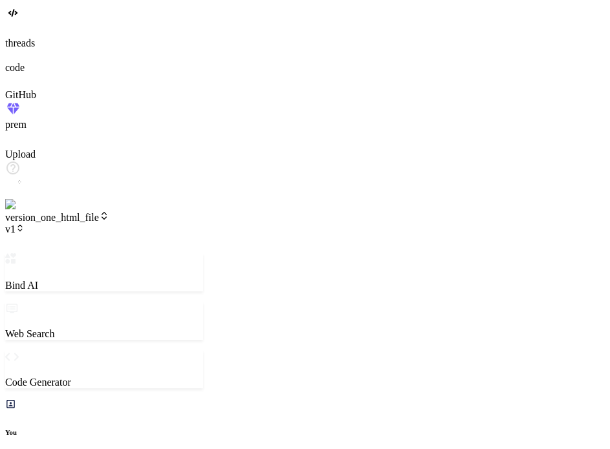
click at [184, 211] on header "version_one_html_file v1 Created with Pixso." at bounding box center [104, 232] width 198 height 43
click at [25, 224] on span "v1" at bounding box center [14, 229] width 19 height 11
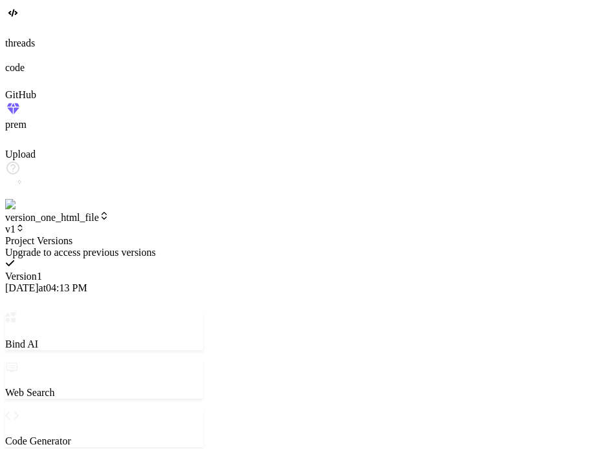
click at [142, 235] on div at bounding box center [104, 235] width 198 height 0
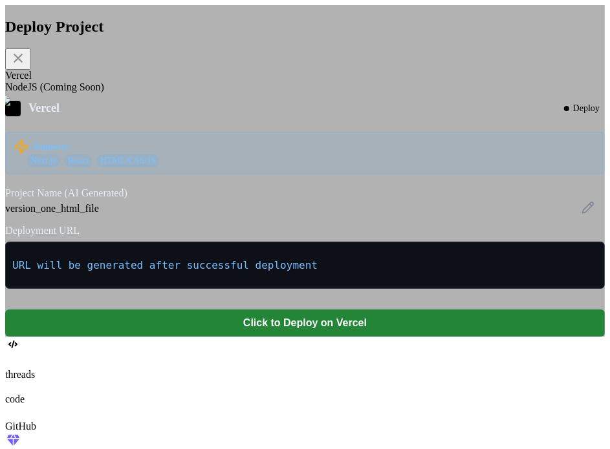
click at [23, 63] on icon at bounding box center [18, 58] width 9 height 9
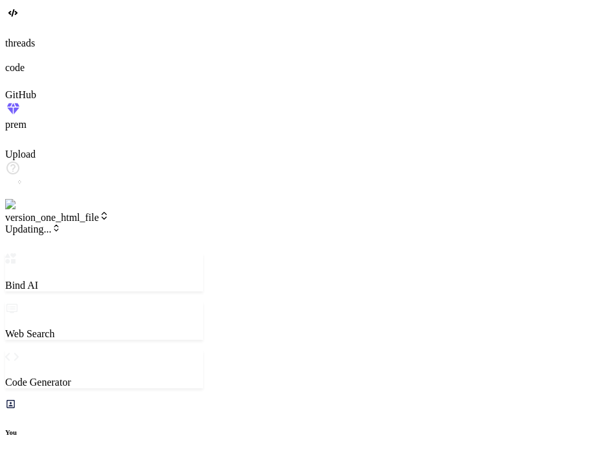
scroll to position [1217, 0]
click at [25, 224] on span "v2" at bounding box center [14, 229] width 19 height 11
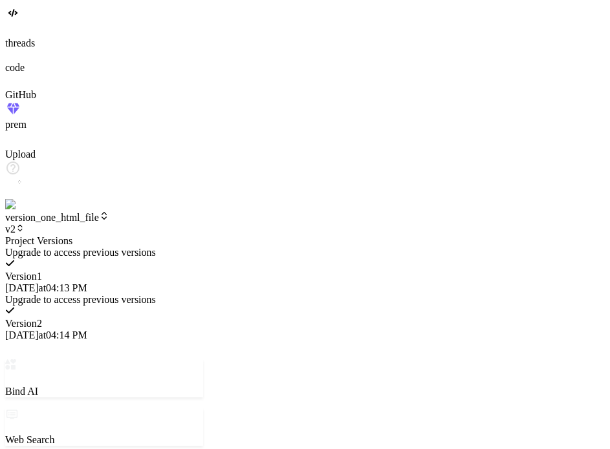
click at [87, 283] on span "10/15/2025 at 04:13 PM" at bounding box center [46, 288] width 82 height 11
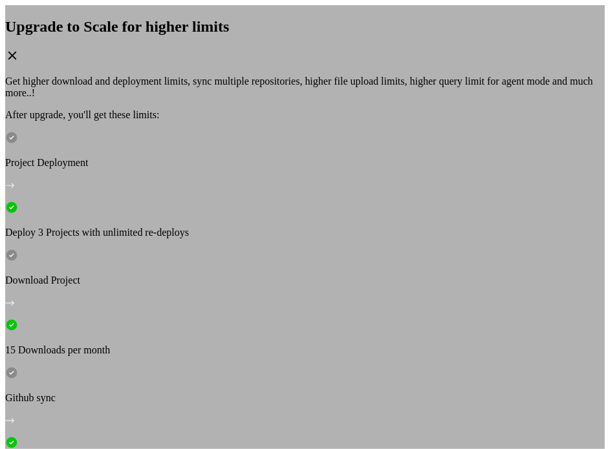
click at [19, 63] on icon at bounding box center [12, 56] width 14 height 14
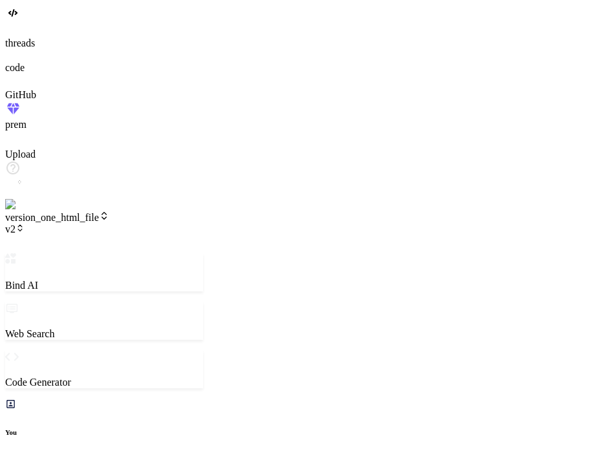
click at [25, 224] on span "v2" at bounding box center [14, 229] width 19 height 11
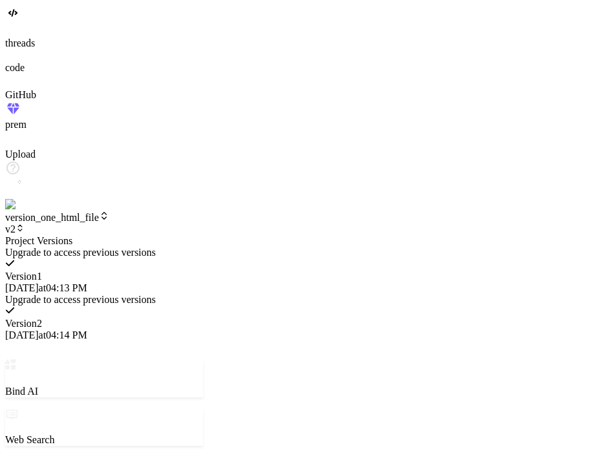
click at [191, 235] on div at bounding box center [104, 235] width 198 height 0
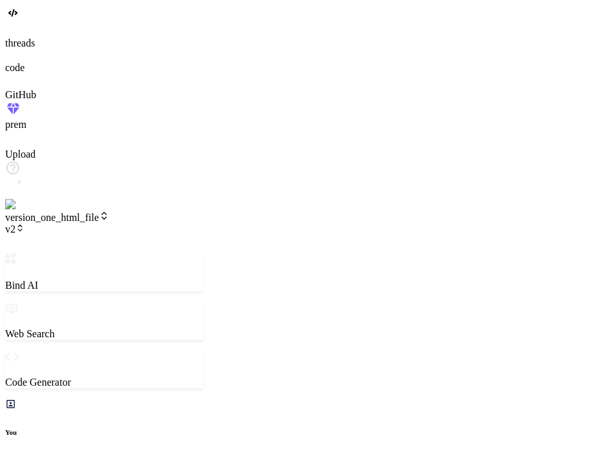
click at [25, 224] on span "v2" at bounding box center [14, 229] width 19 height 11
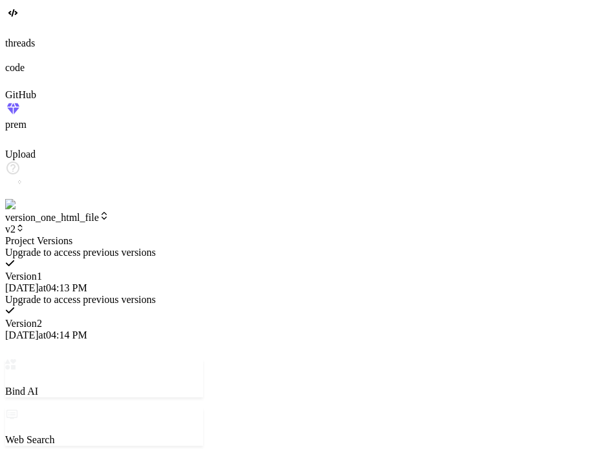
click at [87, 283] on span "10/15/2025 at 04:13 PM" at bounding box center [46, 288] width 82 height 11
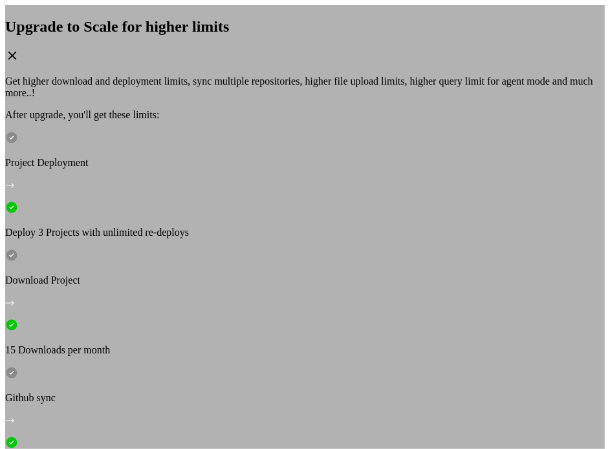
click at [19, 63] on icon at bounding box center [12, 56] width 14 height 14
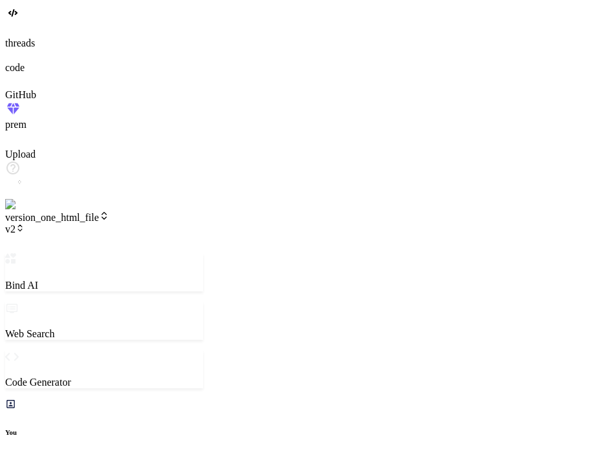
click at [175, 211] on header "version_one_html_file v2 Created with Pixso." at bounding box center [104, 232] width 198 height 43
click at [25, 224] on span "v2" at bounding box center [14, 229] width 19 height 11
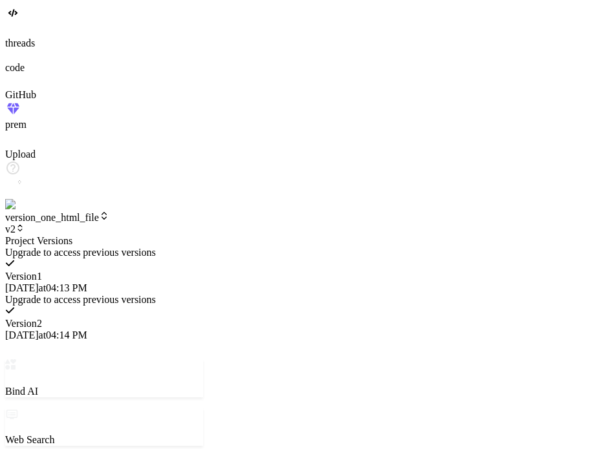
click at [87, 283] on span "10/15/2025 at 04:13 PM" at bounding box center [46, 288] width 82 height 11
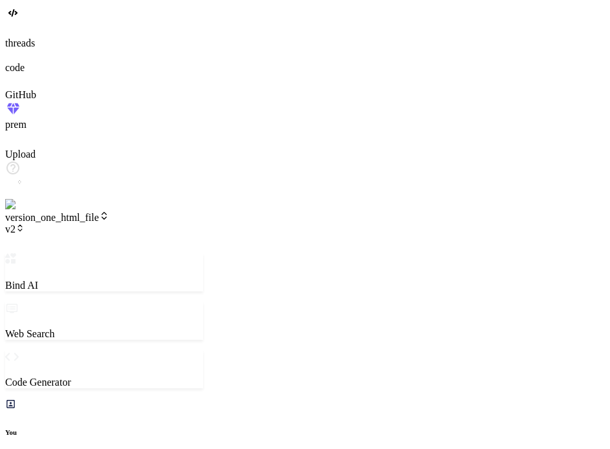
scroll to position [484, 0]
click at [21, 211] on img at bounding box center [26, 205] width 42 height 12
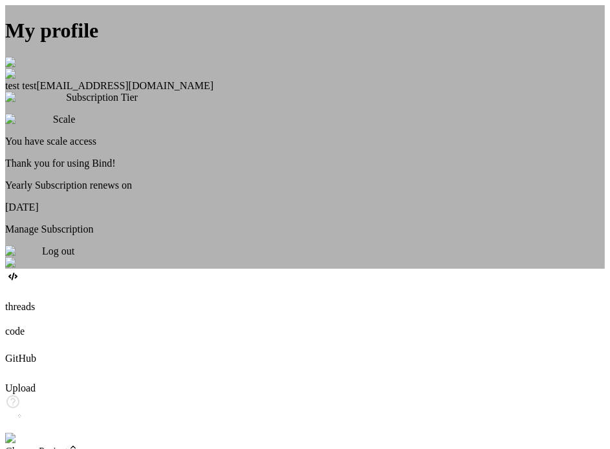
scroll to position [0, 0]
click at [37, 69] on img at bounding box center [21, 63] width 32 height 12
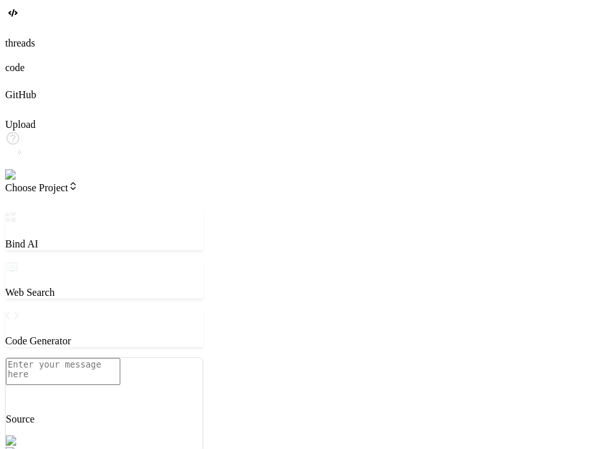
click at [78, 182] on span "Choose Project" at bounding box center [41, 187] width 73 height 11
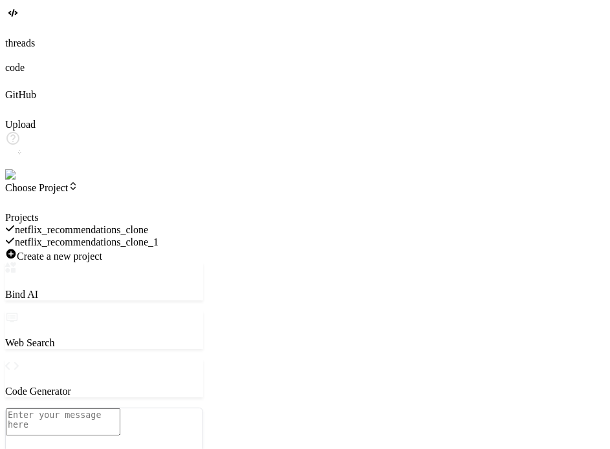
click at [116, 212] on div at bounding box center [104, 212] width 198 height 0
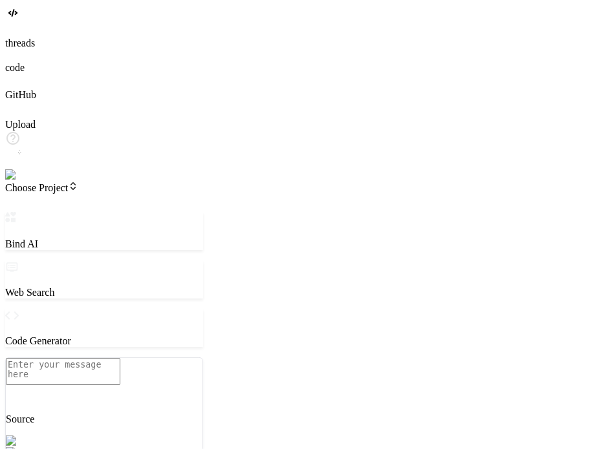
click at [90, 381] on textarea at bounding box center [63, 371] width 114 height 27
type textarea "x"
type textarea "c"
type textarea "x"
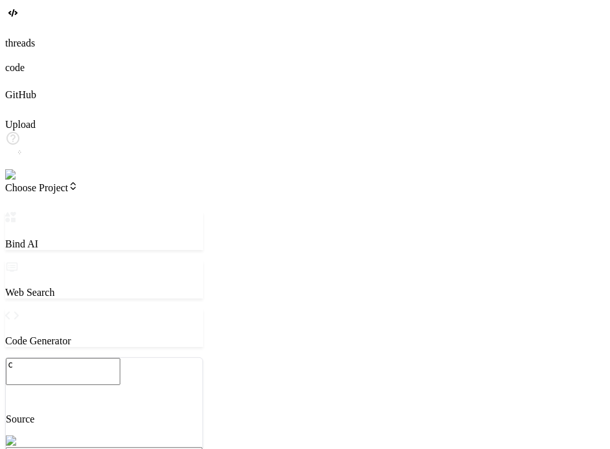
type textarea "cr"
type textarea "x"
type textarea "cre"
type textarea "x"
type textarea "crea"
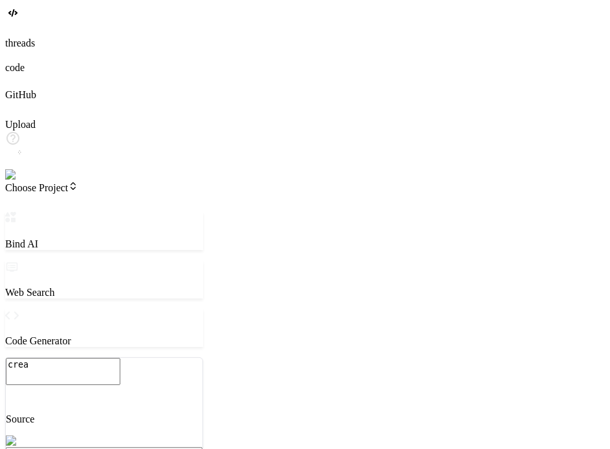
type textarea "x"
type textarea "creat"
type textarea "x"
type textarea "create"
type textarea "x"
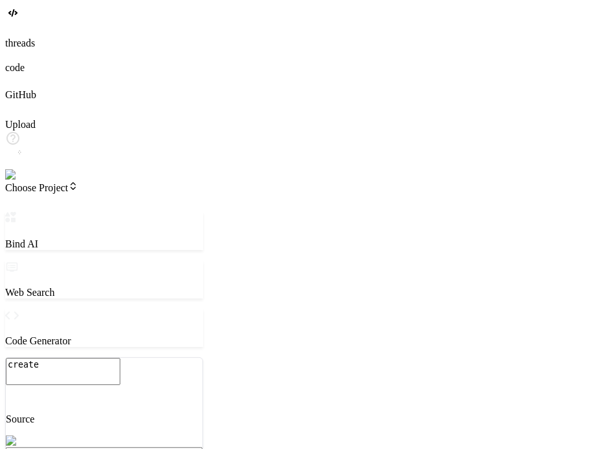
type textarea "create"
type textarea "x"
type textarea "create a"
type textarea "x"
type textarea "create a"
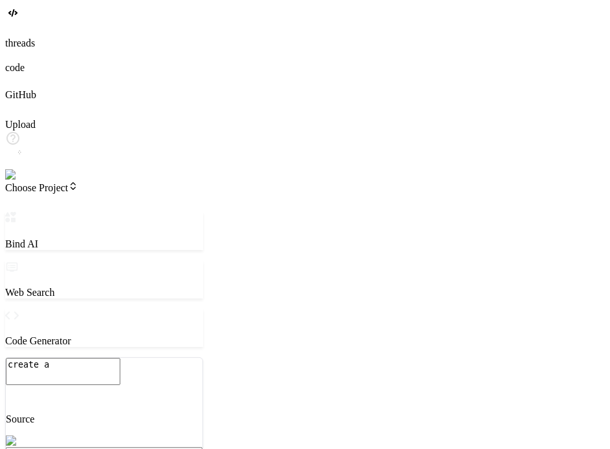
type textarea "x"
type textarea "create a h"
type textarea "x"
type textarea "create a ht"
type textarea "x"
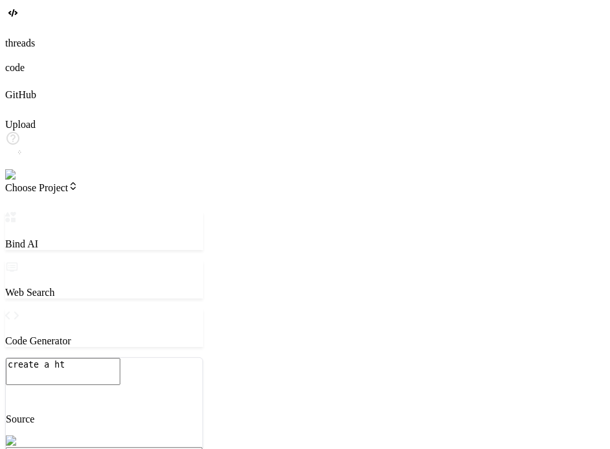
type textarea "create a htm"
type textarea "x"
type textarea "create a html"
type textarea "x"
type textarea "create a html"
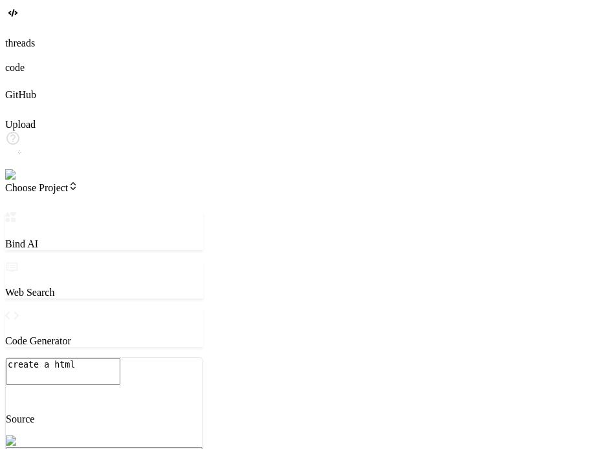
type textarea "x"
type textarea "create a html p"
type textarea "x"
type textarea "create a html pa"
type textarea "x"
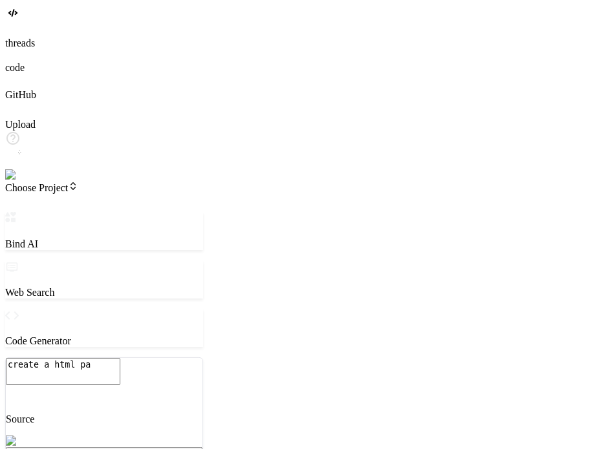
type textarea "create a html pag"
type textarea "x"
type textarea "create a html page"
type textarea "x"
type textarea "create a html page"
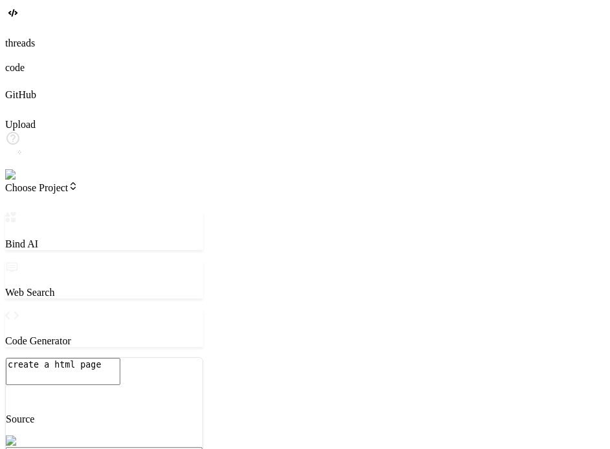
type textarea "x"
type textarea "create a html page h"
type textarea "x"
type textarea "create a html page hw"
type textarea "x"
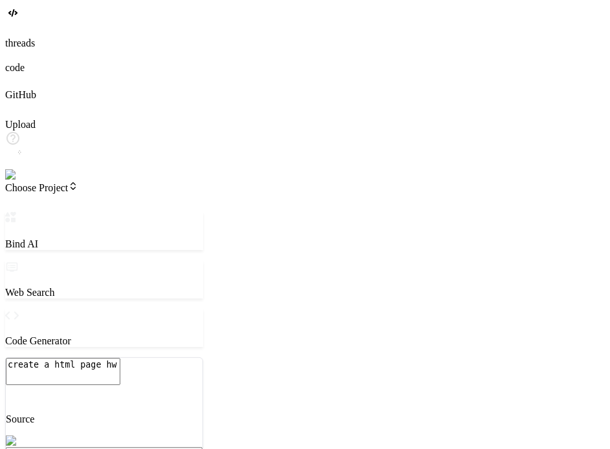
type textarea "create a html page h"
type textarea "x"
type textarea "create a html page"
type textarea "x"
type textarea "create a html page w"
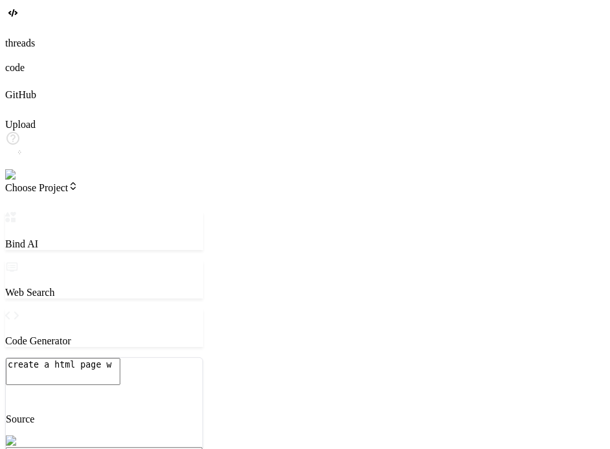
type textarea "x"
type textarea "create a html page wh"
type textarea "x"
type textarea "create a html page whic"
type textarea "x"
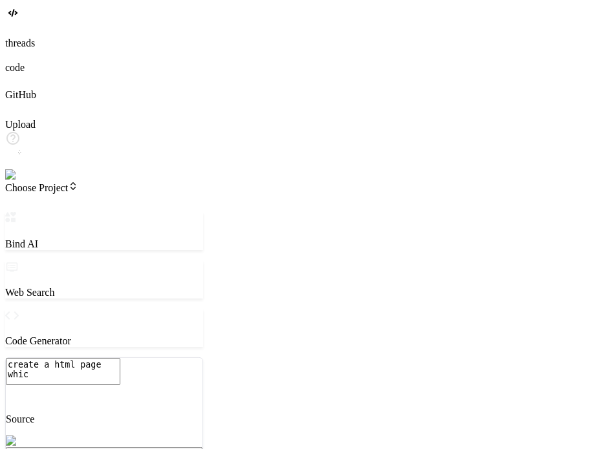
type textarea "create a html page which"
type textarea "x"
type textarea "create a html page which"
type textarea "x"
type textarea "create a html page which s"
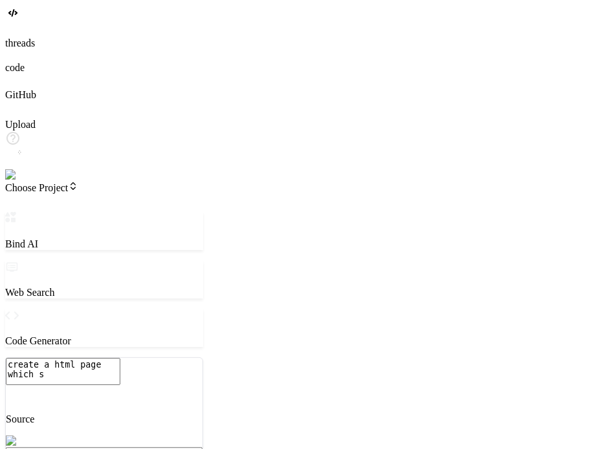
type textarea "x"
type textarea "create a html page which sa"
type textarea "x"
type textarea "create a html page which say"
type textarea "x"
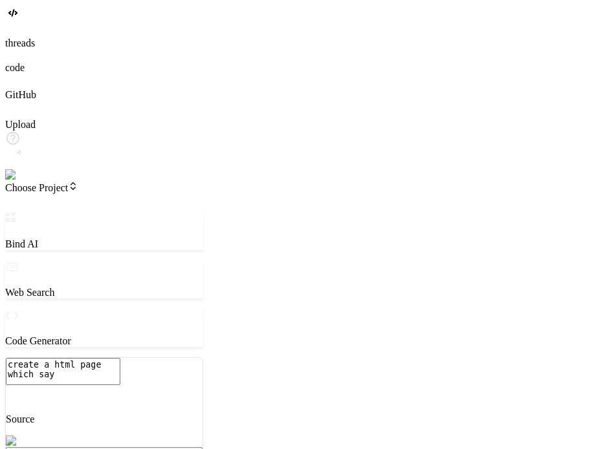
type textarea "create a html page which say"
type textarea "x"
type textarea "create a html page which say v"
type textarea "x"
type textarea "create a html page which say ve"
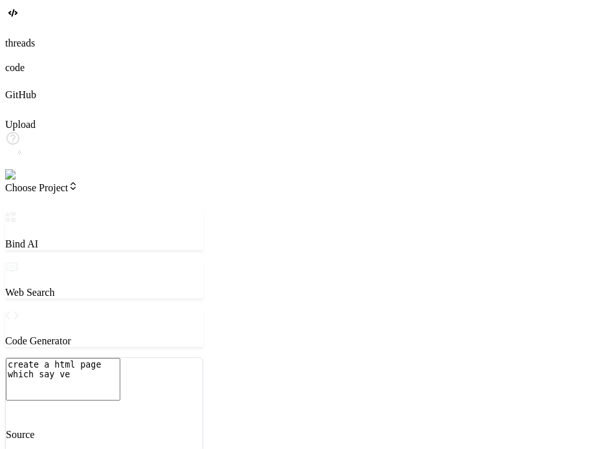
type textarea "x"
type textarea "create a html page which say ver"
type textarea "x"
type textarea "create a html page which say ve"
type textarea "x"
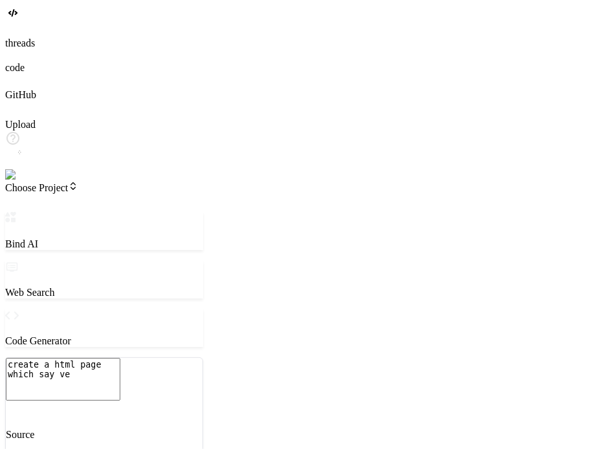
type textarea "create a html page which say ver"
type textarea "x"
type textarea "create a html page which say vers"
type textarea "x"
type textarea "create a html page which say versi"
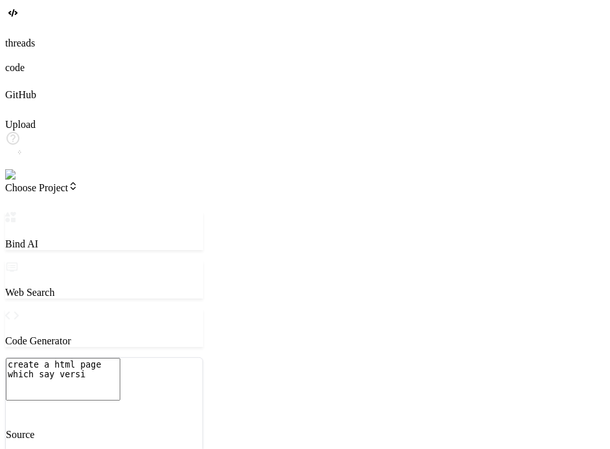
type textarea "x"
type textarea "create a html page which say versio"
type textarea "x"
type textarea "create a html page which say version"
type textarea "x"
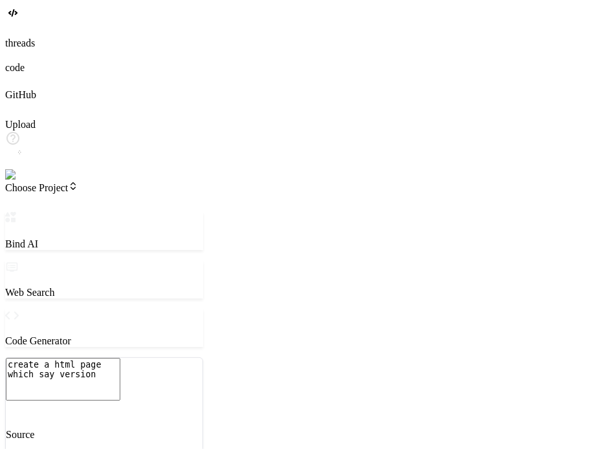
type textarea "create a html page which say version"
type textarea "x"
type textarea "create a html page which say version on"
type textarea "x"
type textarea "create a html page which say version one"
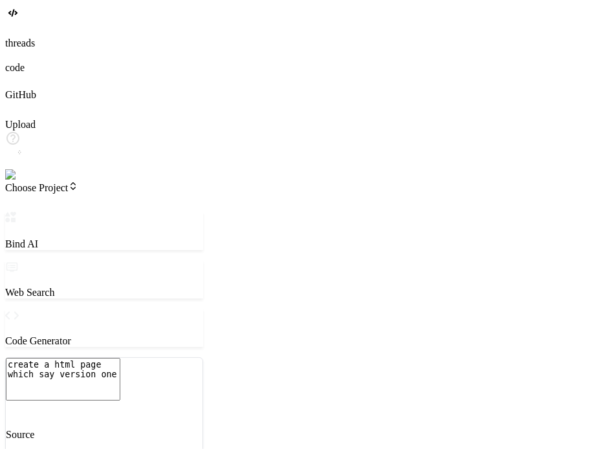
type textarea "x"
type textarea "create a html page which say version one"
type textarea "x"
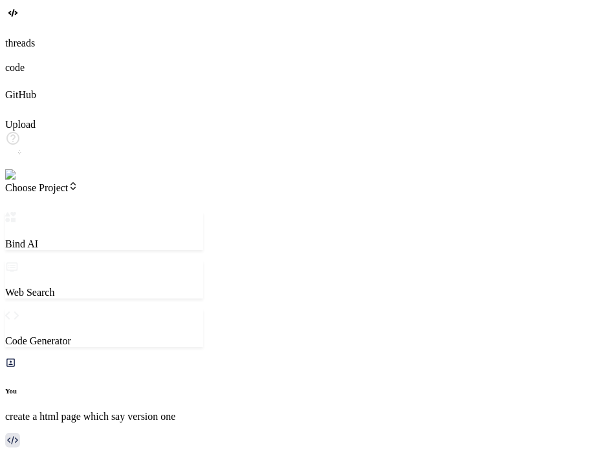
click at [203, 212] on div "Bind AI Web Search Created with Pixso. Code Generator You create a html page wh…" at bounding box center [104, 421] width 198 height 418
type textarea "x"
type textarea "; } </style> </head> <body> <h1>Version One</h1> </body> </html>"
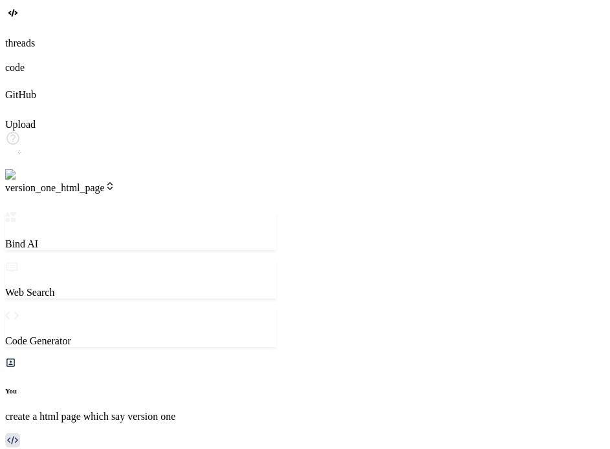
type textarea "x"
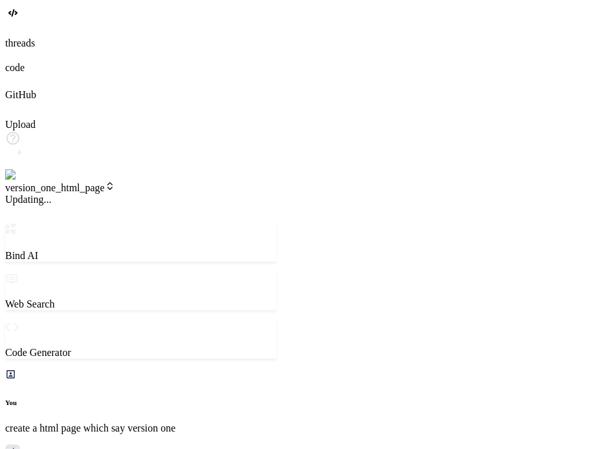
scroll to position [27, 0]
type textarea "; } </style> </head> <body> <h1>Version One</h1> </body> </html>"
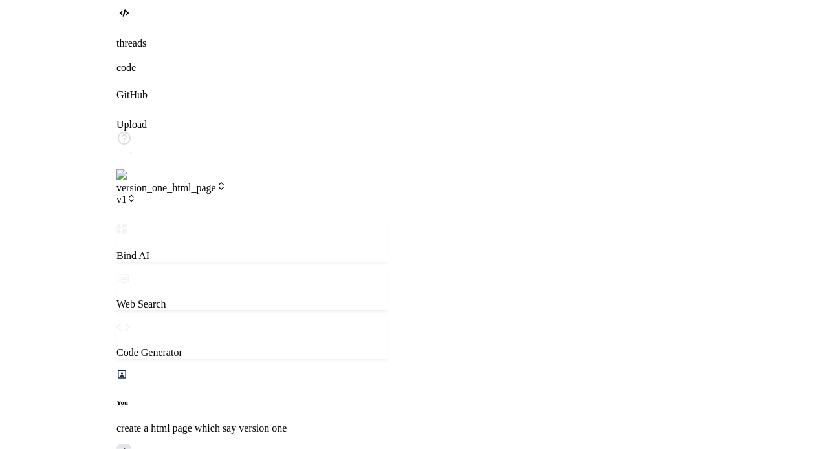
scroll to position [1229, 0]
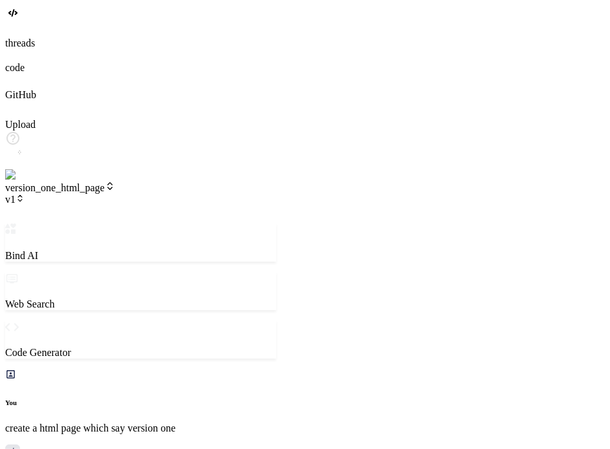
type textarea "x"
type textarea "} </style> </head> <body> <h1>Version One</h1> </body> </html>"
type textarea "x"
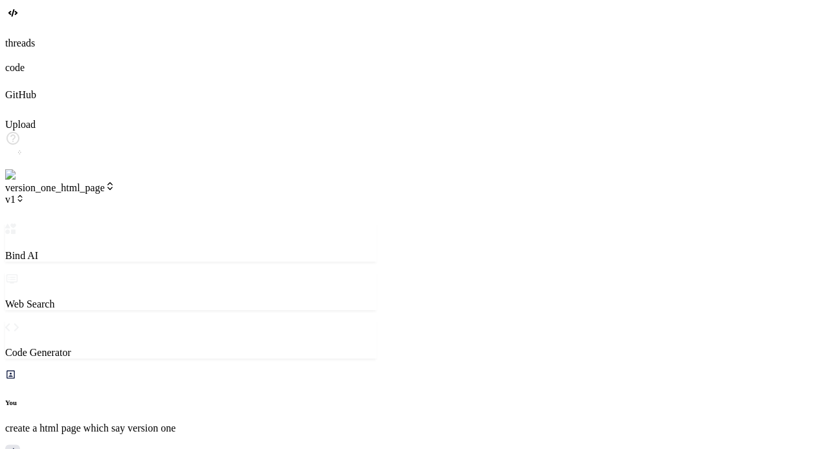
scroll to position [1204, 0]
type textarea "x"
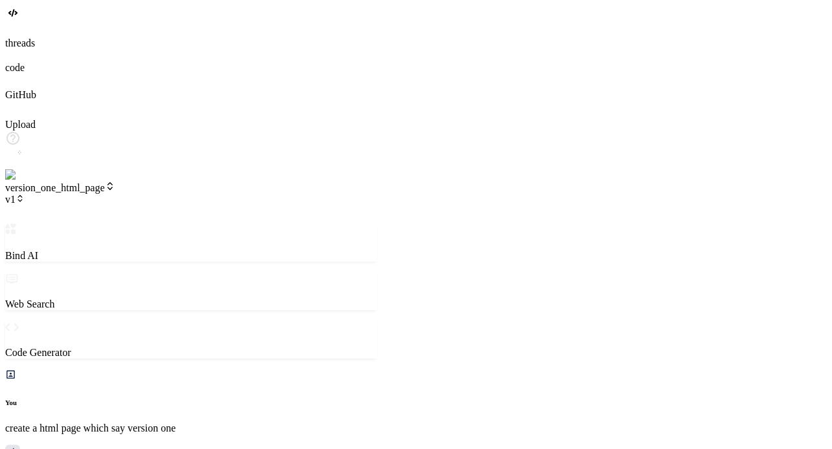
type textarea "<!DOCTYPE html> <html lang="en"> <head> <meta charset="UTF-8"> <meta name="view…"
type textarea "x"
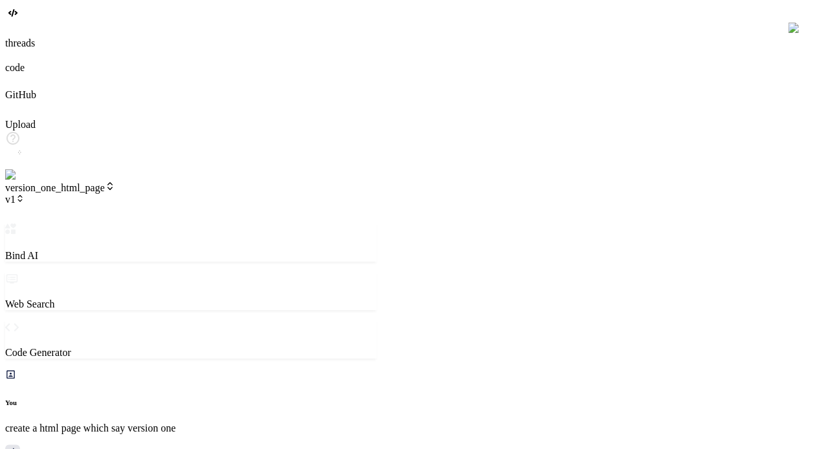
type textarea "<!DOCTYPE html> <html lang="en"> <head> <meta charset="UTF-8"> <meta name="view…"
click at [25, 194] on span "v1" at bounding box center [14, 199] width 19 height 11
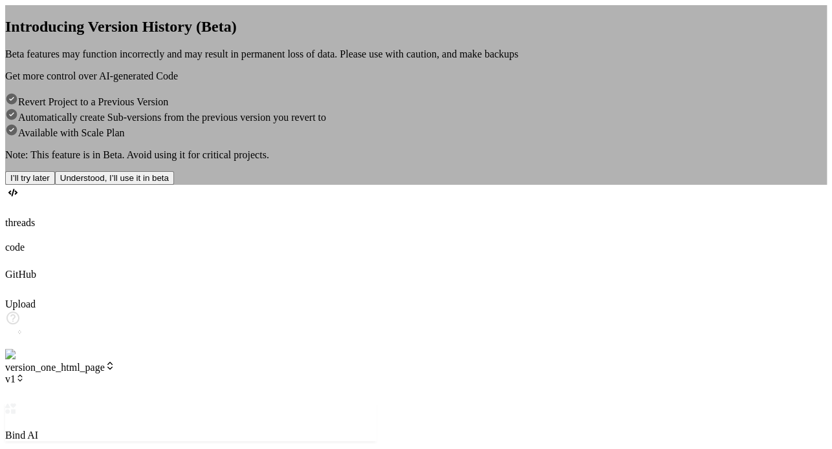
click at [174, 185] on button "Understood, I’ll use it in beta" at bounding box center [114, 178] width 119 height 14
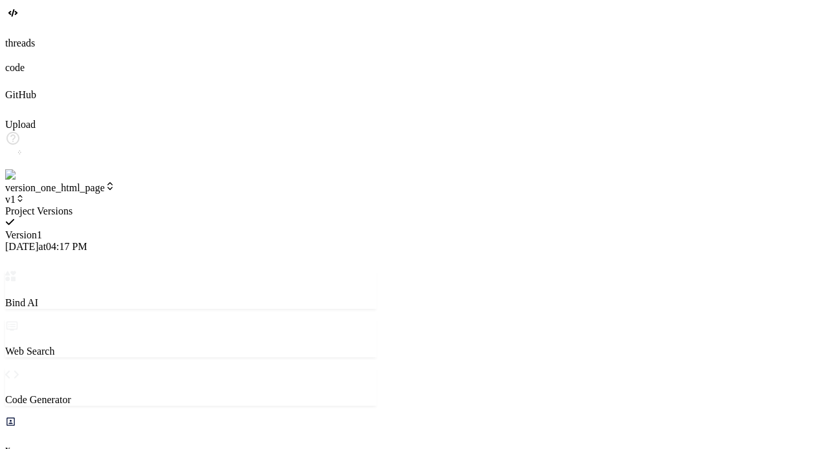
click at [180, 206] on div at bounding box center [190, 206] width 371 height 0
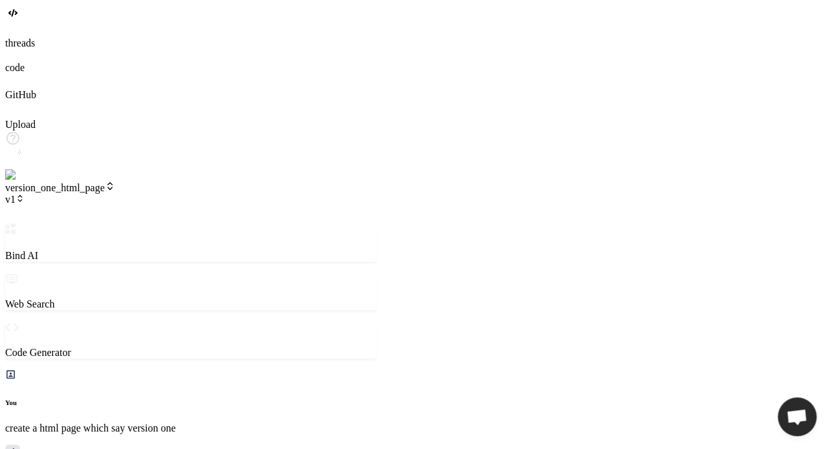
click at [25, 194] on span "v1" at bounding box center [14, 199] width 19 height 11
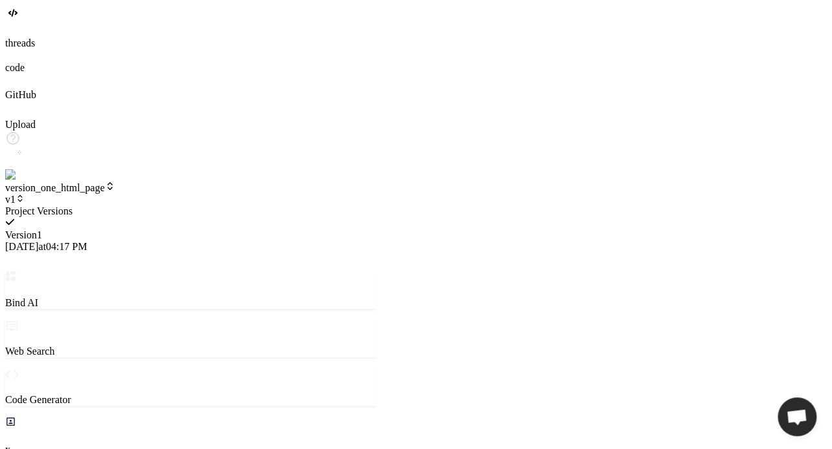
click at [180, 206] on div at bounding box center [190, 206] width 371 height 0
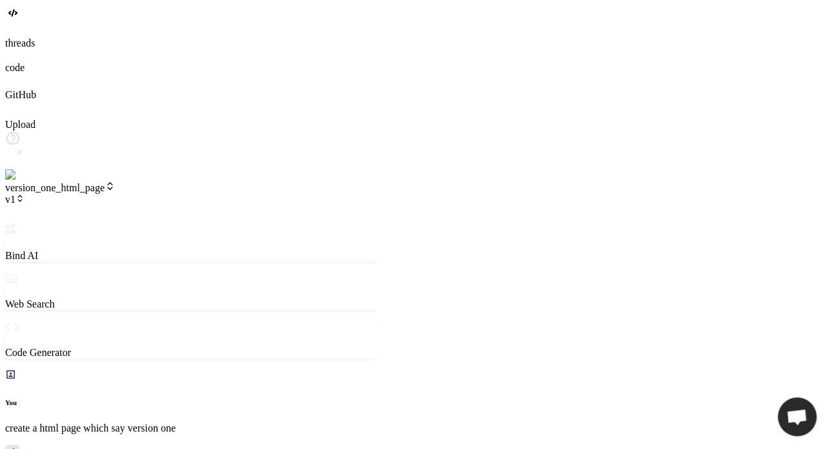
type textarea "x"
type textarea "n"
type textarea "x"
type textarea "no"
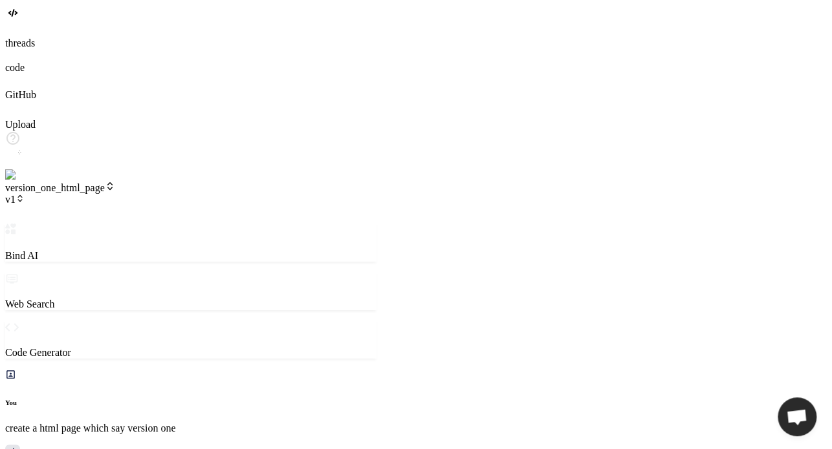
type textarea "x"
type textarea "now"
type textarea "x"
type textarea "now"
type textarea "x"
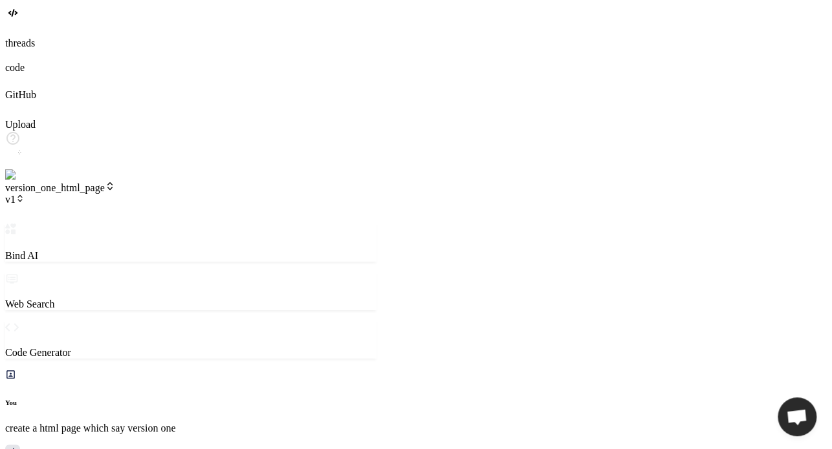
type textarea "now c"
type textarea "x"
type textarea "now ch"
type textarea "x"
type textarea "now cha"
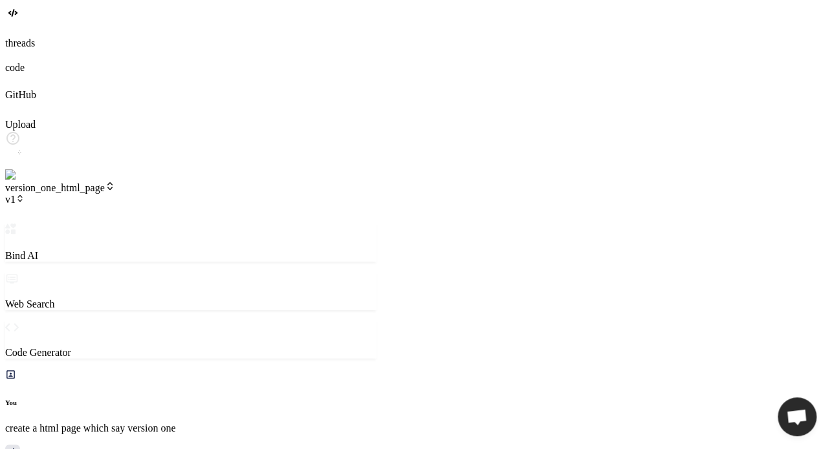
type textarea "x"
type textarea "now chan"
type textarea "x"
type textarea "now [PERSON_NAME]"
type textarea "x"
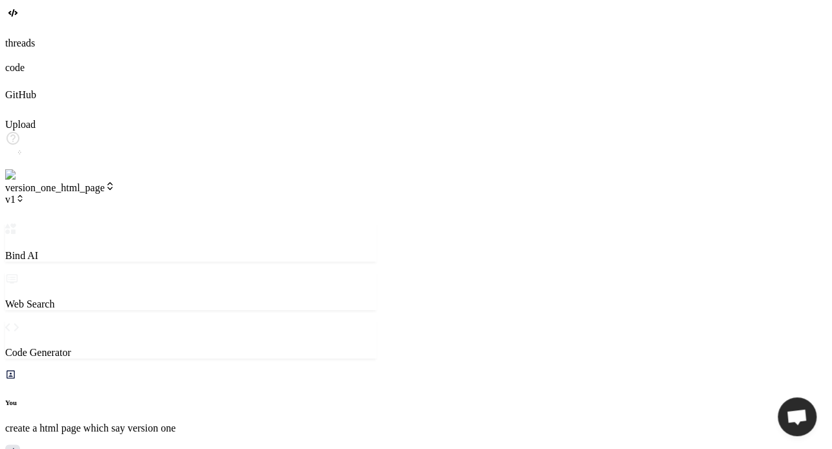
type textarea "now change"
type textarea "x"
type textarea "now change"
type textarea "x"
type textarea "now change h"
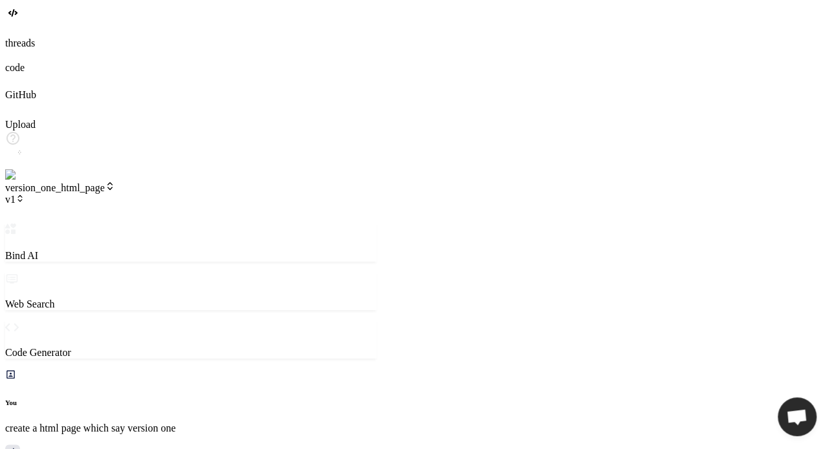
type textarea "x"
type textarea "now change he"
type textarea "x"
type textarea "now change hea"
type textarea "x"
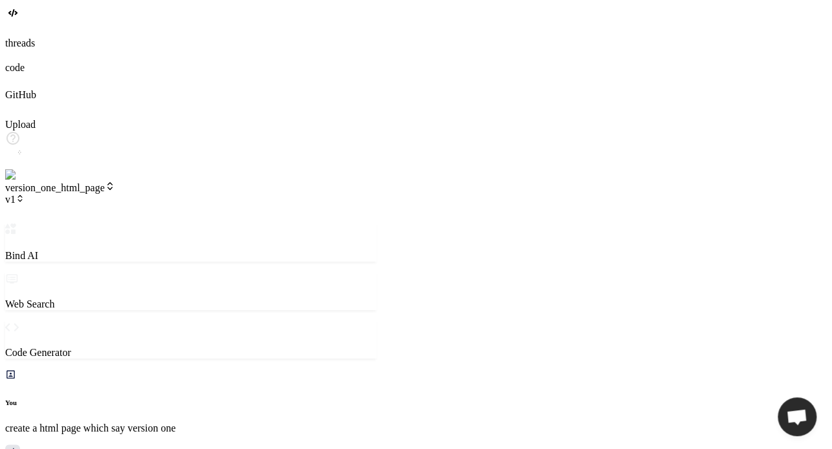
type textarea "now change head"
type textarea "x"
type textarea "now change headi"
type textarea "x"
type textarea "now change headin"
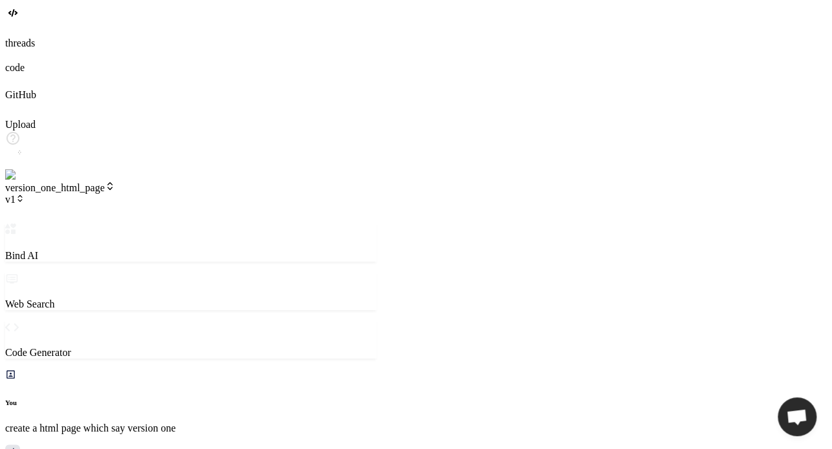
type textarea "x"
type textarea "now change heading"
type textarea "x"
type textarea "now change heading"
type textarea "x"
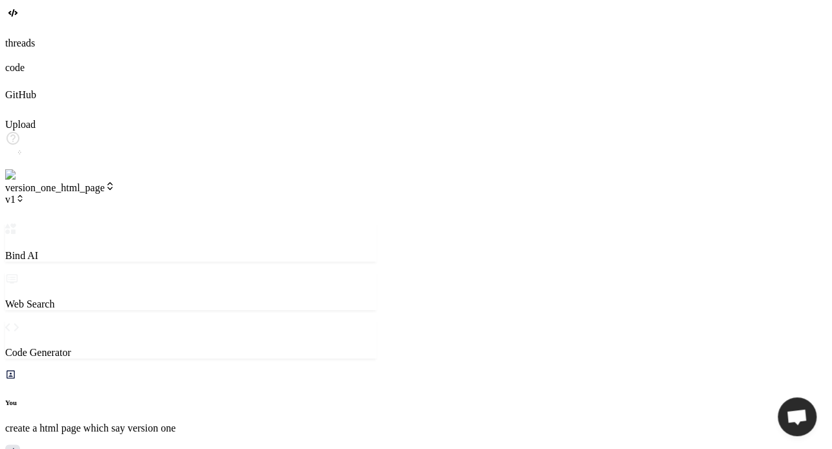
type textarea "now change heading t"
type textarea "x"
type textarea "now change heading to"
type textarea "x"
type textarea "now change heading to v"
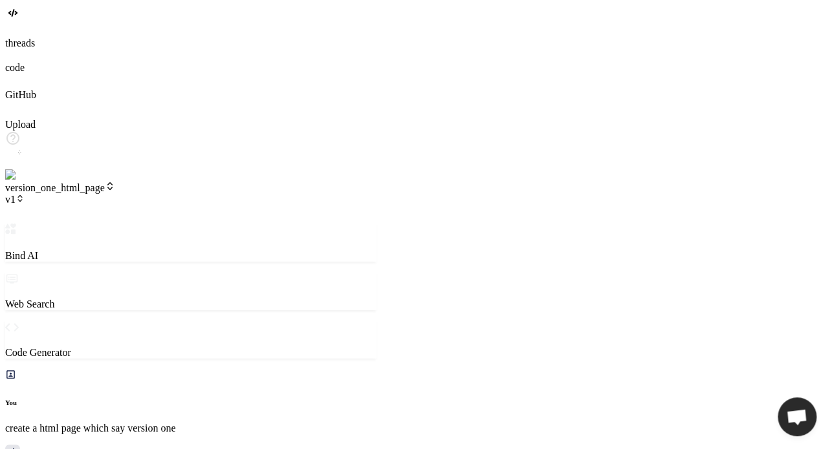
type textarea "x"
type textarea "now change heading to v"
type textarea "x"
type textarea "now change heading to v e"
type textarea "x"
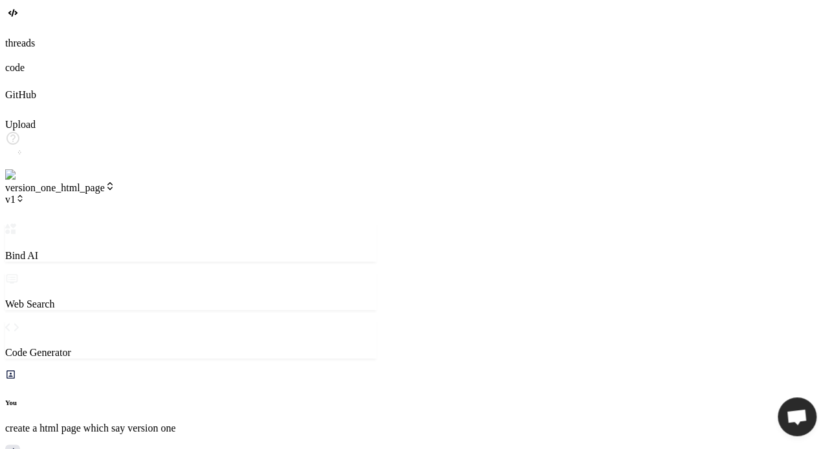
type textarea "now change heading to v er"
type textarea "x"
type textarea "now change heading to v ers"
type textarea "x"
type textarea "now change heading to v ersi"
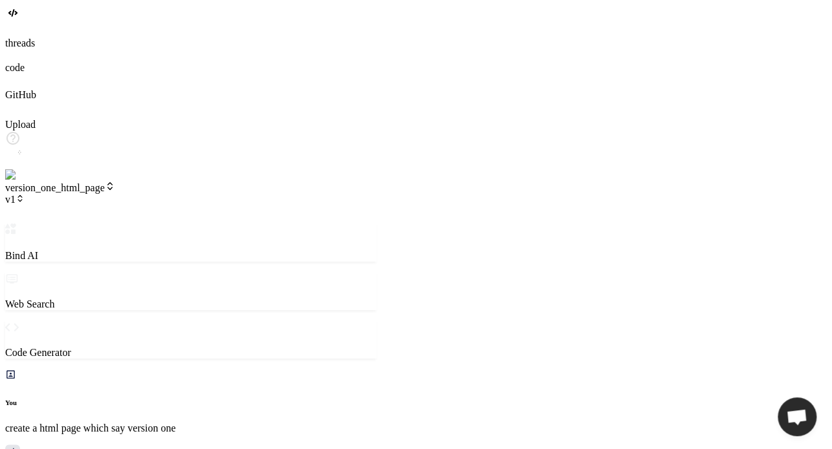
type textarea "x"
type textarea "now change heading to v ersio"
type textarea "x"
type textarea "now change heading to v ersion"
type textarea "x"
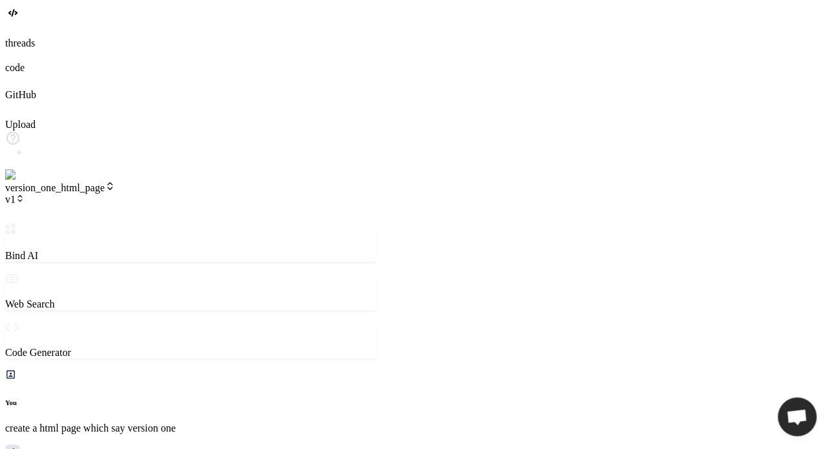
type textarea "now change heading to v ersion"
type textarea "x"
type textarea "now change heading to v ersion"
type textarea "x"
type textarea "now change heading to v ersio"
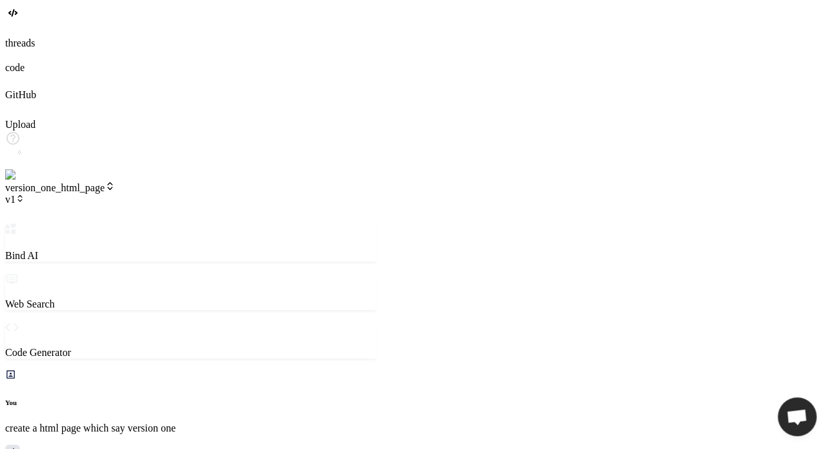
type textarea "x"
type textarea "now change heading to v ersi"
type textarea "x"
type textarea "now change heading to v ers"
type textarea "x"
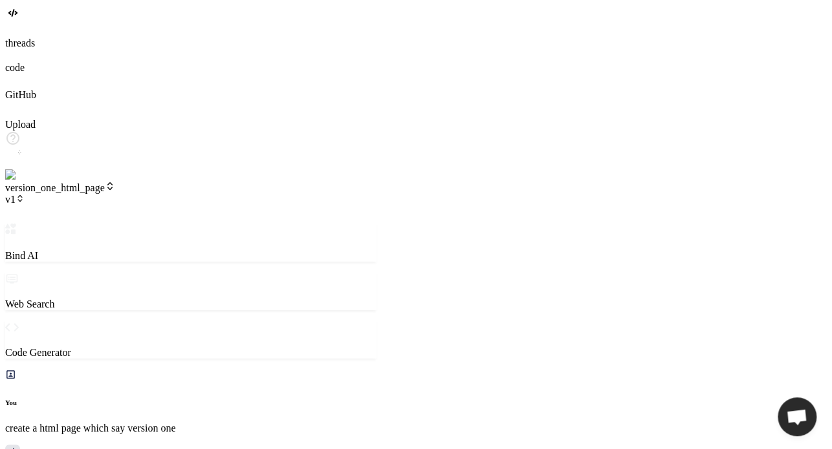
type textarea "now change heading to v er"
type textarea "x"
type textarea "now change heading to v"
type textarea "x"
type textarea "now change heading to v e"
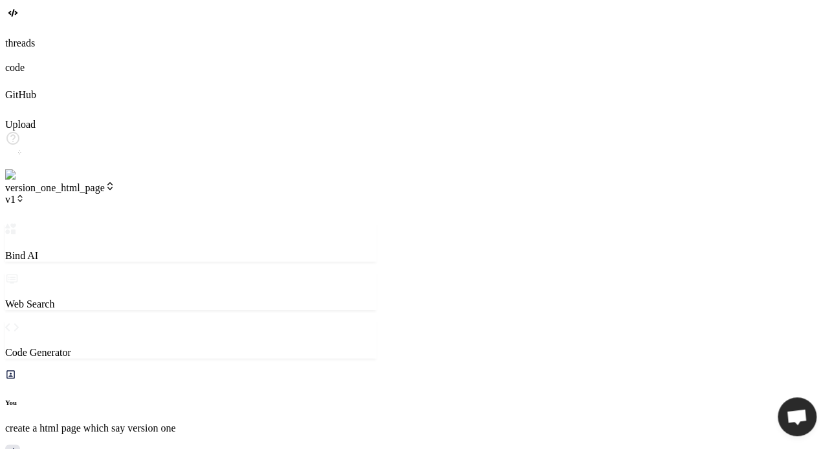
type textarea "x"
type textarea "now change heading to v er"
type textarea "x"
type textarea "now change heading to v e"
type textarea "x"
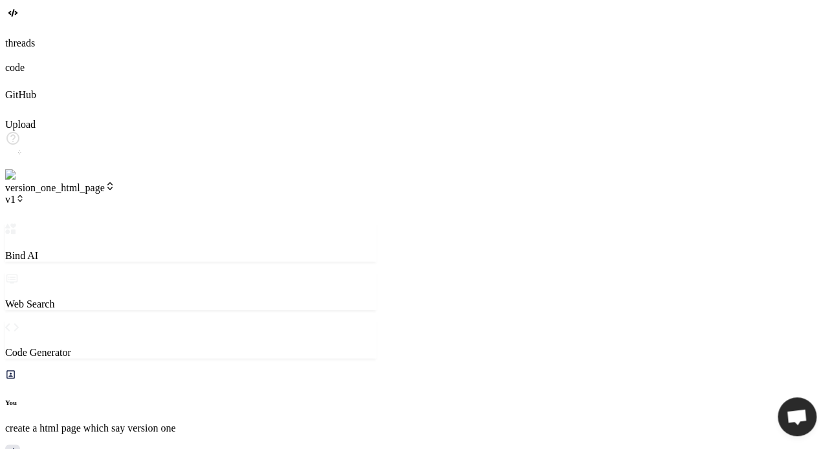
type textarea "now change heading to v"
type textarea "x"
type textarea "now change heading to v"
type textarea "x"
type textarea "now change heading to ve"
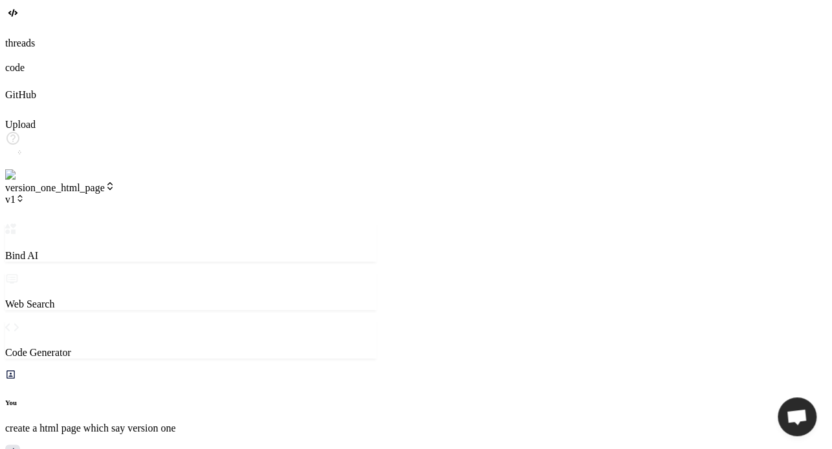
type textarea "x"
type textarea "now change heading to ver"
type textarea "x"
type textarea "now change heading to vers"
type textarea "x"
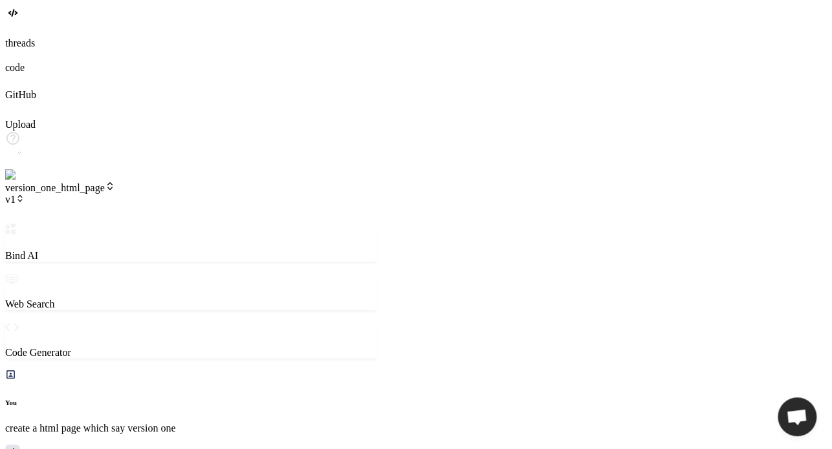
type textarea "now change heading to versi"
type textarea "x"
type textarea "now change heading to versio"
type textarea "x"
type textarea "now change heading to version"
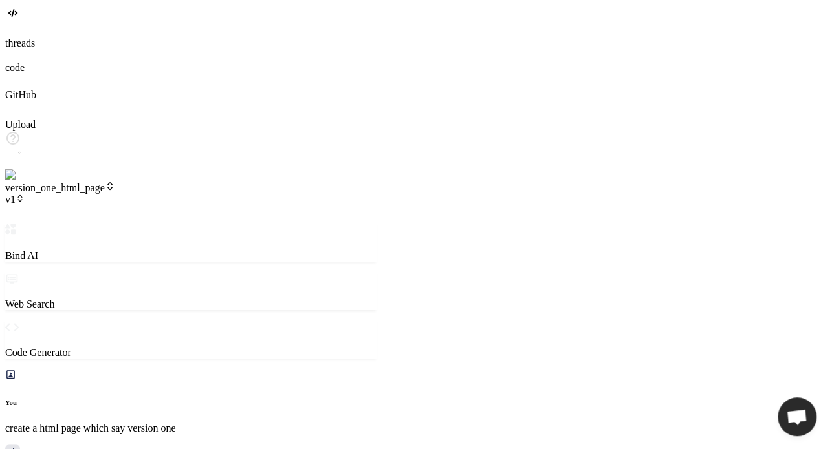
type textarea "x"
type textarea "now change heading to version"
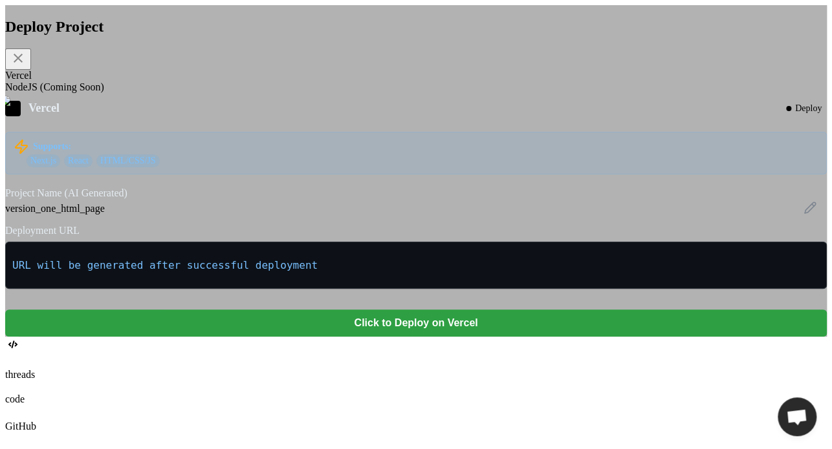
click at [436, 337] on button "Click to Deploy on Vercel" at bounding box center [415, 323] width 821 height 27
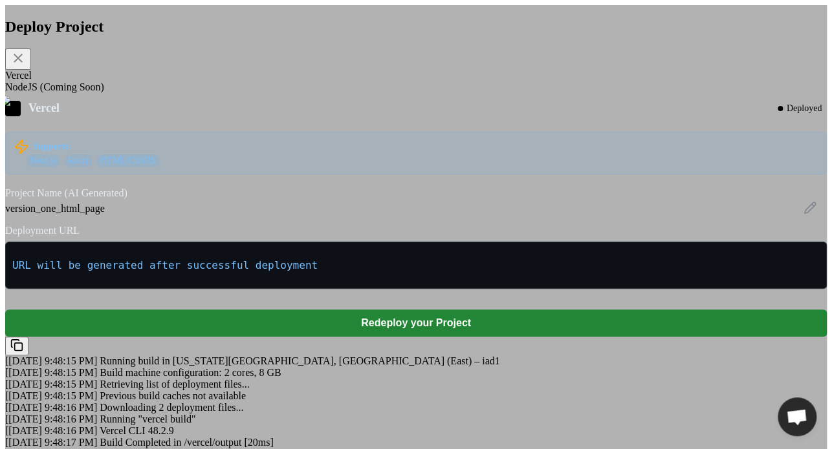
scroll to position [108, 0]
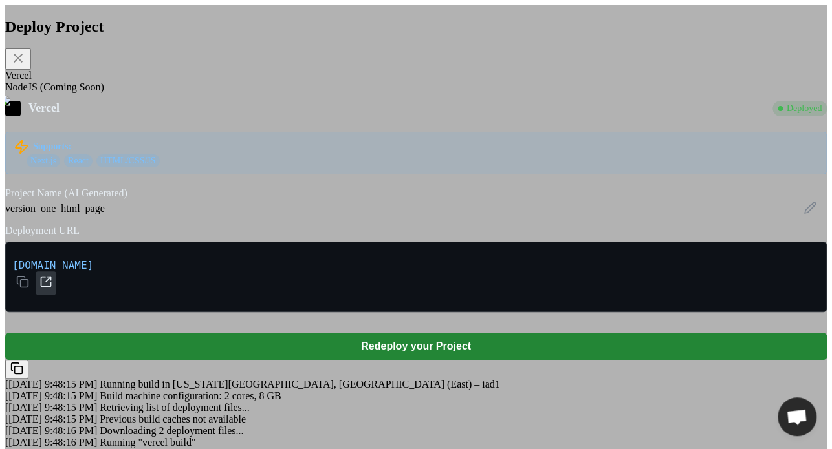
click at [52, 276] on icon at bounding box center [45, 282] width 13 height 13
click at [191, 10] on div "Deploy Project Vercel NodeJS (Coming Soon) Vercel Deployed Supports: Next.js Re…" at bounding box center [415, 231] width 821 height 453
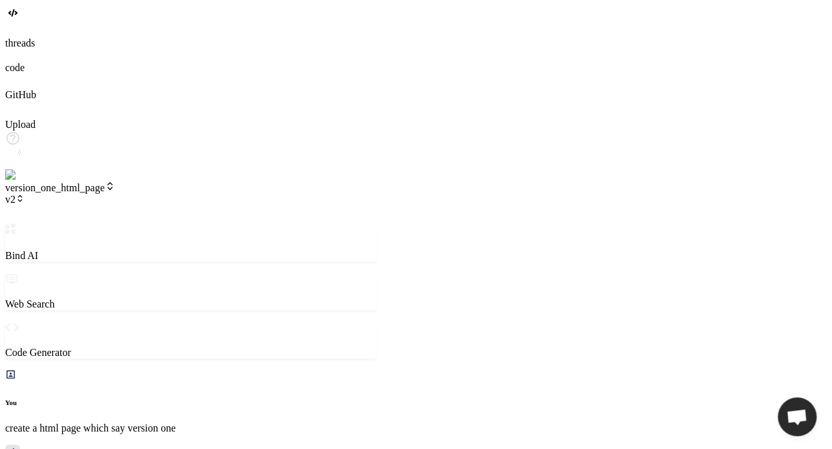
click at [25, 194] on span "v2" at bounding box center [14, 199] width 19 height 11
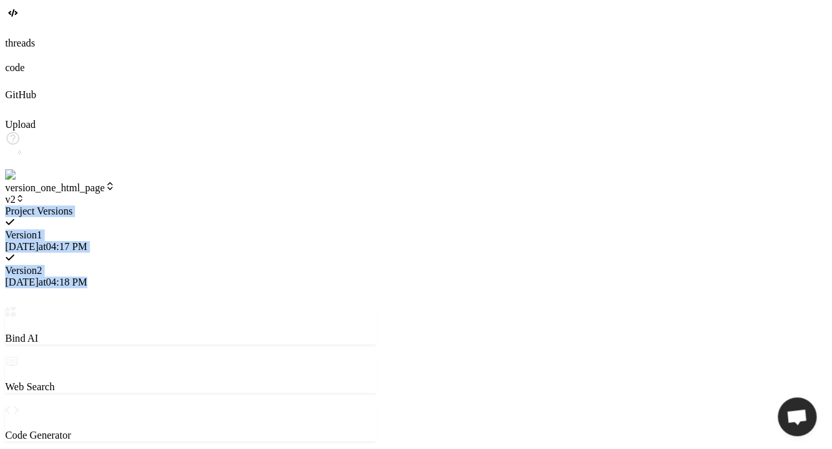
click at [272, 230] on div "Version 1" at bounding box center [190, 236] width 371 height 12
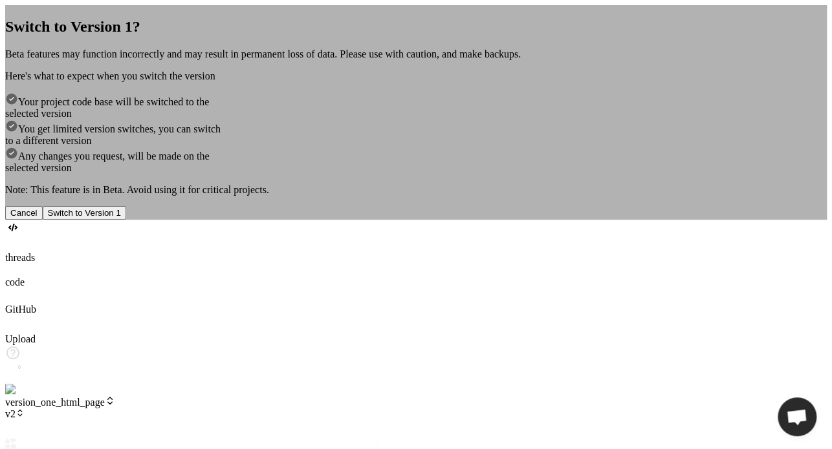
click at [126, 220] on button "Switch to Version 1" at bounding box center [84, 213] width 83 height 14
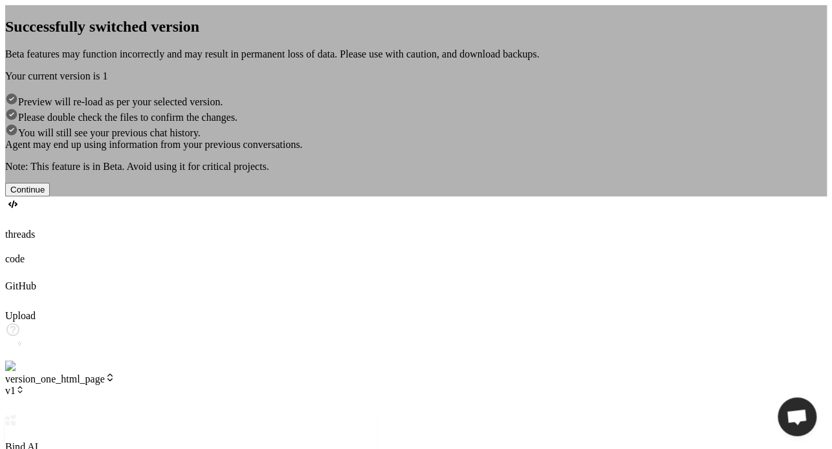
scroll to position [1937, 0]
click at [50, 197] on button "Continue" at bounding box center [27, 190] width 45 height 14
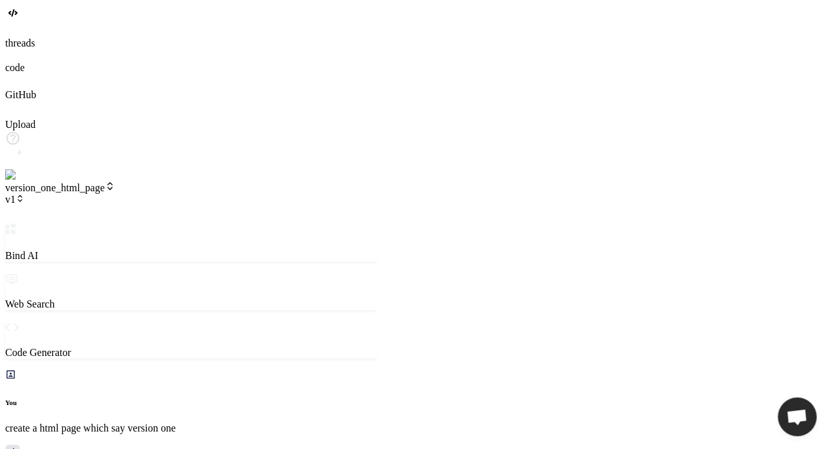
scroll to position [2372, 0]
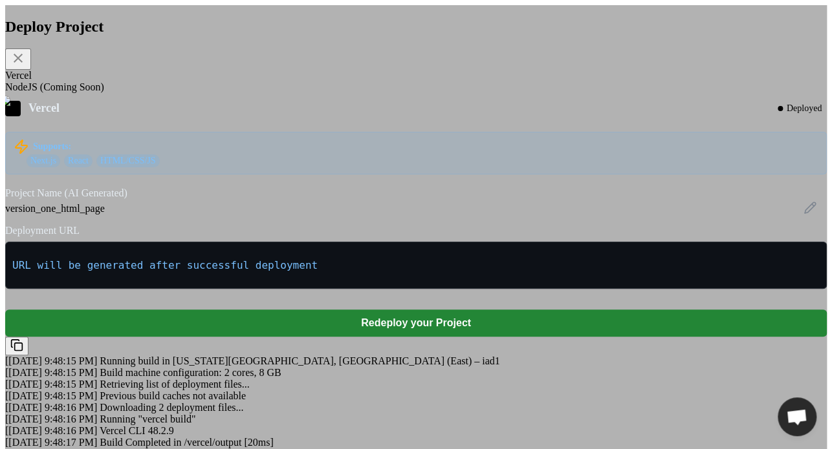
click at [179, 19] on div "Deploy Project Vercel NodeJS (Coming Soon) Vercel Deployed Supports: Next.js Re…" at bounding box center [415, 231] width 821 height 453
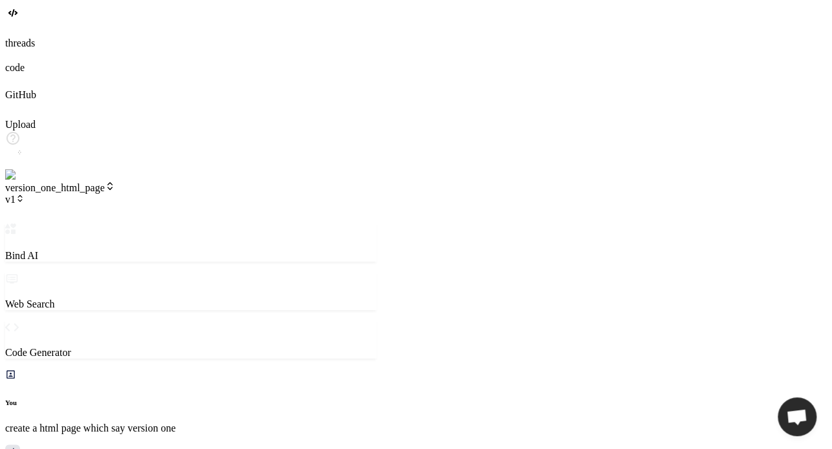
click at [25, 194] on span "v1" at bounding box center [14, 199] width 19 height 11
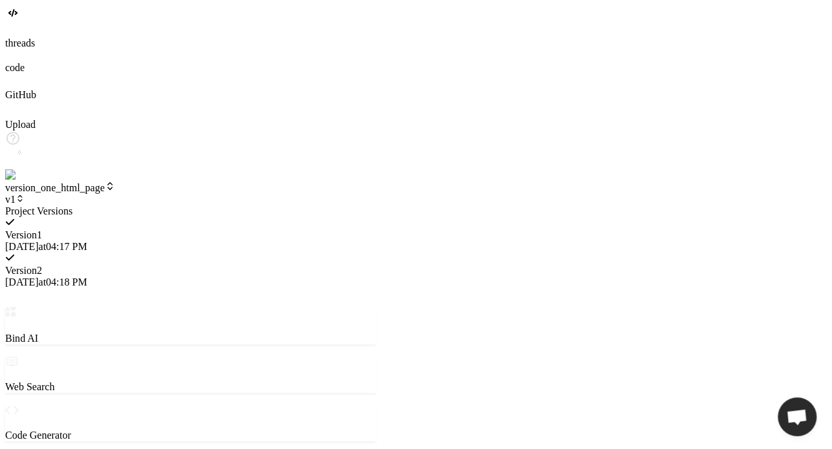
click at [270, 265] on div "Version 2" at bounding box center [190, 271] width 371 height 12
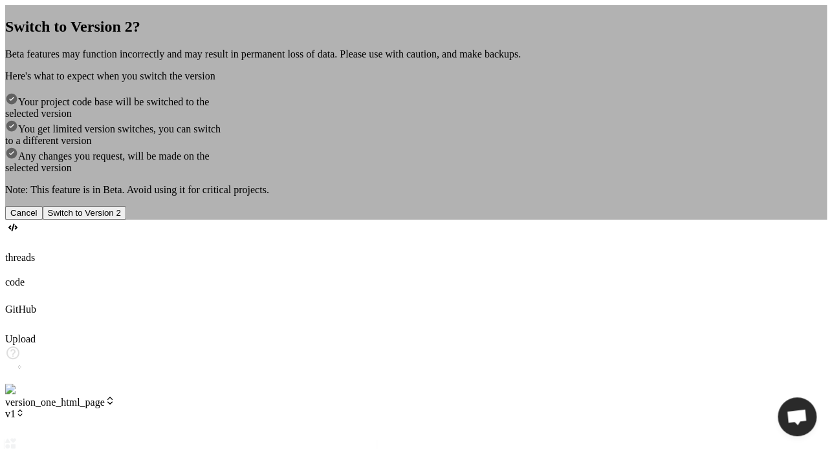
click at [126, 220] on button "Switch to Version 2" at bounding box center [84, 213] width 83 height 14
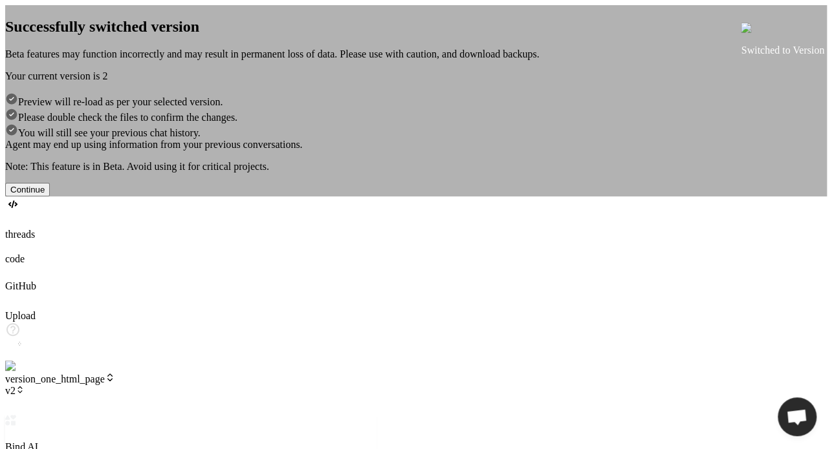
scroll to position [2520, 0]
click at [50, 197] on button "Continue" at bounding box center [27, 190] width 45 height 14
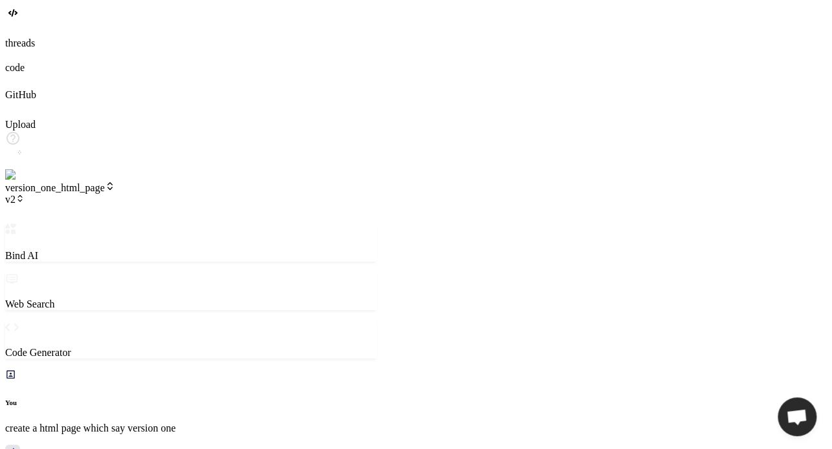
scroll to position [3005, 0]
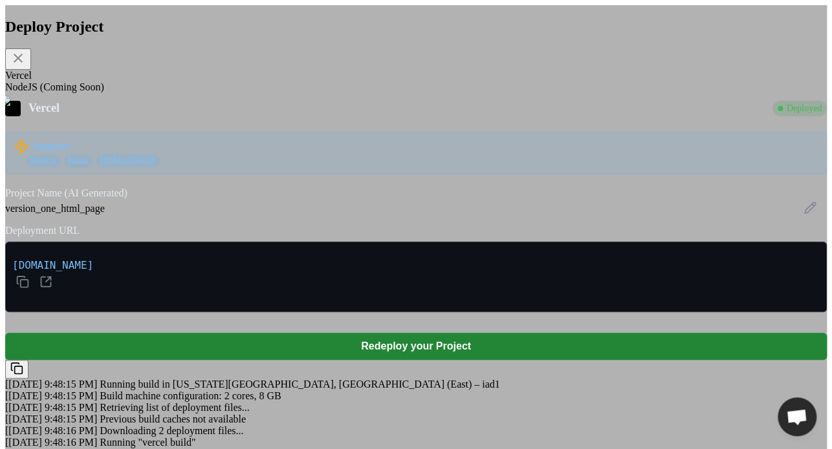
scroll to position [36, 0]
click at [609, 147] on div "Deploy Project Vercel NodeJS (Coming Soon) Vercel Deployed Supports: Next.js Re…" at bounding box center [415, 231] width 821 height 453
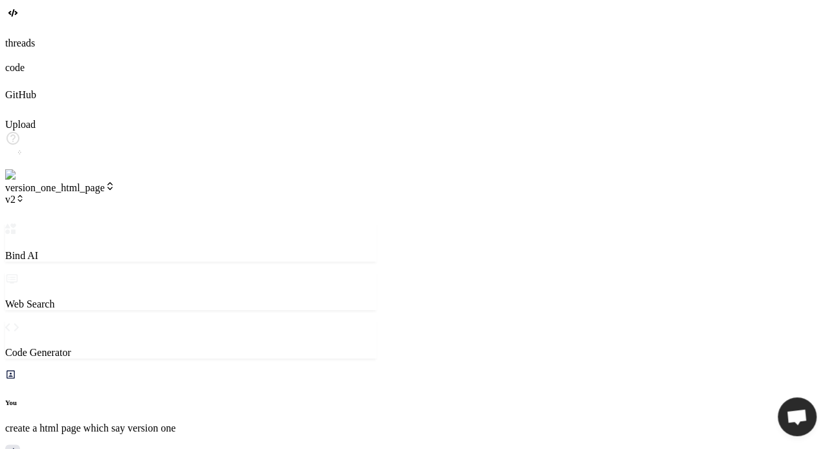
click at [25, 194] on icon at bounding box center [20, 198] width 9 height 9
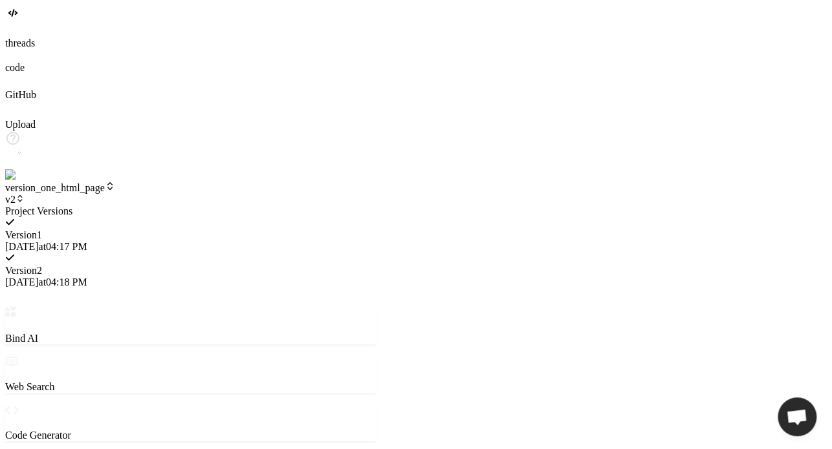
click at [87, 241] on span "[DATE] 04:17 PM" at bounding box center [46, 246] width 82 height 11
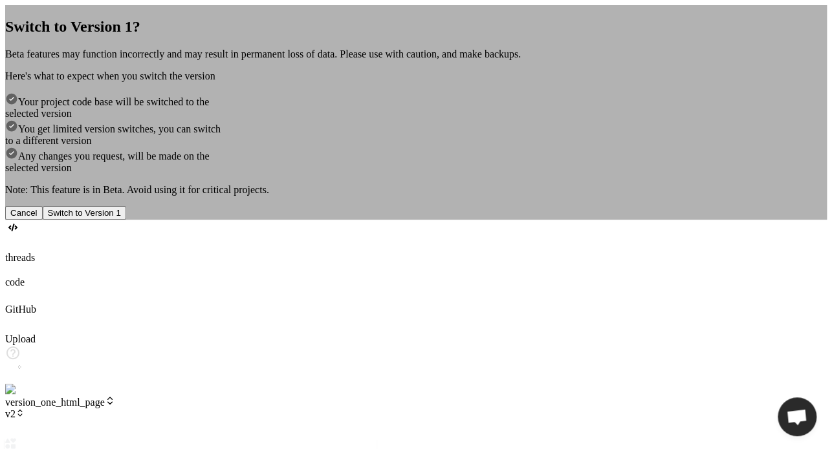
click at [126, 220] on button "Switch to Version 1" at bounding box center [84, 213] width 83 height 14
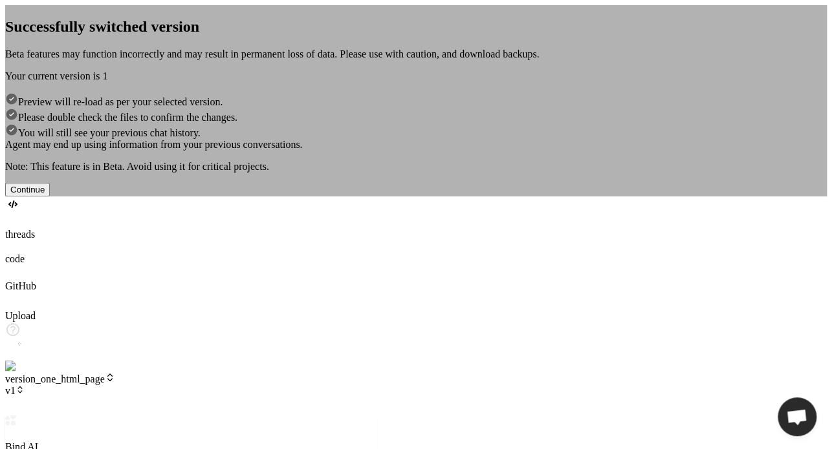
scroll to position [3564, 0]
click at [50, 197] on button "Continue" at bounding box center [27, 190] width 45 height 14
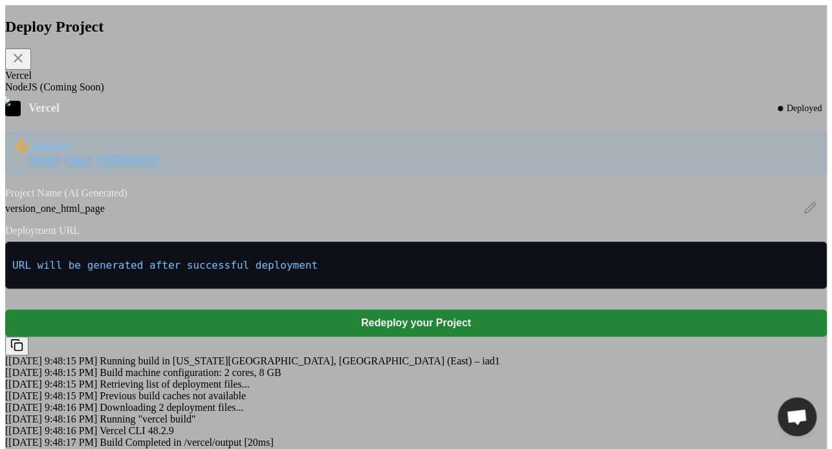
click at [609, 189] on div "Deploy Project Vercel NodeJS (Coming Soon) Vercel Deployed Supports: Next.js Re…" at bounding box center [415, 231] width 821 height 453
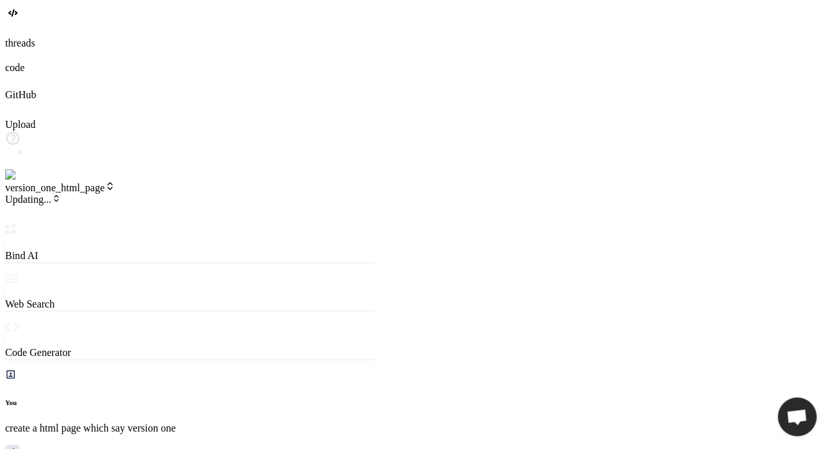
scroll to position [4060, 0]
drag, startPoint x: 166, startPoint y: 7, endPoint x: 184, endPoint y: 19, distance: 21.9
click at [184, 181] on header "version_one_html_page v1.1.0 Created with Pixso." at bounding box center [190, 202] width 371 height 43
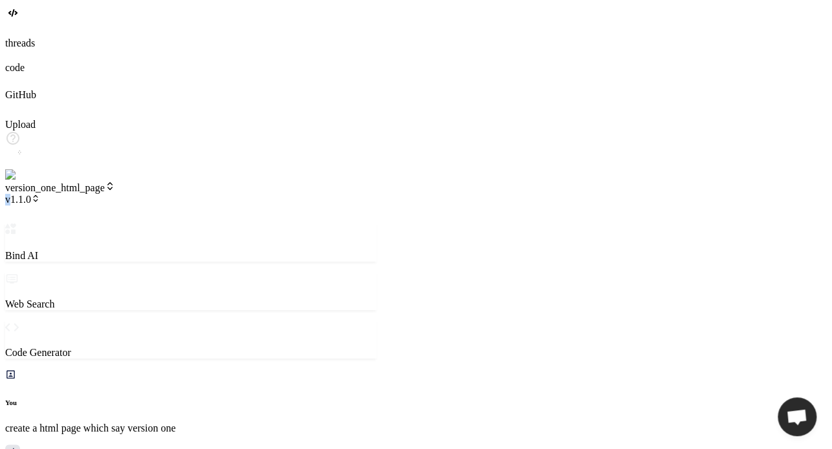
click at [40, 194] on span "v1.1.0" at bounding box center [22, 199] width 35 height 11
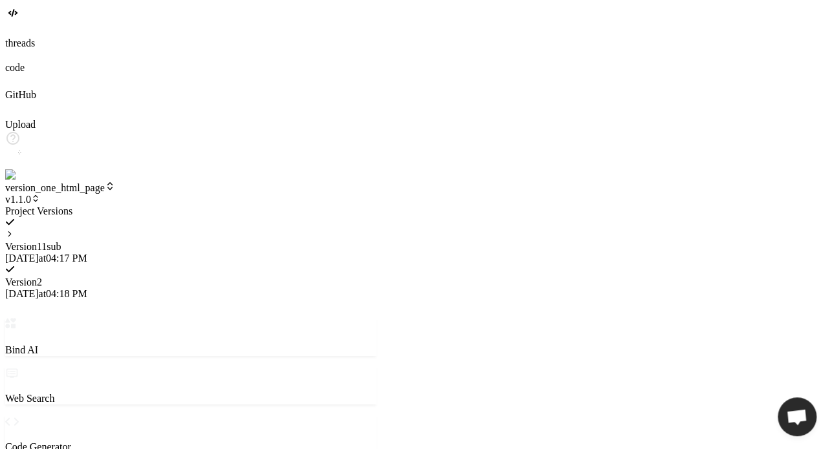
click at [14, 230] on icon at bounding box center [9, 234] width 9 height 9
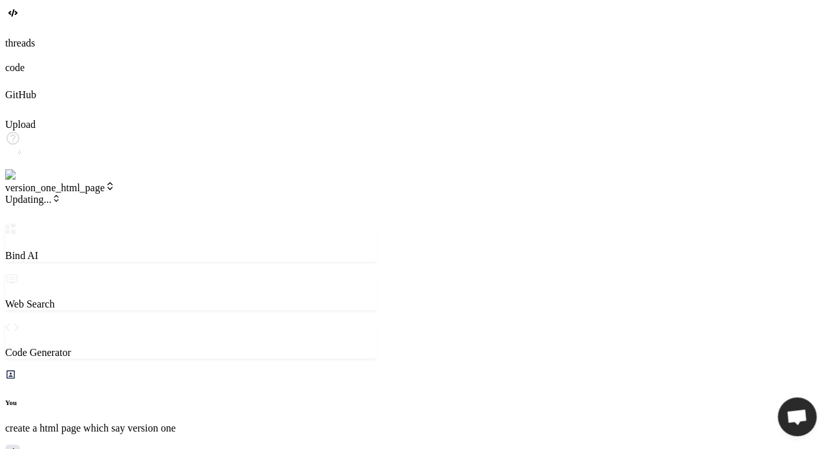
scroll to position [4557, 0]
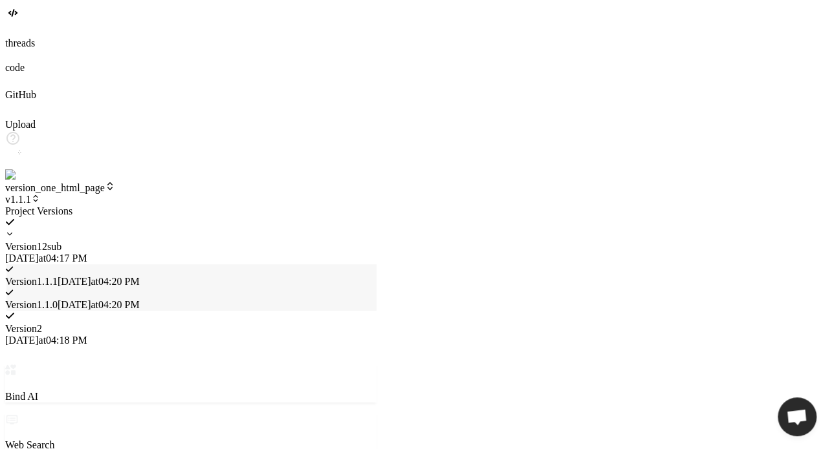
click at [376, 206] on div at bounding box center [190, 206] width 371 height 0
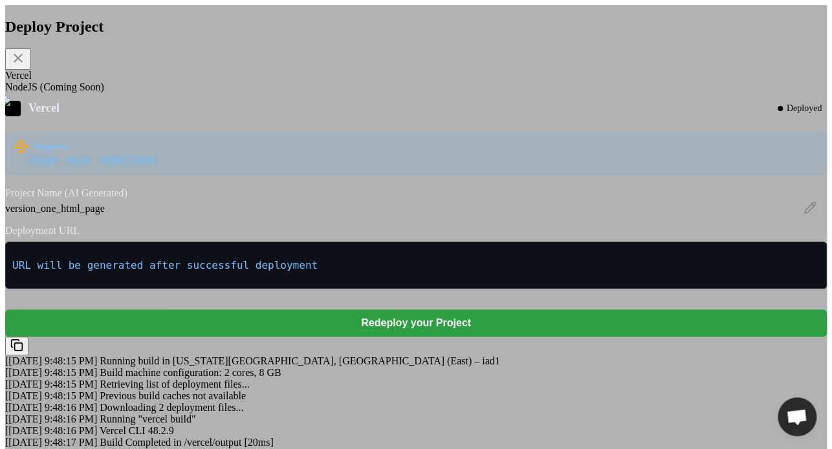
click at [393, 337] on button "Redeploy your Project" at bounding box center [415, 323] width 821 height 27
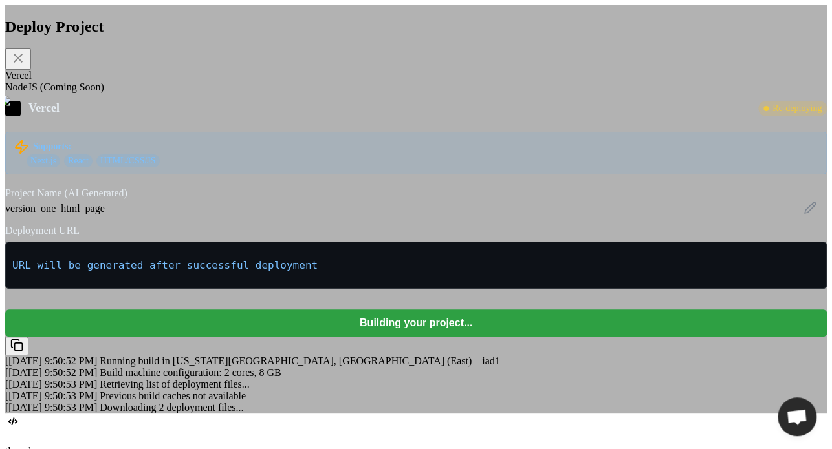
scroll to position [887, 0]
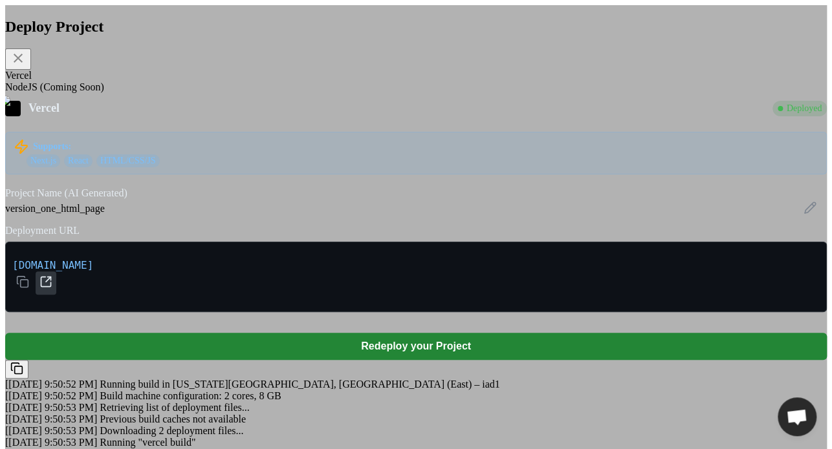
click at [52, 288] on icon at bounding box center [45, 282] width 13 height 13
click at [609, 127] on div "Deploy Project Vercel NodeJS (Coming Soon) Vercel Deployed Supports: Next.js Re…" at bounding box center [415, 231] width 821 height 453
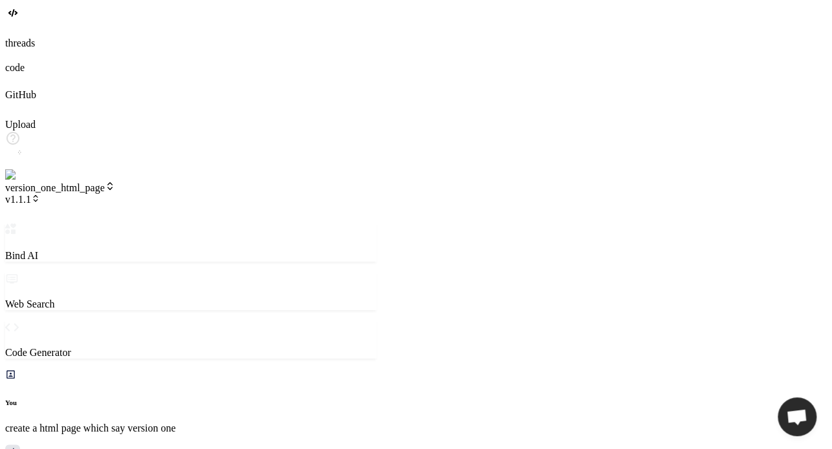
click at [40, 194] on span "v1.1.1" at bounding box center [22, 199] width 35 height 11
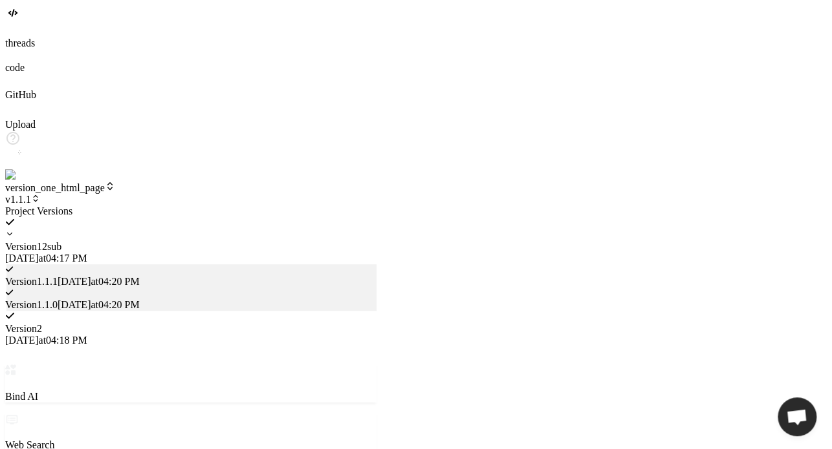
click at [58, 299] on span "Version 1 . 1.0" at bounding box center [31, 304] width 52 height 11
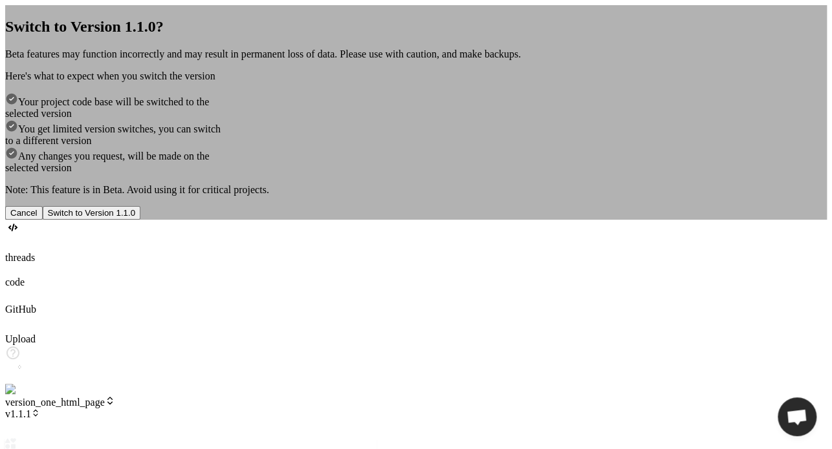
click at [141, 220] on button "Switch to Version 1.1.0" at bounding box center [92, 213] width 98 height 14
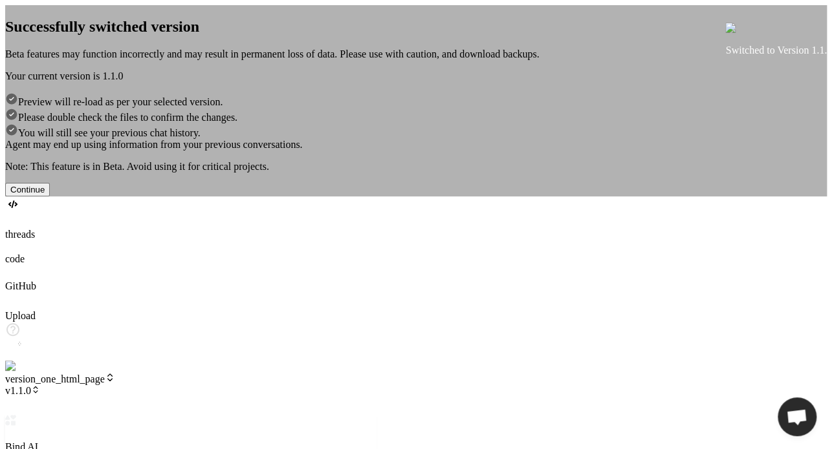
scroll to position [4706, 0]
click at [50, 197] on button "Continue" at bounding box center [27, 190] width 45 height 14
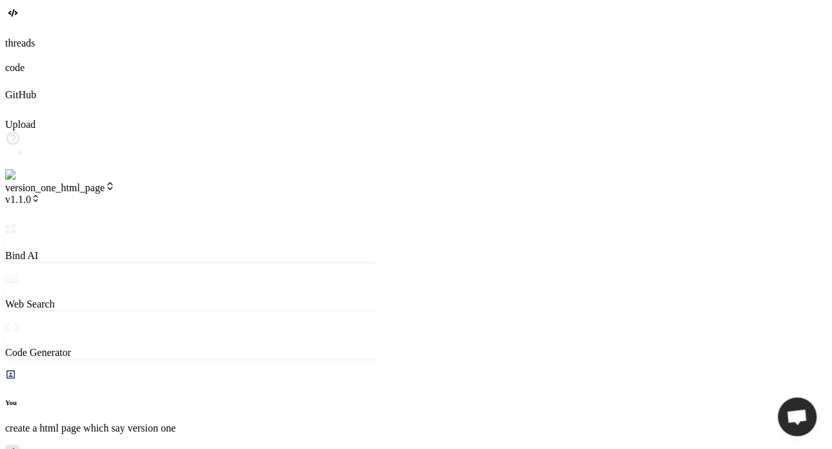
scroll to position [5190, 0]
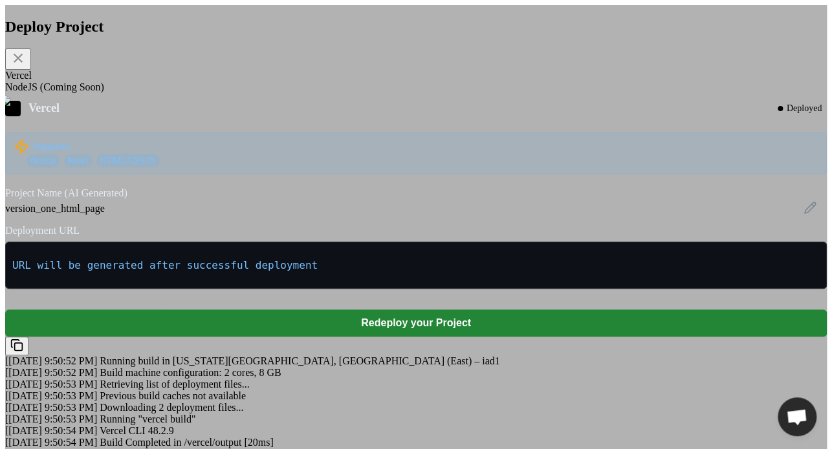
click at [609, 92] on div "Deploy Project Vercel NodeJS (Coming Soon) Vercel Deployed Supports: Next.js Re…" at bounding box center [415, 231] width 821 height 453
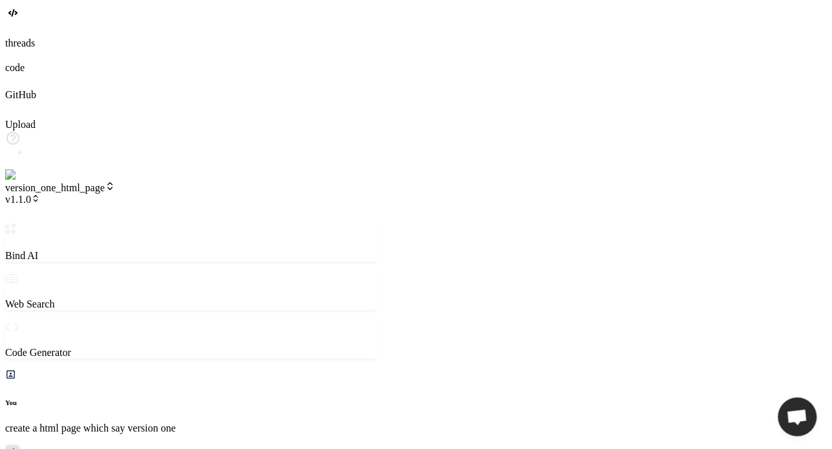
click at [40, 194] on span "v1.1.0" at bounding box center [22, 199] width 35 height 11
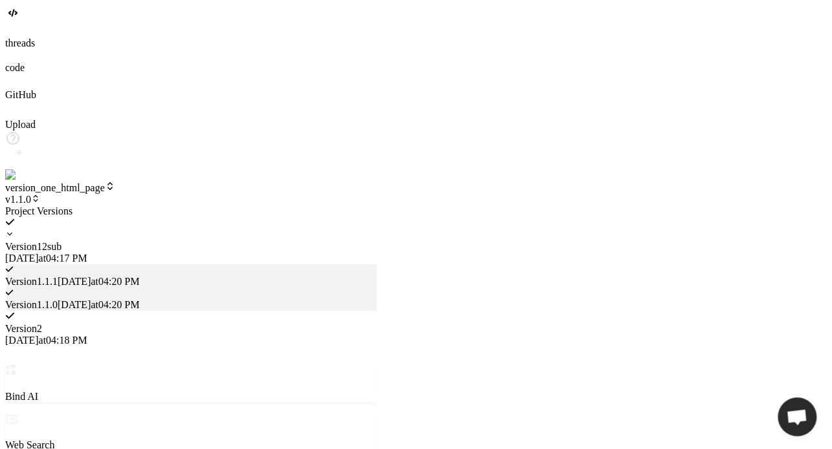
click at [58, 276] on span "Version 1 . 1.1" at bounding box center [31, 281] width 52 height 11
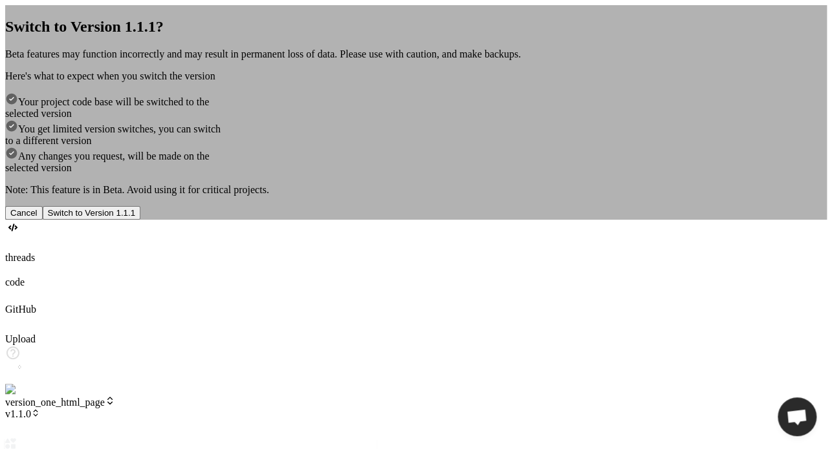
click at [141, 220] on button "Switch to Version 1.1.1" at bounding box center [92, 213] width 98 height 14
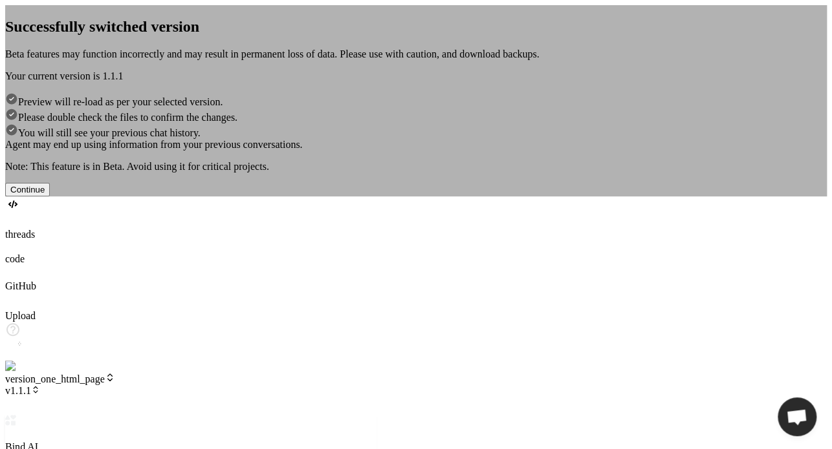
scroll to position [5352, 0]
click at [50, 197] on button "Continue" at bounding box center [27, 190] width 45 height 14
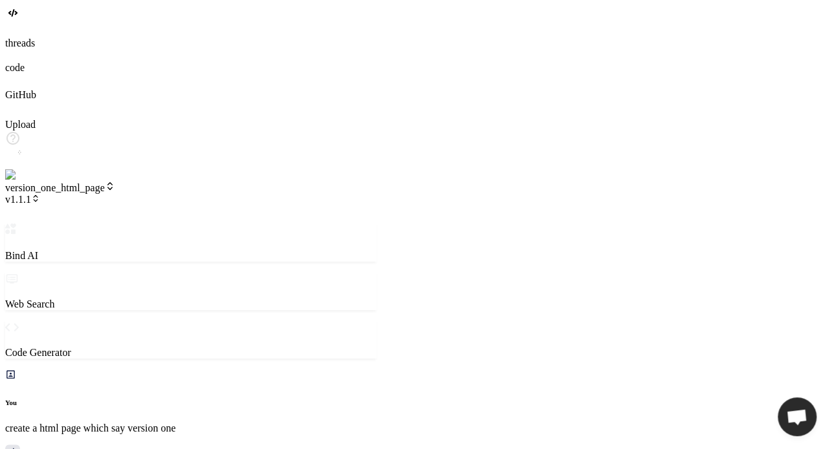
scroll to position [5749, 0]
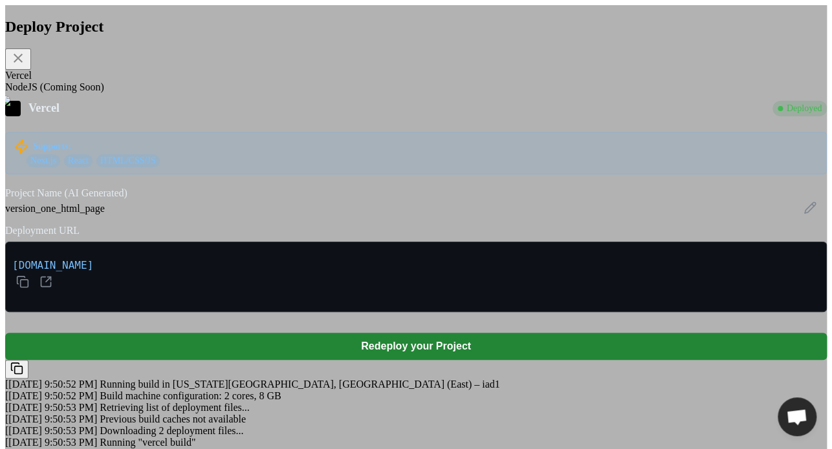
scroll to position [195, 0]
click at [609, 254] on div "Deploy Project Vercel NodeJS (Coming Soon) Vercel Deployed Supports: Next.js Re…" at bounding box center [415, 231] width 821 height 453
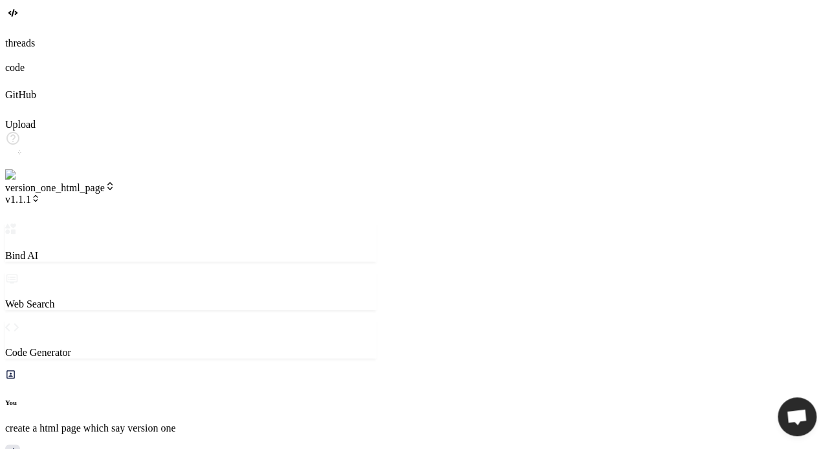
click at [40, 194] on icon at bounding box center [35, 198] width 9 height 9
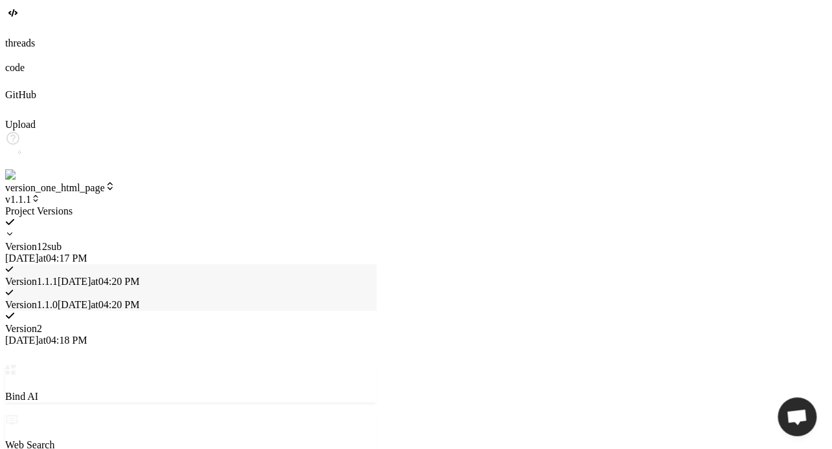
click at [87, 335] on span "[DATE] 04:18 PM" at bounding box center [46, 340] width 82 height 11
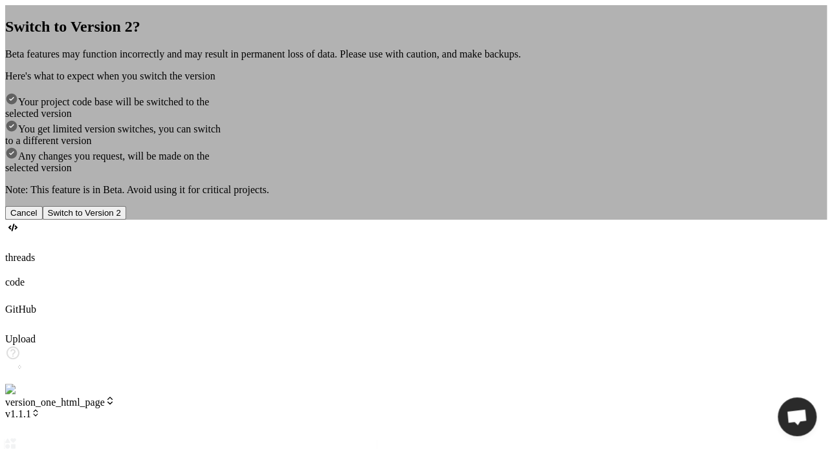
click at [126, 220] on button "Switch to Version 2" at bounding box center [84, 213] width 83 height 14
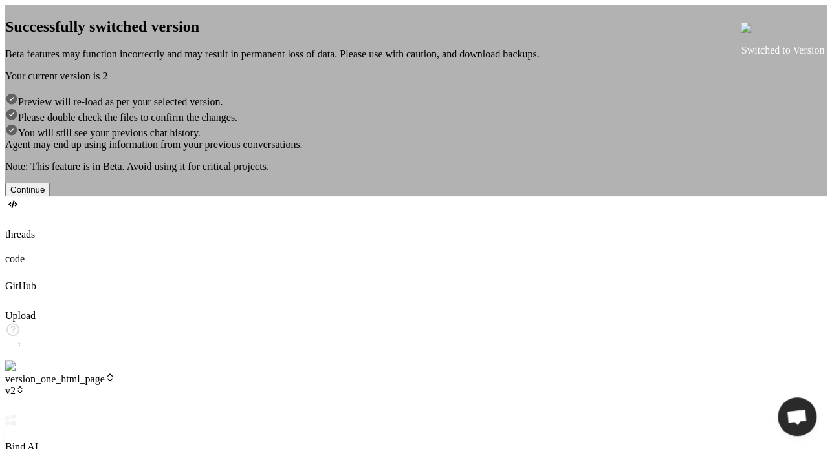
scroll to position [5823, 0]
click at [190, 137] on div "Successfully switched version Beta features may function incorrectly and may re…" at bounding box center [415, 100] width 821 height 191
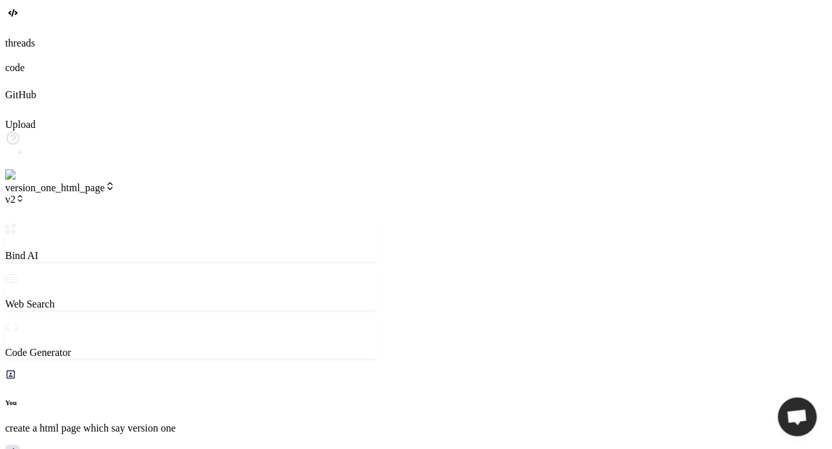
scroll to position [5911, 0]
click at [188, 181] on header "version_one_html_page v2 Created with Pixso." at bounding box center [190, 202] width 371 height 43
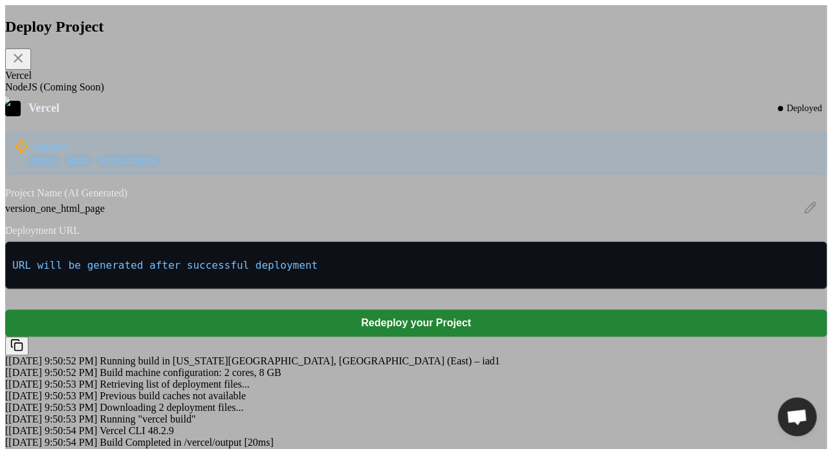
click at [128, 131] on div "Deploy Project Vercel NodeJS (Coming Soon) Vercel Deployed Supports: Next.js Re…" at bounding box center [415, 231] width 821 height 453
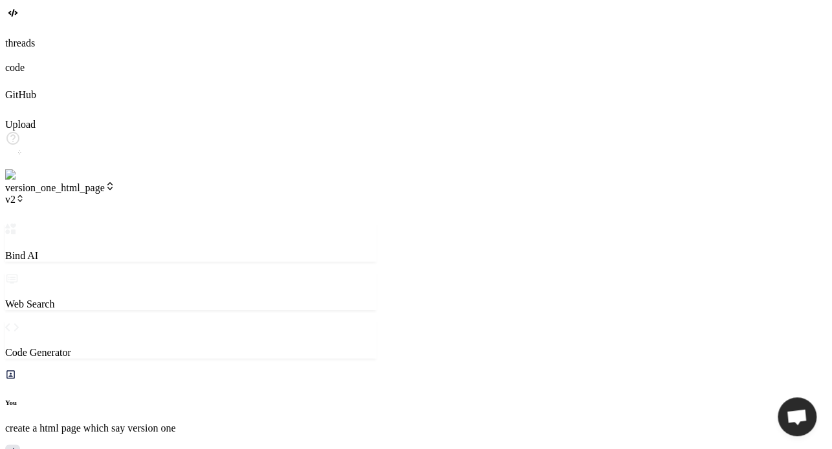
click at [25, 194] on span "v2" at bounding box center [14, 199] width 19 height 11
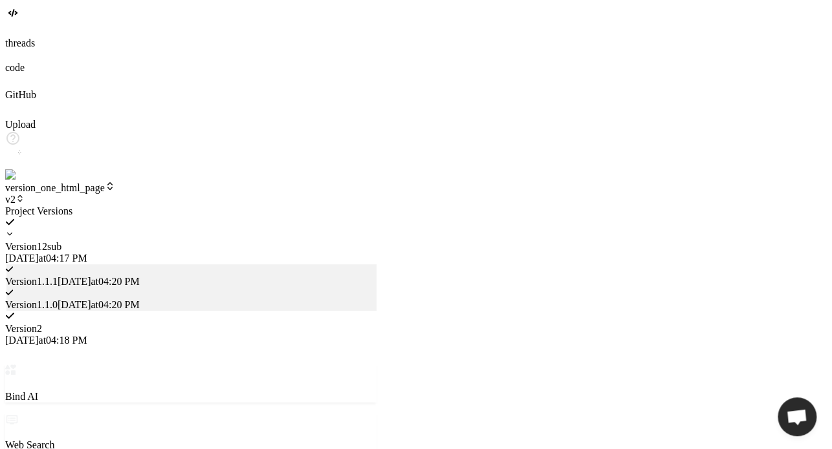
click at [87, 253] on span "[DATE] 04:17 PM" at bounding box center [46, 258] width 82 height 11
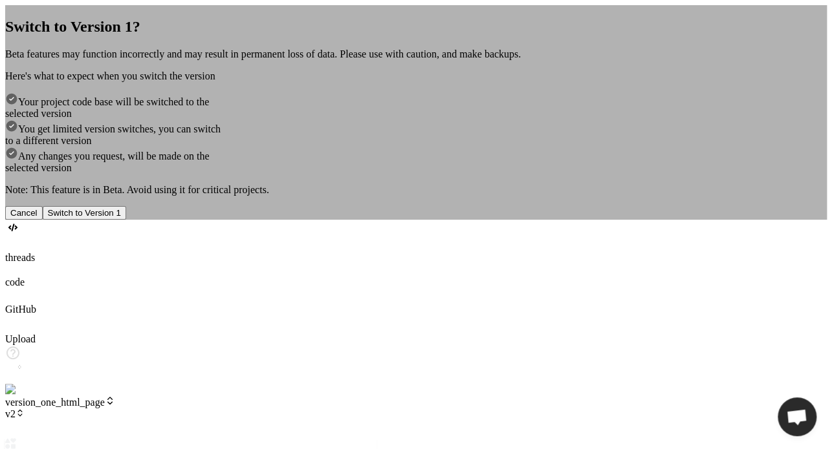
click at [43, 220] on button "Cancel" at bounding box center [24, 213] width 38 height 14
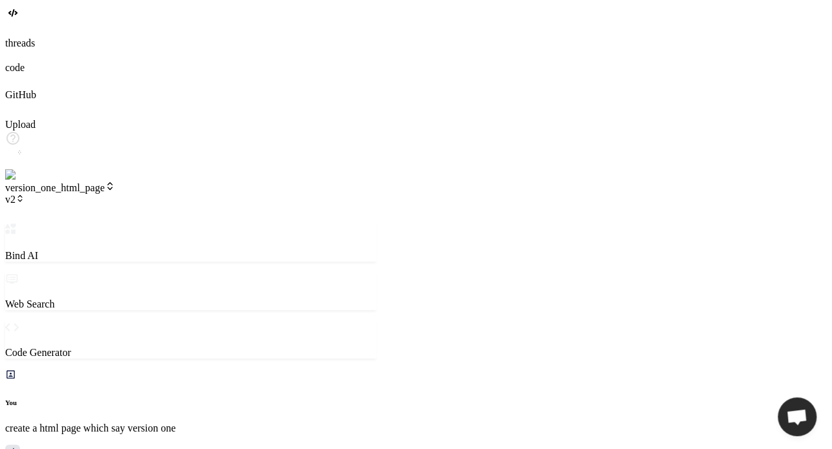
click at [110, 182] on span "version_one_html_page" at bounding box center [60, 187] width 110 height 11
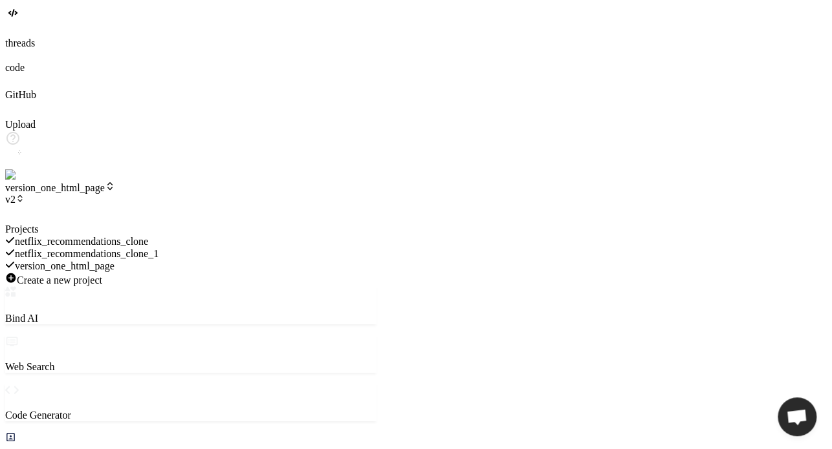
click at [132, 235] on div "netflix_recommendations_clone" at bounding box center [190, 241] width 371 height 12
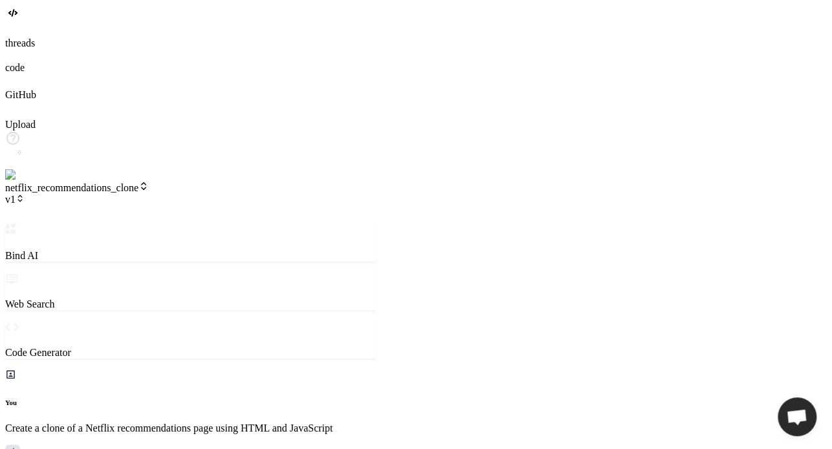
scroll to position [6954, 0]
